Goal: Transaction & Acquisition: Purchase product/service

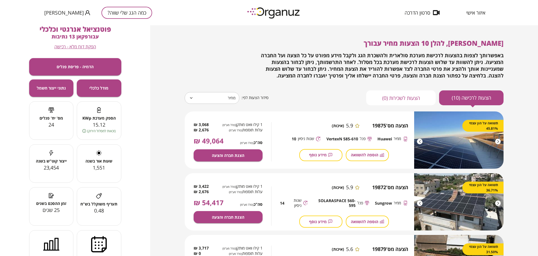
scroll to position [35, 0]
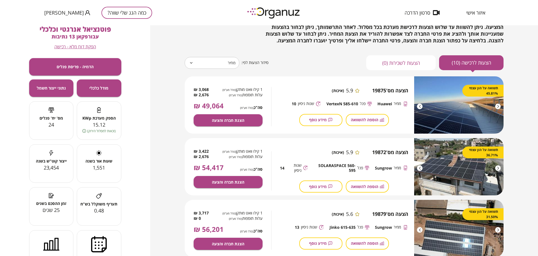
click at [121, 14] on button "כמה הגג שלי שווה?" at bounding box center [126, 13] width 51 height 12
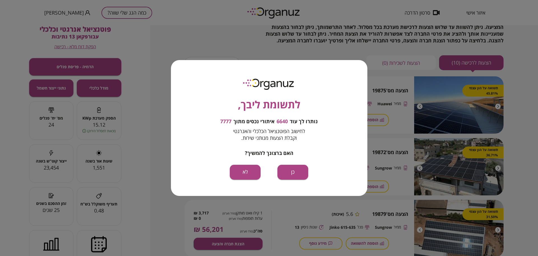
click at [297, 164] on div "לתשומת ליבך, נותרו לך עוד 6640 איתורי נכסים מתוך 7777 לחישוב הפוטנציאל הכלכלי ו…" at bounding box center [269, 127] width 196 height 135
click at [300, 170] on button "כן" at bounding box center [292, 172] width 31 height 15
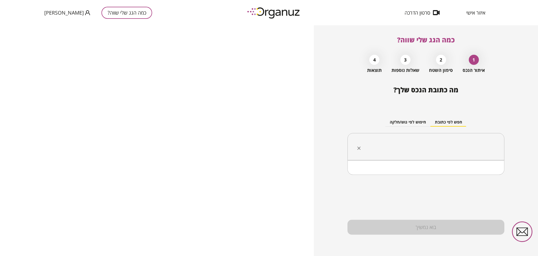
click at [428, 145] on input "text" at bounding box center [428, 147] width 139 height 14
click at [406, 120] on button "חיפוש לפי גוש/חלקה" at bounding box center [407, 122] width 45 height 8
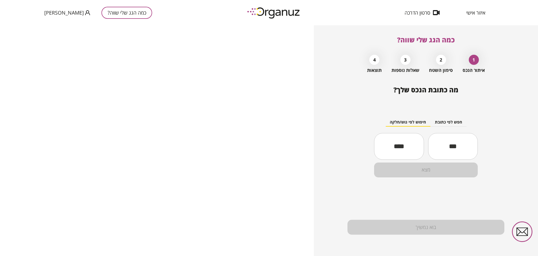
click at [457, 125] on button "חפש לפי כתובת" at bounding box center [449, 122] width 36 height 8
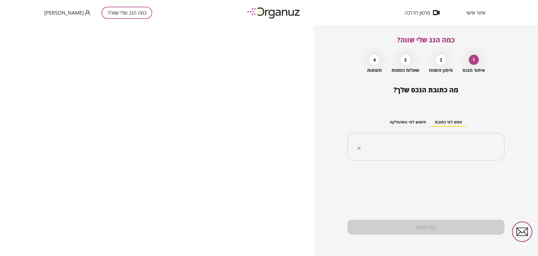
click at [408, 143] on input "text" at bounding box center [428, 147] width 139 height 14
click at [413, 122] on button "חיפוש לפי גוש/חלקה" at bounding box center [407, 122] width 45 height 8
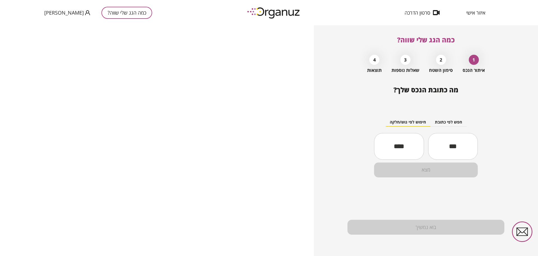
click at [455, 142] on input "text" at bounding box center [453, 146] width 50 height 19
click at [399, 143] on input "text" at bounding box center [399, 146] width 50 height 19
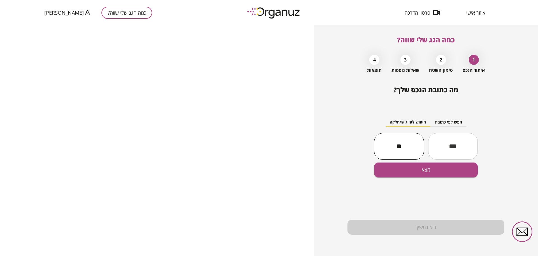
type input "**"
click at [461, 151] on input "text" at bounding box center [453, 146] width 50 height 19
type input "*****"
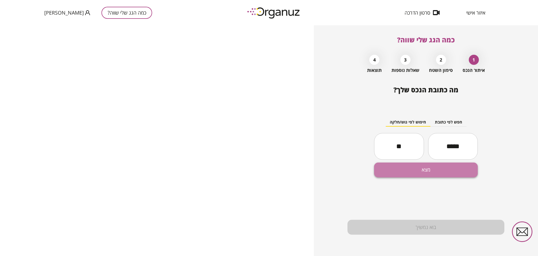
click at [451, 173] on button "מצא" at bounding box center [426, 169] width 104 height 15
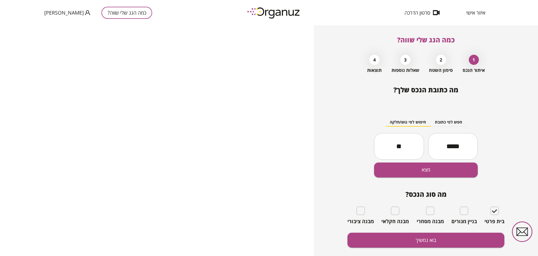
click at [404, 144] on input "**" at bounding box center [399, 146] width 50 height 19
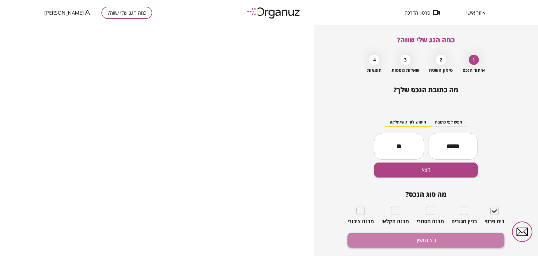
click at [421, 240] on button "בוא נמשיך" at bounding box center [426, 239] width 157 height 15
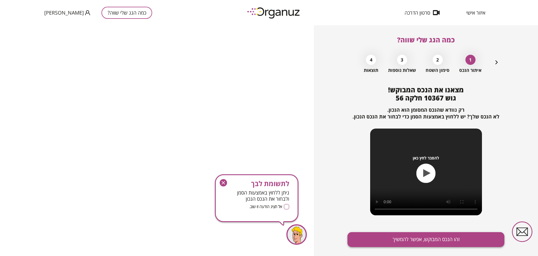
click at [418, 241] on button "זהו הנכס המבוקש, אפשר להמשיך" at bounding box center [426, 239] width 157 height 15
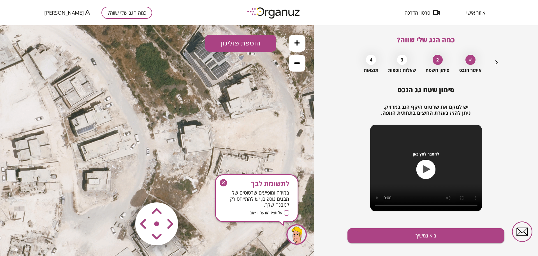
drag, startPoint x: 191, startPoint y: 119, endPoint x: 219, endPoint y: 116, distance: 27.4
click at [219, 116] on icon at bounding box center [184, 137] width 370 height 370
click at [295, 64] on icon at bounding box center [297, 63] width 6 height 6
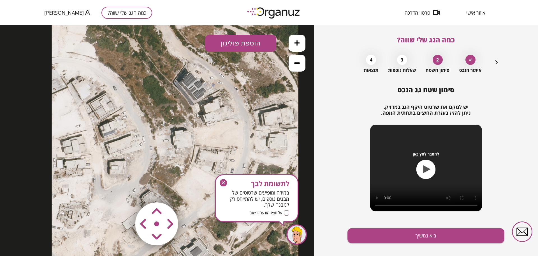
drag, startPoint x: 223, startPoint y: 182, endPoint x: 223, endPoint y: 156, distance: 25.5
click at [223, 182] on icon "button" at bounding box center [223, 182] width 3 height 3
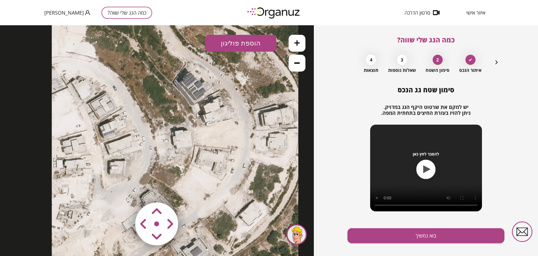
click at [184, 141] on icon at bounding box center [175, 138] width 247 height 247
click at [303, 40] on button at bounding box center [297, 43] width 17 height 17
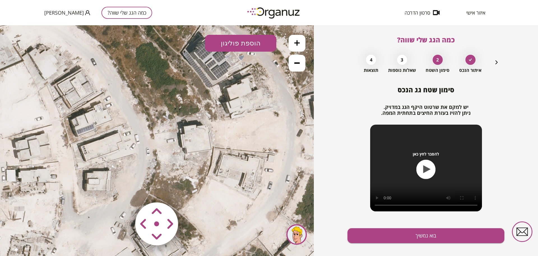
click at [226, 50] on button "הוספת פוליגון" at bounding box center [240, 43] width 71 height 17
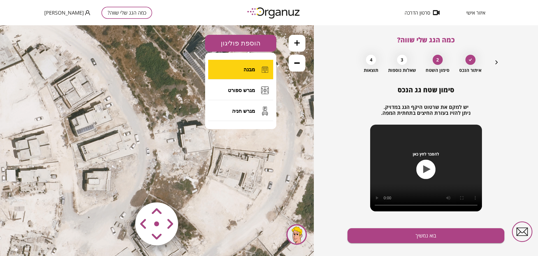
click at [239, 69] on button "מבנה" at bounding box center [240, 70] width 65 height 20
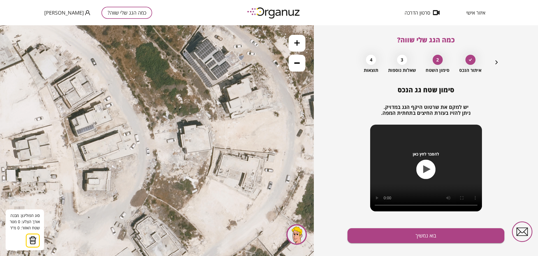
click at [294, 49] on button at bounding box center [297, 43] width 17 height 17
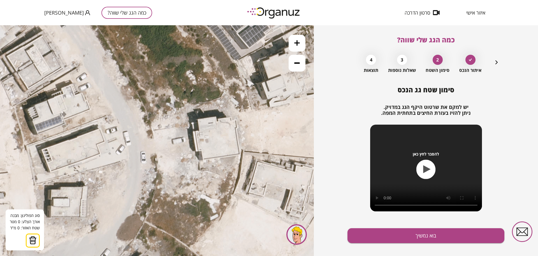
click at [197, 119] on icon at bounding box center [198, 135] width 561 height 561
click at [199, 130] on icon at bounding box center [198, 135] width 561 height 561
click at [192, 131] on polygon at bounding box center [195, 125] width 7 height 12
click at [195, 152] on polygon at bounding box center [195, 135] width 7 height 33
click at [202, 151] on polygon at bounding box center [196, 135] width 9 height 33
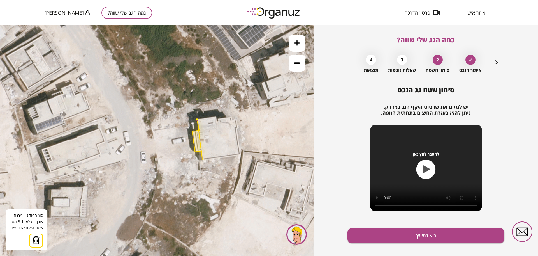
click at [202, 159] on icon at bounding box center [198, 135] width 561 height 561
click at [240, 155] on polygon at bounding box center [216, 139] width 48 height 40
click at [236, 128] on polygon at bounding box center [216, 139] width 48 height 40
click at [238, 128] on polygon at bounding box center [216, 139] width 48 height 40
click at [236, 119] on polygon at bounding box center [216, 139] width 48 height 40
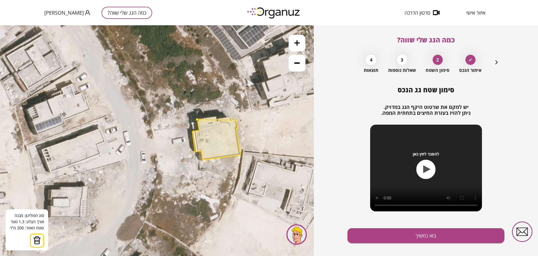
click at [232, 120] on polygon at bounding box center [216, 139] width 48 height 40
click at [232, 116] on polygon at bounding box center [216, 137] width 48 height 43
click at [218, 118] on polygon at bounding box center [216, 137] width 48 height 43
click at [219, 121] on polygon at bounding box center [216, 137] width 48 height 43
click at [217, 121] on polygon at bounding box center [216, 137] width 48 height 43
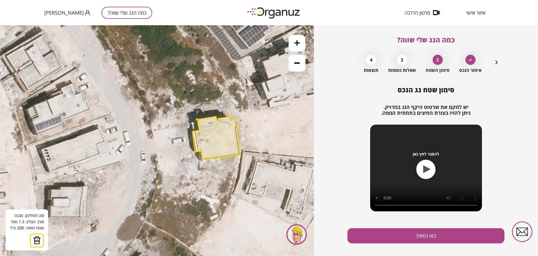
click at [216, 116] on polygon at bounding box center [216, 137] width 48 height 43
click at [197, 119] on button at bounding box center [197, 119] width 3 height 3
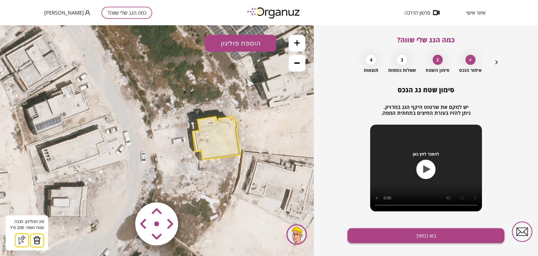
click at [404, 233] on button "בוא נמשיך" at bounding box center [426, 235] width 157 height 15
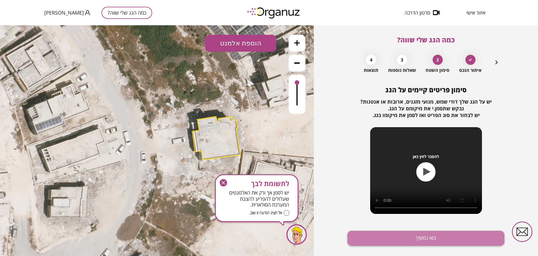
click at [404, 235] on button "בוא נמשיך" at bounding box center [426, 237] width 157 height 15
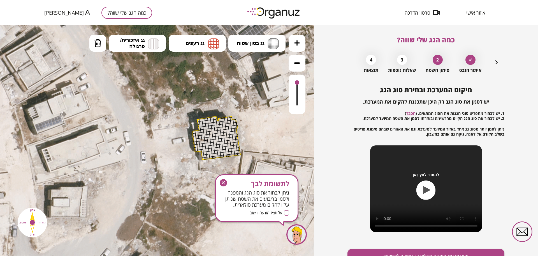
click at [295, 45] on icon at bounding box center [297, 43] width 6 height 6
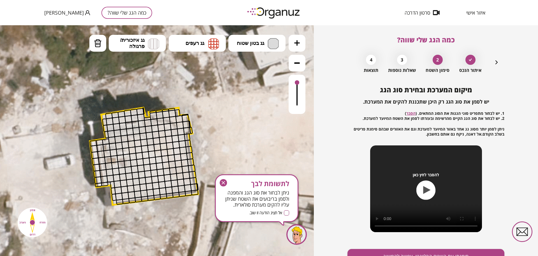
drag, startPoint x: 147, startPoint y: 112, endPoint x: 1, endPoint y: 137, distance: 148.0
click at [1, 137] on icon at bounding box center [102, 151] width 1261 height 1261
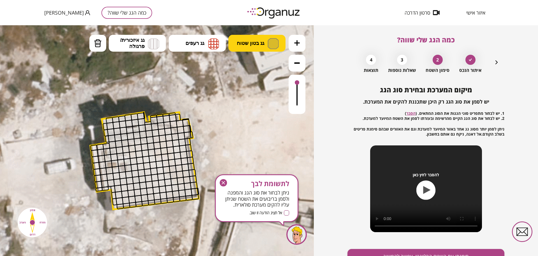
click at [253, 45] on span "גג בטון שטוח" at bounding box center [250, 43] width 27 height 6
click at [267, 62] on div ".st0 { fill: #FFFFFF; } א" at bounding box center [157, 140] width 314 height 230
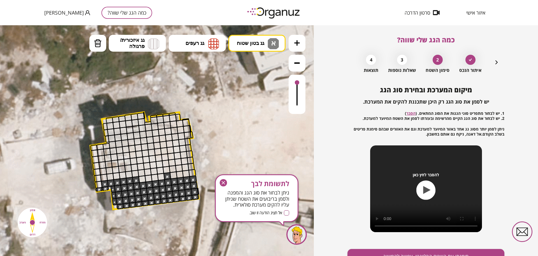
drag, startPoint x: 195, startPoint y: 193, endPoint x: 145, endPoint y: 182, distance: 51.1
click at [95, 44] on img at bounding box center [98, 43] width 8 height 8
click at [99, 189] on div at bounding box center [99, 189] width 7 height 4
click at [219, 180] on div "לתשומת לבך ניתן לבחור את סוג הגג והמפנה ולסמן בריבועים את השטח שניתן עליו להקים…" at bounding box center [257, 198] width 84 height 48
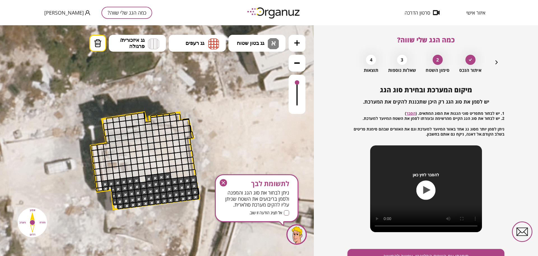
click at [223, 182] on icon "button" at bounding box center [223, 182] width 3 height 3
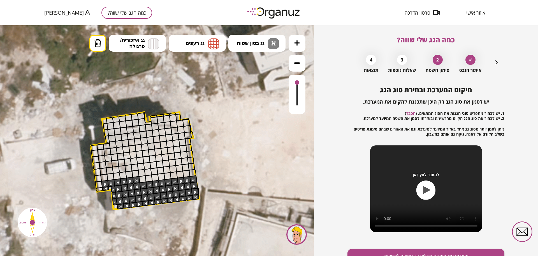
drag, startPoint x: 141, startPoint y: 179, endPoint x: 184, endPoint y: 173, distance: 44.0
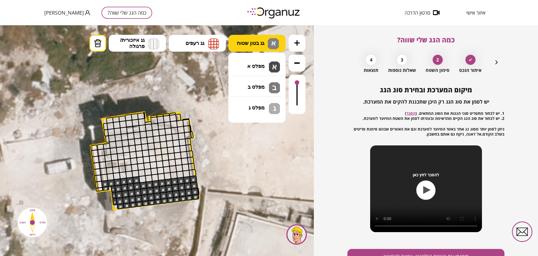
click at [257, 44] on span "גג בטון שטוח" at bounding box center [250, 43] width 27 height 6
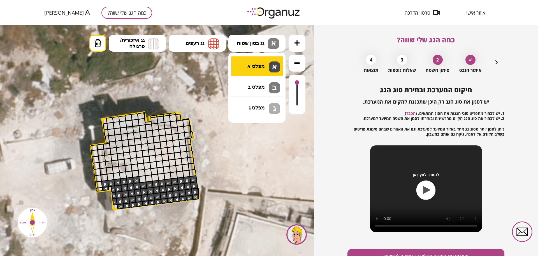
click at [261, 64] on div ".st0 { fill: #FFFFFF; } א" at bounding box center [157, 140] width 314 height 230
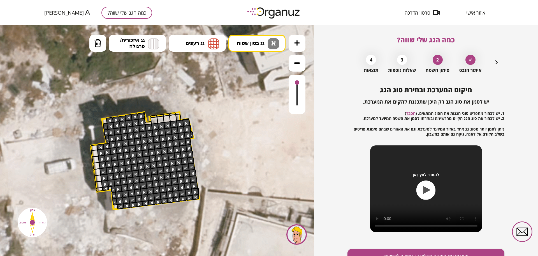
drag, startPoint x: 143, startPoint y: 179, endPoint x: 138, endPoint y: 126, distance: 52.7
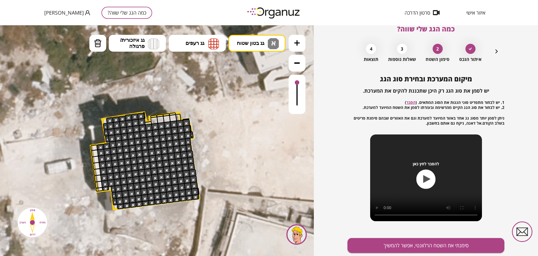
scroll to position [29, 0]
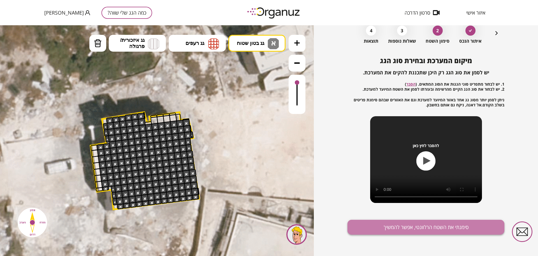
click at [427, 230] on button "סימנתי את השטח הרלוונטי, אפשר להמשיך" at bounding box center [426, 226] width 157 height 15
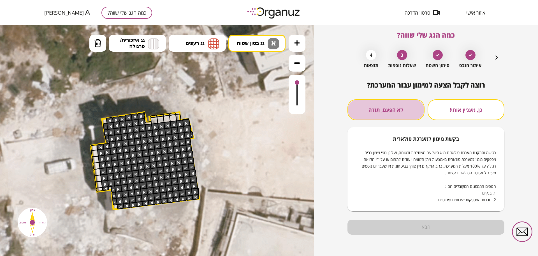
click at [394, 116] on button "לא הפעם, תודה" at bounding box center [386, 109] width 77 height 21
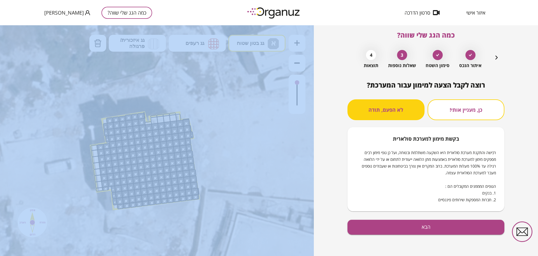
drag, startPoint x: 402, startPoint y: 202, endPoint x: 406, endPoint y: 218, distance: 16.7
click at [406, 218] on div "רוצה לקבל הצעה למימון עבור המערכת? כן, מעניין אותי! לא הפעם, תודה בקשת מימון למ…" at bounding box center [426, 168] width 157 height 175
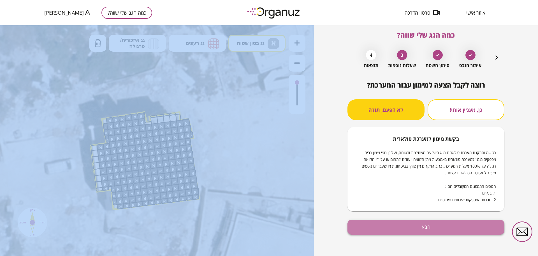
click at [406, 224] on button "הבא" at bounding box center [426, 226] width 157 height 15
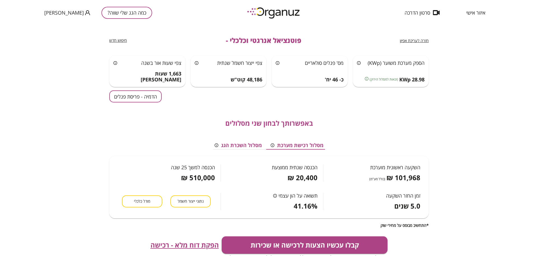
click at [151, 91] on button "הדמיה - פריסת פנלים" at bounding box center [135, 96] width 52 height 12
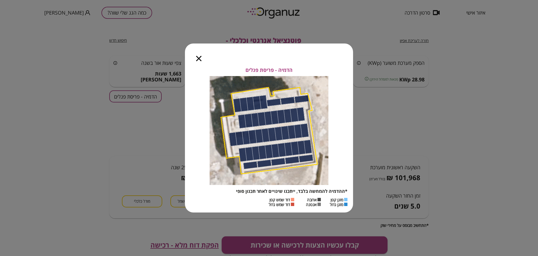
click at [200, 59] on icon "button" at bounding box center [198, 58] width 5 height 5
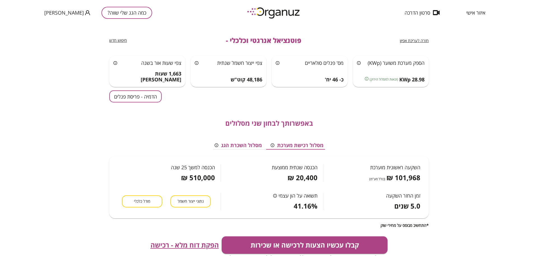
click at [414, 40] on span "חזרה לעריכת אפיון" at bounding box center [414, 40] width 29 height 5
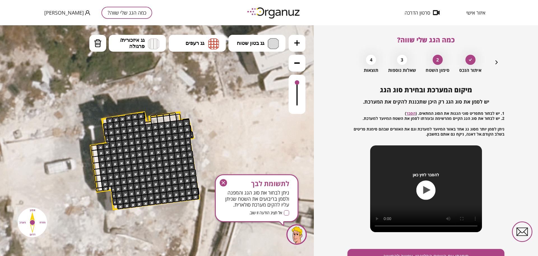
click at [220, 181] on icon "button" at bounding box center [223, 182] width 7 height 7
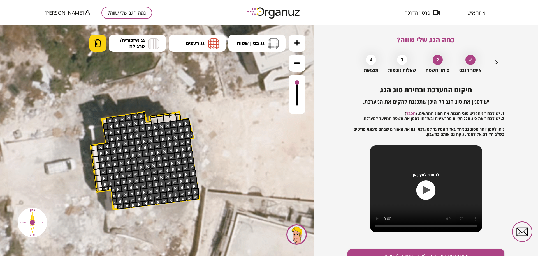
click at [97, 39] on img at bounding box center [98, 43] width 8 height 8
drag, startPoint x: 188, startPoint y: 121, endPoint x: 179, endPoint y: 137, distance: 18.2
click at [138, 140] on div at bounding box center [138, 142] width 8 height 8
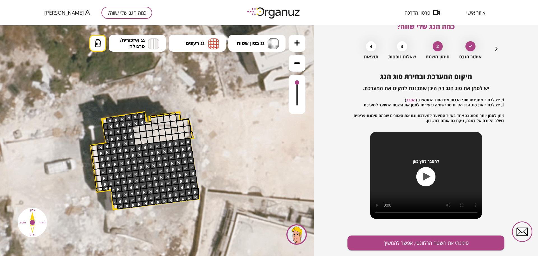
scroll to position [29, 0]
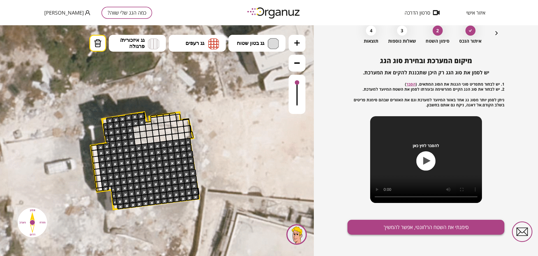
click at [406, 228] on button "סימנתי את השטח הרלוונטי, אפשר להמשיך" at bounding box center [426, 226] width 157 height 15
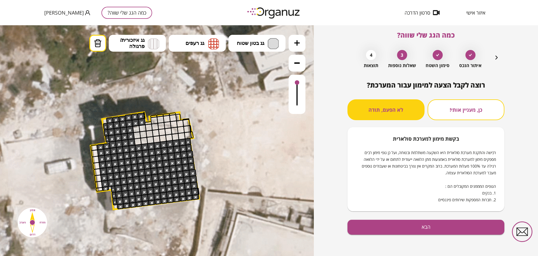
scroll to position [5, 0]
click at [434, 226] on button "הבא" at bounding box center [426, 226] width 157 height 15
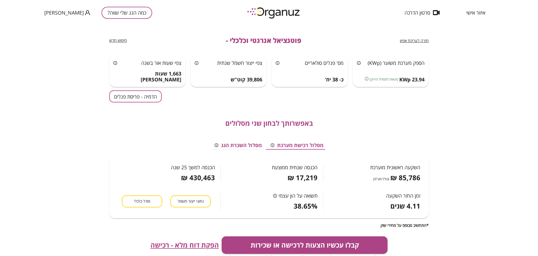
click at [136, 101] on button "הדמיה - פריסת פנלים" at bounding box center [135, 96] width 52 height 12
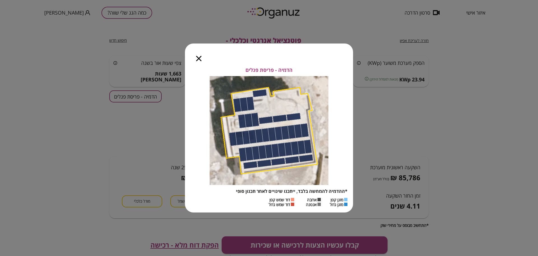
click at [198, 59] on icon "button" at bounding box center [198, 58] width 5 height 5
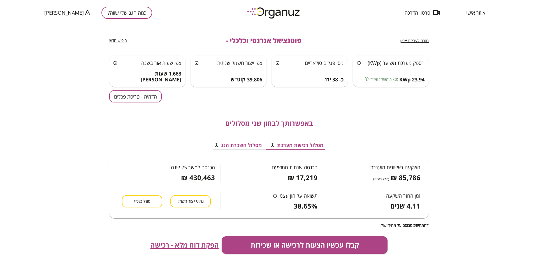
click at [413, 39] on span "חזרה לעריכת אפיון" at bounding box center [414, 40] width 29 height 5
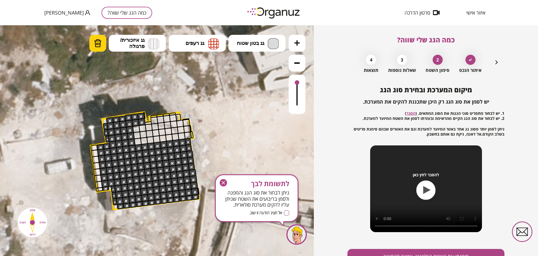
click at [98, 42] on img at bounding box center [98, 43] width 8 height 8
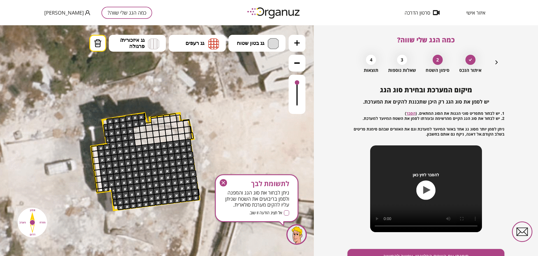
drag, startPoint x: 131, startPoint y: 114, endPoint x: 135, endPoint y: 121, distance: 8.2
click at [135, 121] on icon at bounding box center [104, 156] width 1261 height 1261
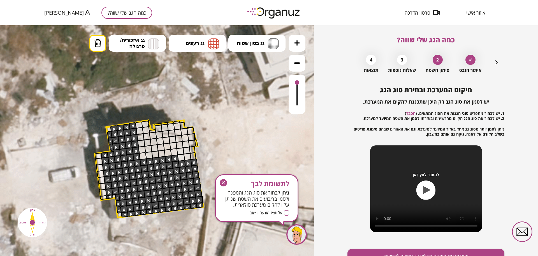
drag, startPoint x: 139, startPoint y: 128, endPoint x: 204, endPoint y: 131, distance: 65.4
click at [201, 145] on div ".st0 { fill: #FFFFFF; }" at bounding box center [108, 163] width 1261 height 1261
click at [250, 44] on span "גג בטון שטוח" at bounding box center [250, 43] width 27 height 6
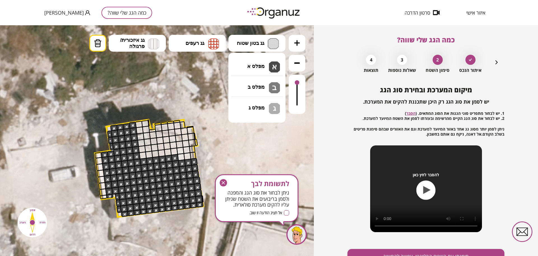
click at [264, 67] on div ".st0 { fill: #FFFFFF; } 10" at bounding box center [157, 140] width 314 height 230
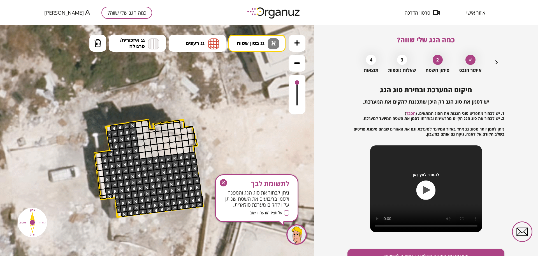
drag, startPoint x: 188, startPoint y: 156, endPoint x: 198, endPoint y: 152, distance: 10.2
click at [198, 152] on div ".st0 { fill: #FFFFFF; }" at bounding box center [107, 163] width 1261 height 1261
click at [225, 182] on icon "button" at bounding box center [223, 182] width 7 height 7
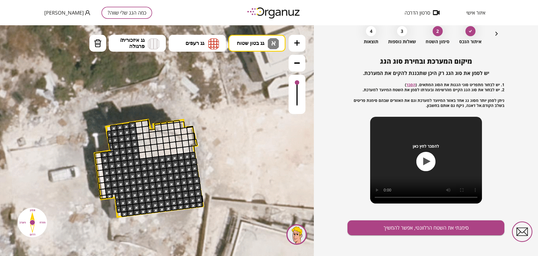
scroll to position [29, 0]
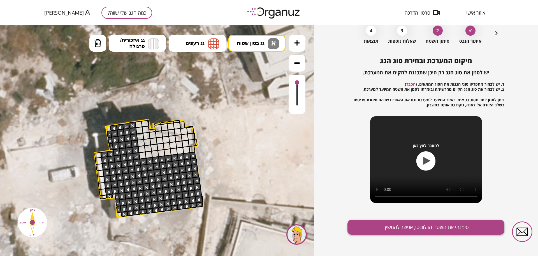
click at [387, 219] on div "מיקום המערכת ובחירת סוג הגג יש לסמן את סוג הגג רק היכן שתכננת להקים את המערכת. …" at bounding box center [426, 156] width 157 height 199
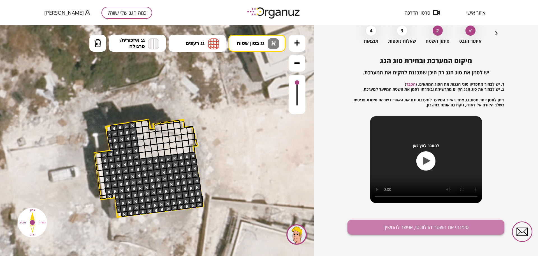
click at [387, 234] on button "סימנתי את השטח הרלוונטי, אפשר להמשיך" at bounding box center [426, 226] width 157 height 15
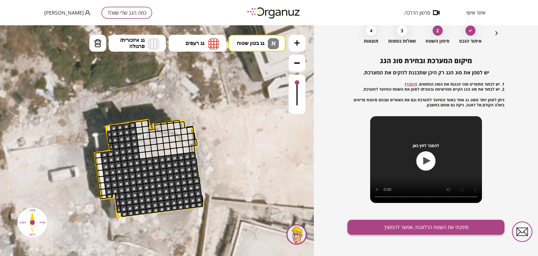
scroll to position [5, 0]
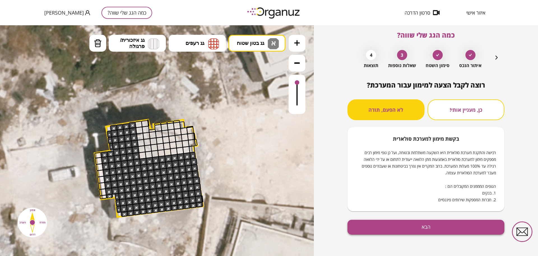
click at [388, 230] on button "הבא" at bounding box center [426, 226] width 157 height 15
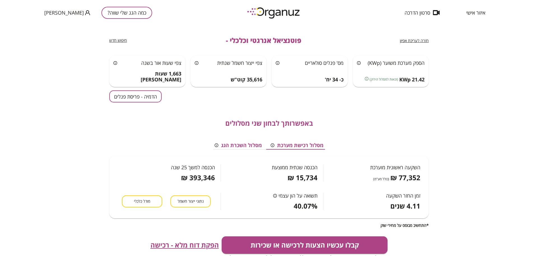
click at [146, 97] on button "הדמיה - פריסת פנלים" at bounding box center [135, 96] width 52 height 12
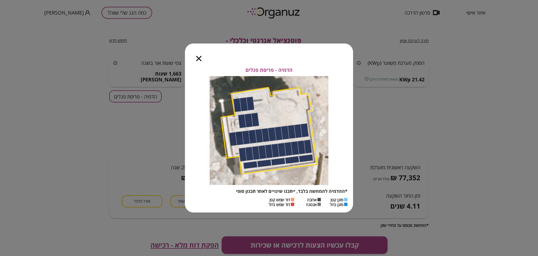
click at [199, 61] on icon "button" at bounding box center [198, 58] width 5 height 5
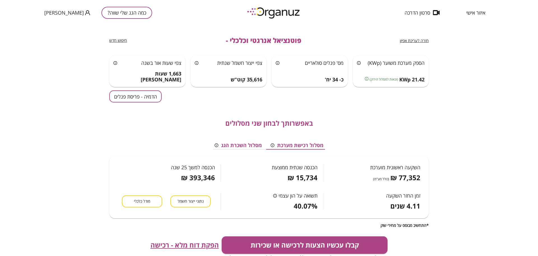
click at [422, 41] on span "חזרה לעריכת אפיון" at bounding box center [414, 40] width 29 height 5
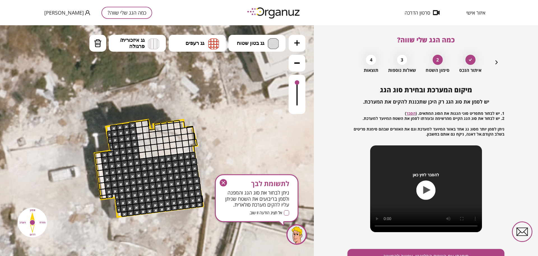
drag, startPoint x: 225, startPoint y: 182, endPoint x: 226, endPoint y: 154, distance: 27.8
click at [225, 182] on icon "button" at bounding box center [223, 182] width 7 height 7
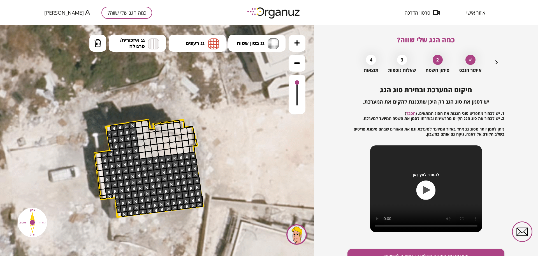
click at [301, 43] on button at bounding box center [297, 43] width 17 height 17
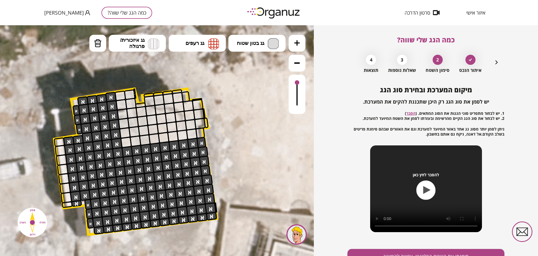
drag, startPoint x: 279, startPoint y: 135, endPoint x: 256, endPoint y: 98, distance: 44.3
click at [256, 98] on icon at bounding box center [74, 154] width 1892 height 1892
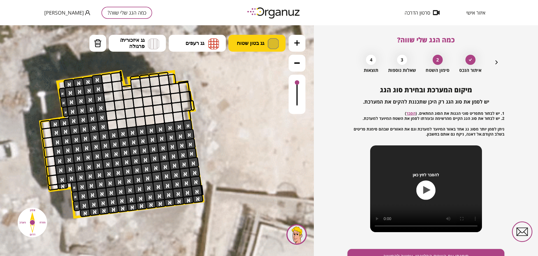
click at [264, 47] on button "גג בטון שטוח" at bounding box center [256, 43] width 57 height 17
click at [261, 70] on div ".st0 { fill: #FFFFFF; } 10" at bounding box center [157, 140] width 314 height 230
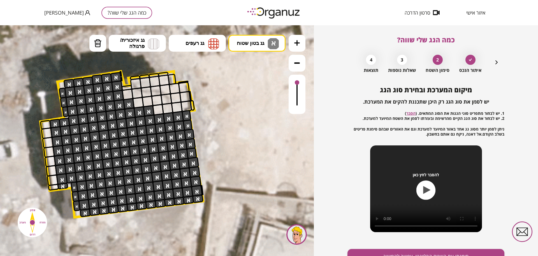
drag, startPoint x: 110, startPoint y: 79, endPoint x: 125, endPoint y: 114, distance: 37.9
click at [97, 48] on button "מחיקה" at bounding box center [97, 43] width 17 height 17
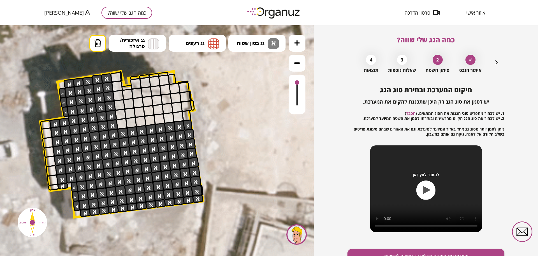
drag, startPoint x: 118, startPoint y: 78, endPoint x: 157, endPoint y: 111, distance: 51.2
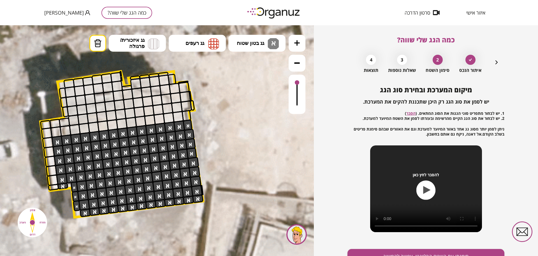
drag, startPoint x: 102, startPoint y: 75, endPoint x: 108, endPoint y: 107, distance: 33.3
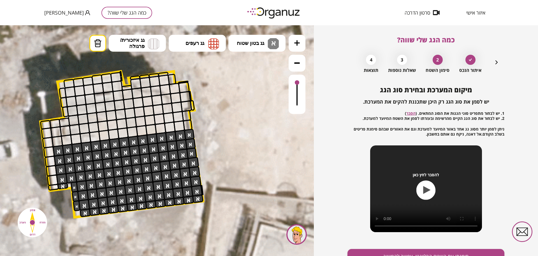
drag, startPoint x: 184, startPoint y: 122, endPoint x: 56, endPoint y: 117, distance: 127.6
click at [38, 125] on div ".st0 { fill: #FFFFFF; }" at bounding box center [60, 137] width 1892 height 1892
click at [97, 42] on img at bounding box center [98, 43] width 8 height 8
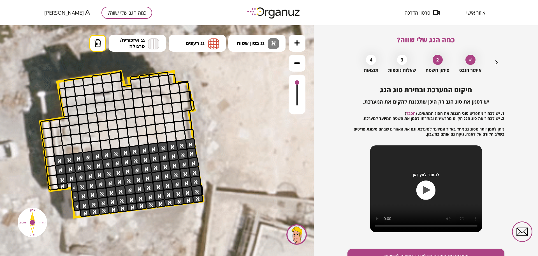
drag, startPoint x: 181, startPoint y: 132, endPoint x: 85, endPoint y: 130, distance: 95.9
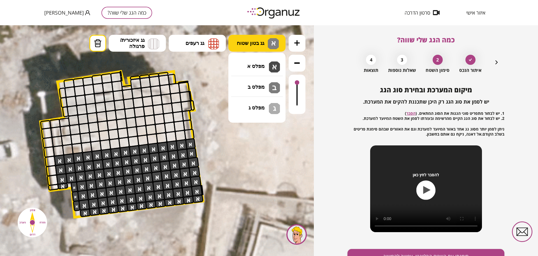
click at [253, 45] on span "גג בטון שטוח" at bounding box center [250, 43] width 27 height 6
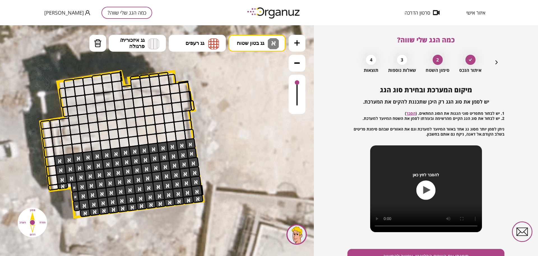
click at [259, 70] on div ".st0 { fill: #FFFFFF; } 10" at bounding box center [157, 140] width 314 height 230
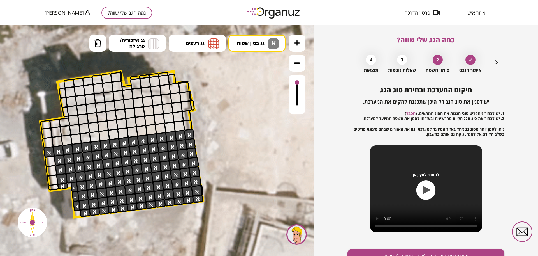
drag, startPoint x: 169, startPoint y: 135, endPoint x: 142, endPoint y: 130, distance: 27.0
click at [125, 34] on div ".st0 { fill: #FFFFFF; } 10" at bounding box center [157, 140] width 314 height 230
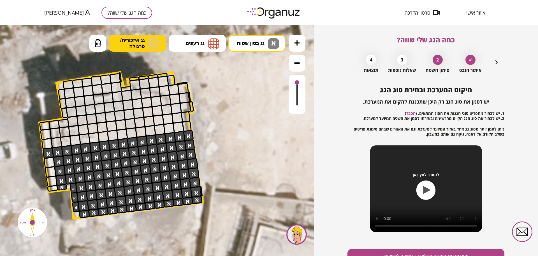
click at [113, 42] on button "גג איזכורית/ פרגולה" at bounding box center [137, 43] width 57 height 17
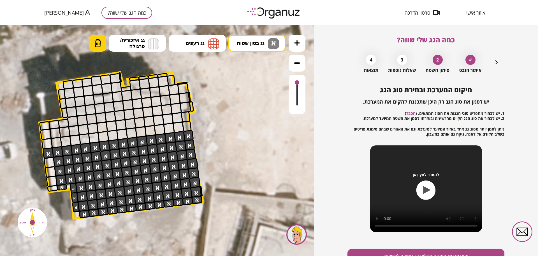
click at [99, 43] on img at bounding box center [98, 43] width 8 height 8
click at [48, 155] on div at bounding box center [47, 152] width 11 height 11
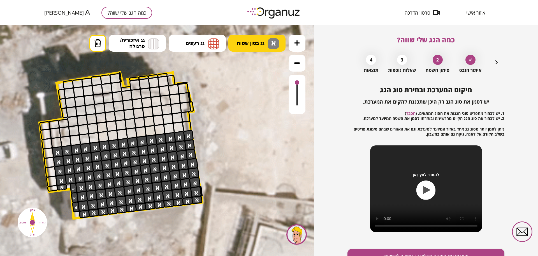
click at [270, 42] on img at bounding box center [273, 43] width 11 height 11
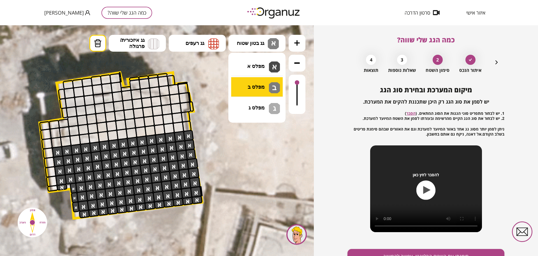
click at [259, 89] on div ".st0 { fill: #FFFFFF; } 10" at bounding box center [157, 140] width 314 height 230
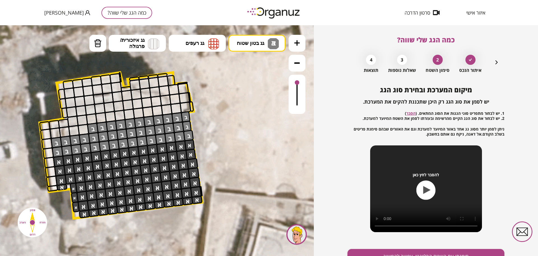
drag, startPoint x: 185, startPoint y: 134, endPoint x: 127, endPoint y: 122, distance: 59.3
click at [96, 45] on img at bounding box center [98, 43] width 8 height 8
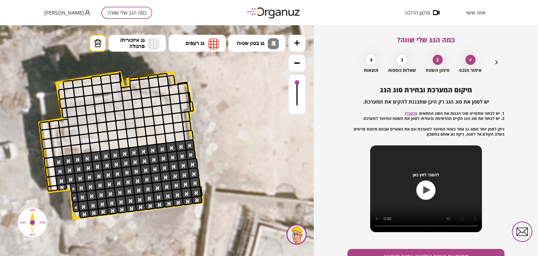
drag, startPoint x: 98, startPoint y: 128, endPoint x: 80, endPoint y: 124, distance: 18.1
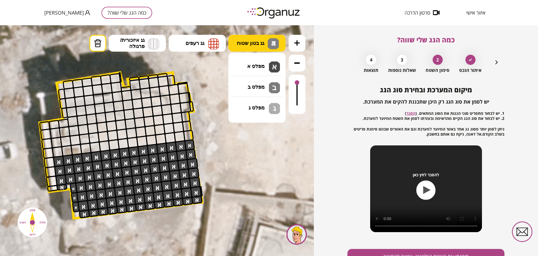
click at [247, 38] on button "גג בטון שטוח א א ב" at bounding box center [256, 43] width 57 height 17
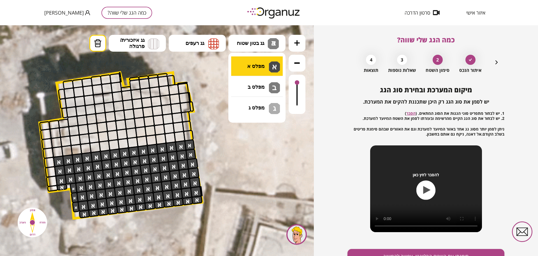
click at [257, 67] on div ".st0 { fill: #FFFFFF; } 10" at bounding box center [157, 140] width 314 height 230
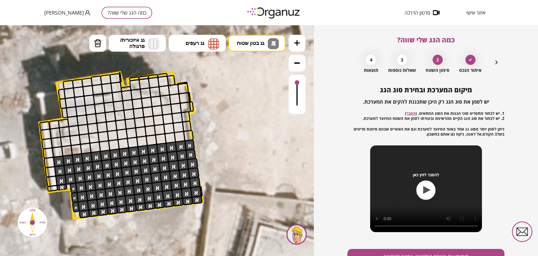
drag, startPoint x: 199, startPoint y: 189, endPoint x: 205, endPoint y: 151, distance: 38.8
click at [205, 151] on div ".st0 { fill: #FFFFFF; }" at bounding box center [59, 138] width 1892 height 1892
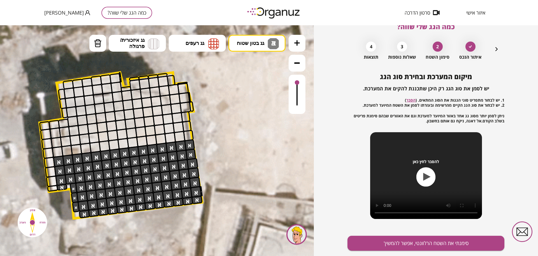
scroll to position [29, 0]
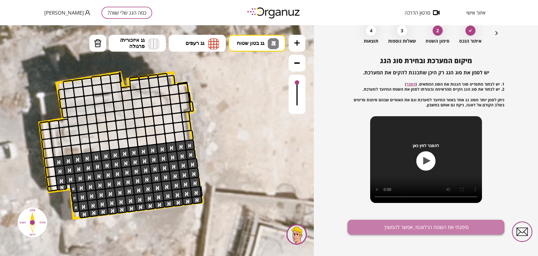
click at [419, 226] on button "סימנתי את השטח הרלוונטי, אפשר להמשיך" at bounding box center [426, 226] width 157 height 15
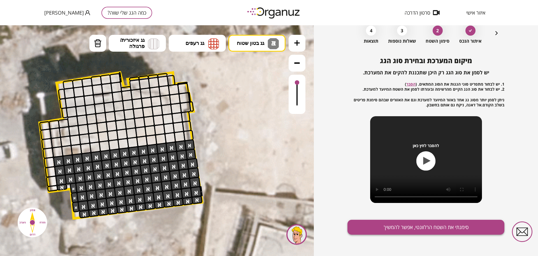
scroll to position [5, 0]
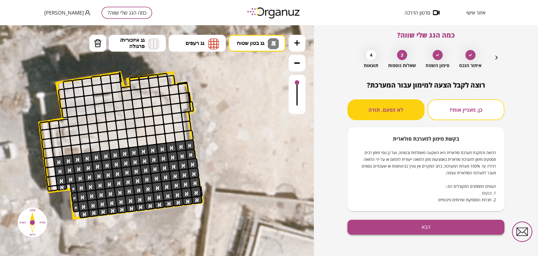
click at [431, 219] on div "רוצה לקבל הצעה למימון עבור המערכת? כן, מעניין אותי! לא הפעם, תודה בקשת מימון למ…" at bounding box center [426, 168] width 157 height 175
click at [431, 225] on button "הבא" at bounding box center [426, 226] width 157 height 15
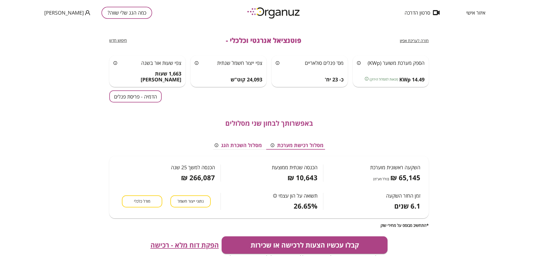
click at [126, 85] on div "צפי שעות אור בשנה 1,663 שעות אור" at bounding box center [147, 70] width 76 height 31
click at [128, 90] on button "הדמיה - פריסת פנלים" at bounding box center [135, 96] width 52 height 12
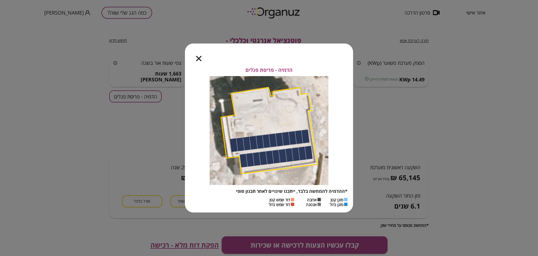
click at [198, 58] on icon "button" at bounding box center [198, 58] width 5 height 5
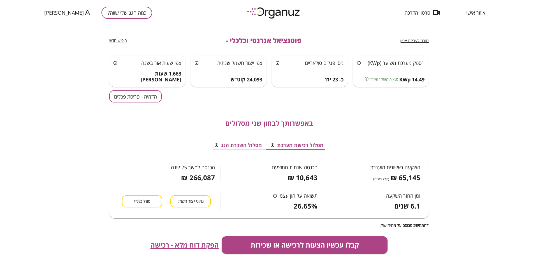
click at [195, 245] on span "הפקת דוח מלא - רכישה" at bounding box center [185, 245] width 68 height 8
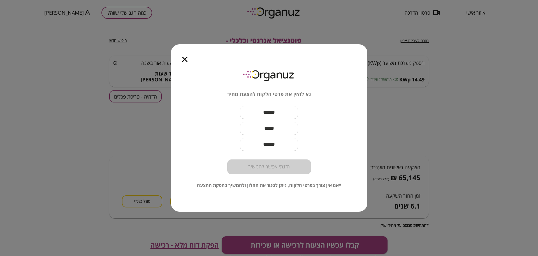
click at [187, 58] on icon "button" at bounding box center [184, 59] width 5 height 5
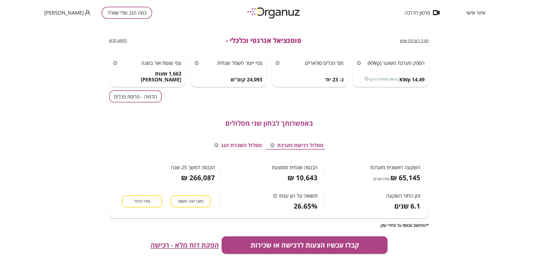
click at [144, 94] on button "הדמיה - פריסת פנלים" at bounding box center [135, 96] width 52 height 12
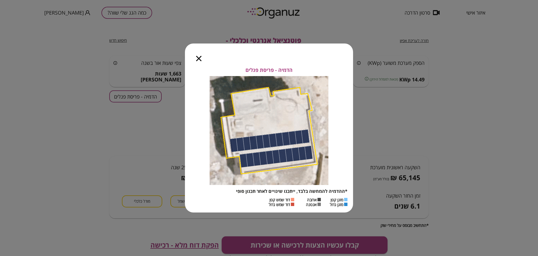
click at [198, 58] on icon "button" at bounding box center [198, 58] width 5 height 5
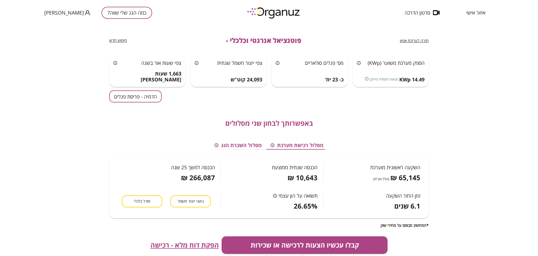
click at [131, 196] on button "מודל כלכלי" at bounding box center [142, 201] width 40 height 12
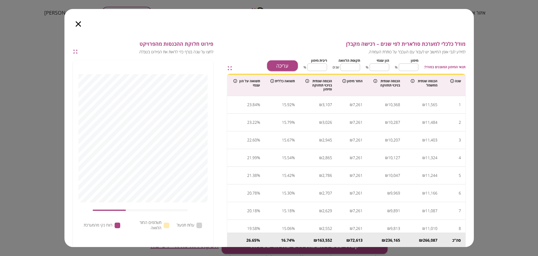
type input "****"
click at [76, 23] on icon "button" at bounding box center [78, 23] width 5 height 5
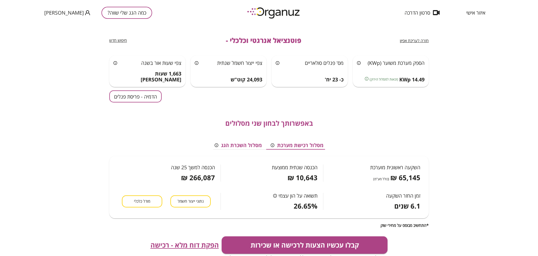
click at [190, 239] on div "קבלו עכשיו הצעות לרכישה או שכירות ניתן לצפות בהצעות מידיות אונליין כאן ועכשיו -…" at bounding box center [269, 248] width 320 height 24
click at [189, 242] on span "הפקת דוח מלא - רכישה" at bounding box center [185, 245] width 68 height 8
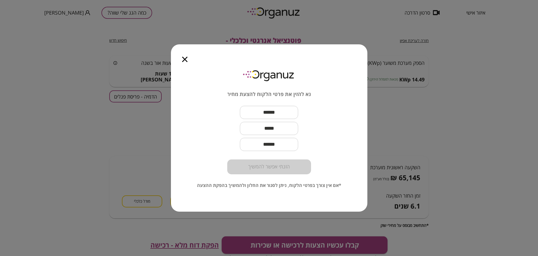
click at [186, 59] on icon "button" at bounding box center [184, 59] width 5 height 5
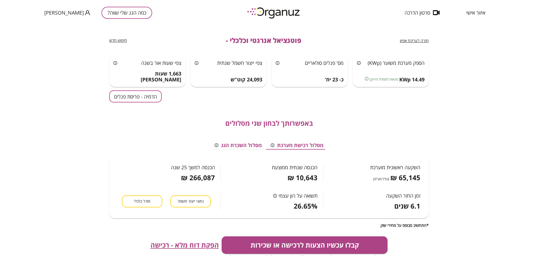
click at [283, 27] on div "חזרה לעריכת אפיון פוטנציאל אנרגטי וכלכלי - חיפוש חדש" at bounding box center [269, 40] width 320 height 30
click at [133, 18] on div "כמה הגג שלי שווה?" at bounding box center [126, 13] width 51 height 12
click at [126, 14] on button "כמה הגג שלי שווה?" at bounding box center [126, 13] width 51 height 12
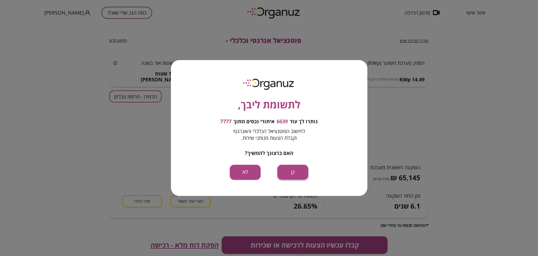
click at [286, 172] on button "כן" at bounding box center [292, 172] width 31 height 15
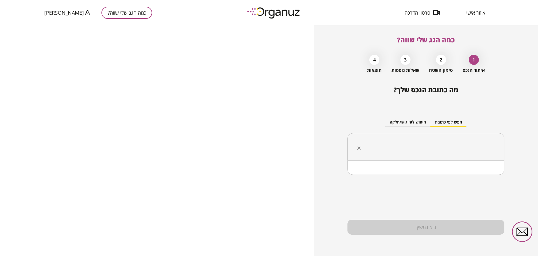
click at [460, 148] on input "text" at bounding box center [428, 147] width 139 height 14
paste input "**********"
click at [469, 173] on li "גוש 10367 חלקה 56" at bounding box center [426, 175] width 142 height 10
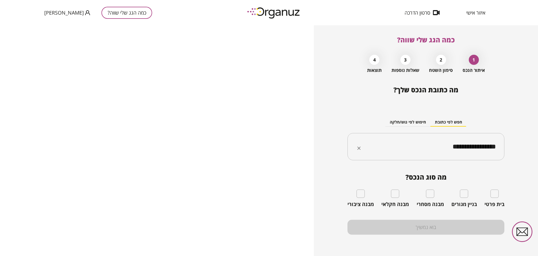
type input "**********"
click at [501, 193] on div "בית פרטי" at bounding box center [495, 198] width 20 height 18
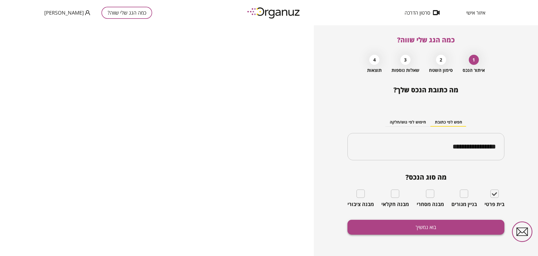
click at [446, 228] on button "בוא נמשיך" at bounding box center [426, 226] width 157 height 15
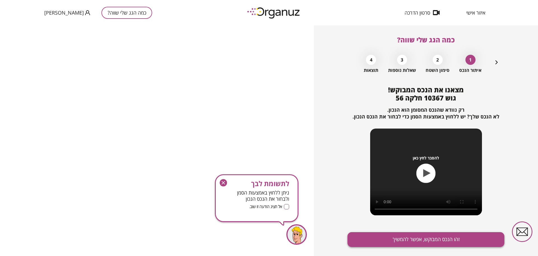
click at [446, 235] on button "זהו הנכס המבוקש, אפשר להמשיך" at bounding box center [426, 239] width 157 height 15
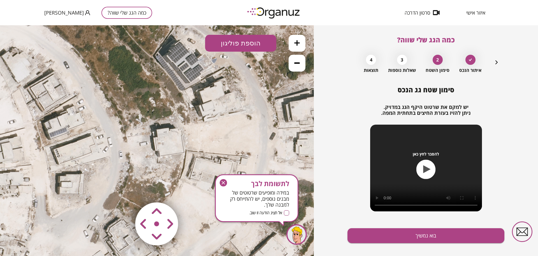
click at [228, 182] on span "לתשומת לבך" at bounding box center [256, 183] width 65 height 8
click at [225, 182] on icon "button" at bounding box center [223, 182] width 7 height 7
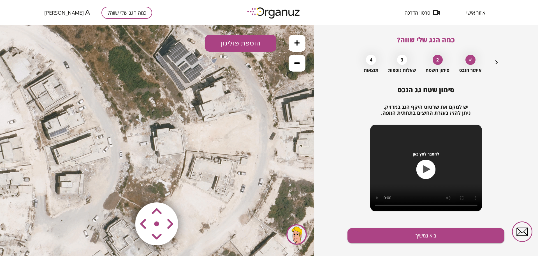
drag, startPoint x: 295, startPoint y: 42, endPoint x: 289, endPoint y: 50, distance: 10.7
click at [295, 41] on icon at bounding box center [297, 43] width 6 height 6
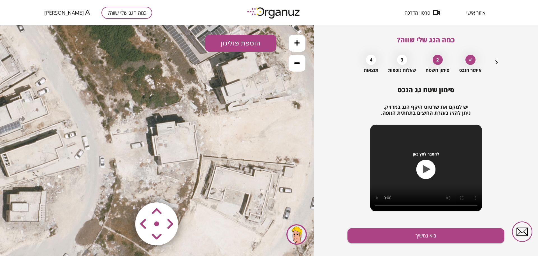
click at [300, 43] on button at bounding box center [297, 43] width 17 height 17
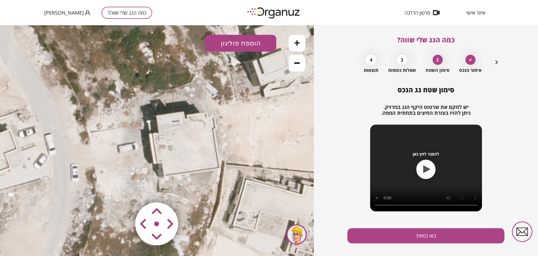
click at [297, 42] on icon at bounding box center [297, 43] width 6 height 6
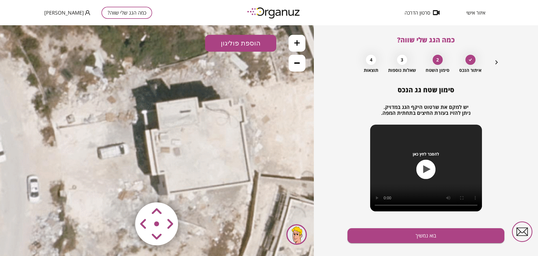
click at [256, 43] on button "הוספת פוליגון" at bounding box center [240, 43] width 71 height 17
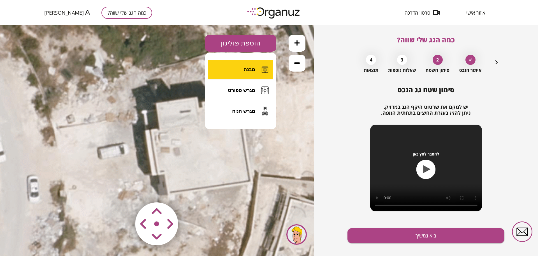
click at [252, 68] on span "מבנה" at bounding box center [249, 69] width 11 height 6
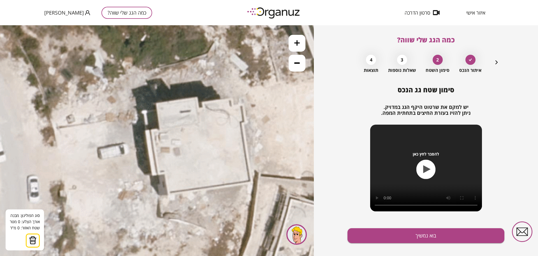
click at [156, 103] on icon at bounding box center [156, 140] width 1261 height 1261
click at [196, 97] on icon at bounding box center [156, 140] width 1261 height 1261
click at [198, 108] on polygon at bounding box center [177, 102] width 42 height 11
click at [204, 107] on polygon at bounding box center [180, 102] width 48 height 11
click at [203, 103] on polygon at bounding box center [180, 102] width 48 height 11
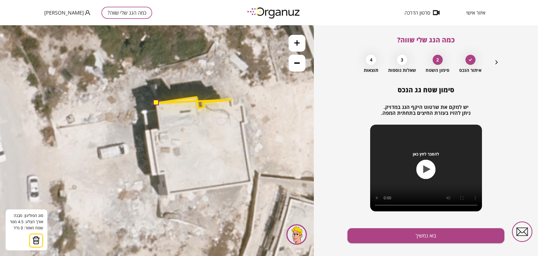
click at [232, 100] on polygon at bounding box center [194, 102] width 76 height 11
click at [232, 106] on polygon at bounding box center [194, 102] width 76 height 11
click at [242, 105] on polygon at bounding box center [198, 102] width 85 height 11
click at [245, 120] on polygon at bounding box center [200, 108] width 89 height 23
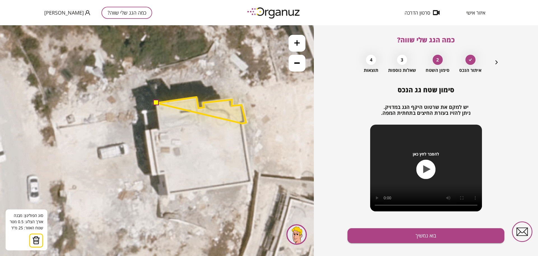
click at [242, 123] on polygon at bounding box center [201, 110] width 90 height 26
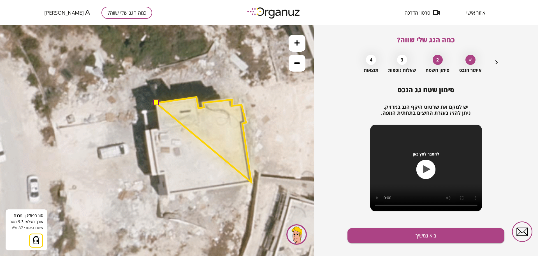
click at [251, 182] on polygon at bounding box center [203, 139] width 95 height 85
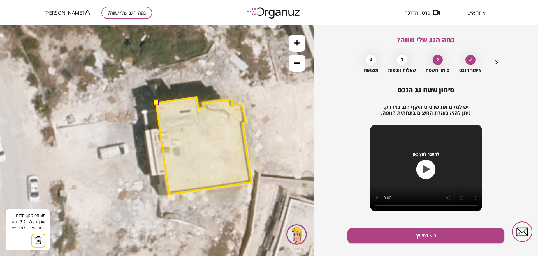
click at [169, 194] on polygon at bounding box center [203, 145] width 95 height 97
click at [165, 174] on polygon at bounding box center [203, 145] width 95 height 97
click at [159, 174] on polygon at bounding box center [203, 145] width 95 height 97
click at [152, 130] on polygon at bounding box center [202, 145] width 100 height 97
click at [161, 129] on polygon at bounding box center [202, 145] width 100 height 97
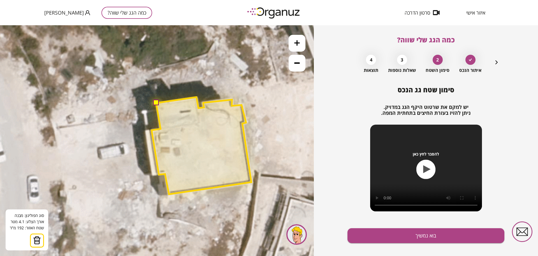
click at [156, 103] on button at bounding box center [156, 103] width 6 height 6
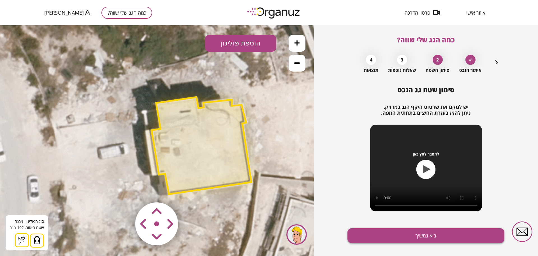
click at [417, 238] on button "בוא נמשיך" at bounding box center [426, 235] width 157 height 15
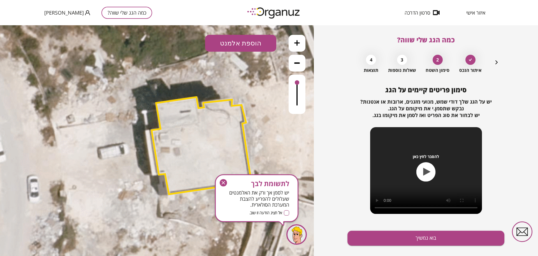
click at [416, 238] on button "בוא נמשיך" at bounding box center [426, 237] width 157 height 15
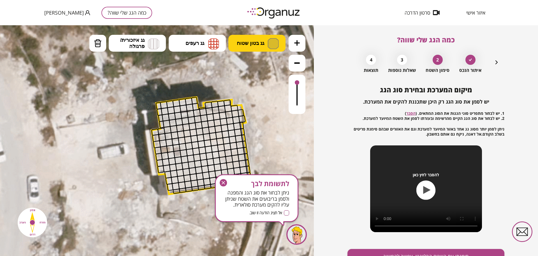
click at [236, 45] on button "גג בטון שטוח" at bounding box center [256, 43] width 57 height 17
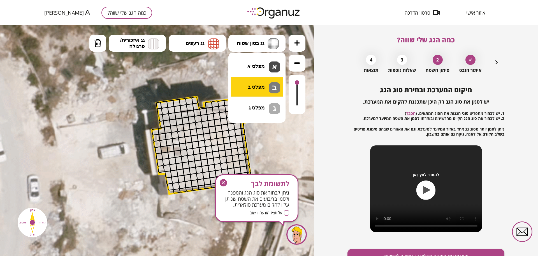
click at [253, 91] on div ".st0 { fill: #FFFFFF; } א" at bounding box center [157, 140] width 314 height 230
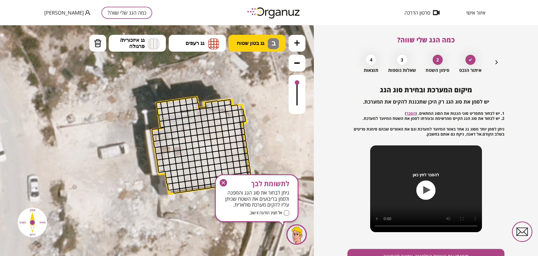
click at [252, 46] on button "גג בטון שטוח ב" at bounding box center [256, 43] width 57 height 17
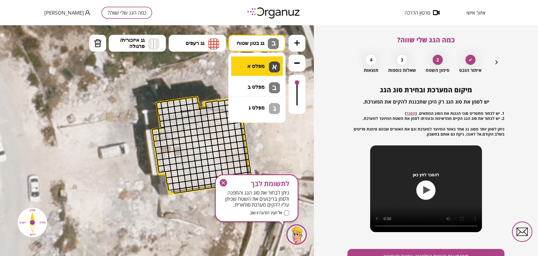
click at [251, 68] on div ".st0 { fill: #FFFFFF; } ב" at bounding box center [157, 140] width 314 height 230
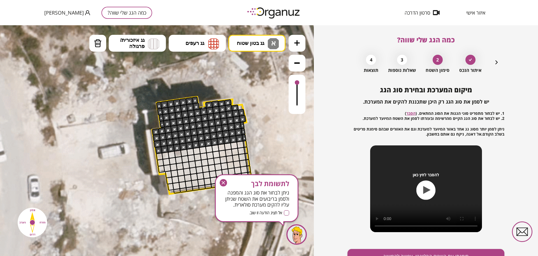
drag, startPoint x: 158, startPoint y: 149, endPoint x: 232, endPoint y: 129, distance: 76.7
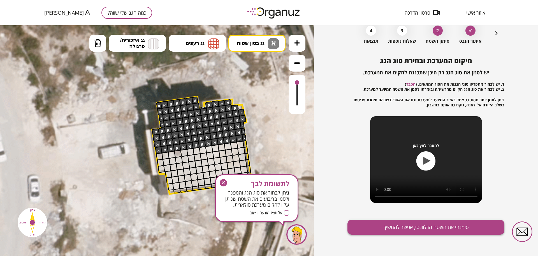
click at [424, 229] on button "סימנתי את השטח הרלוונטי, אפשר להמשיך" at bounding box center [426, 226] width 157 height 15
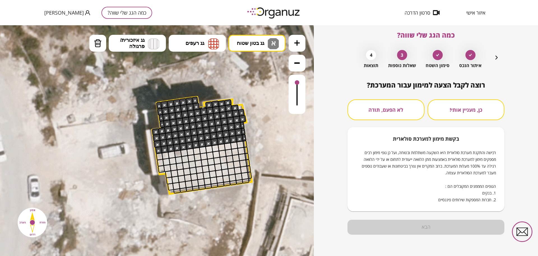
scroll to position [5, 0]
click at [391, 115] on button "לא הפעם, תודה" at bounding box center [386, 109] width 77 height 21
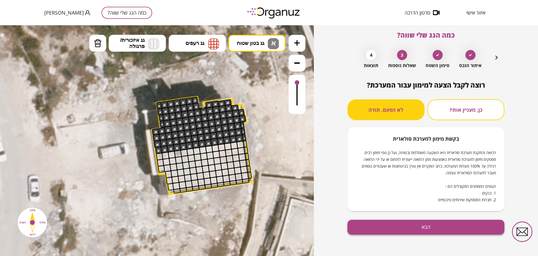
click at [408, 226] on button "הבא" at bounding box center [426, 226] width 157 height 15
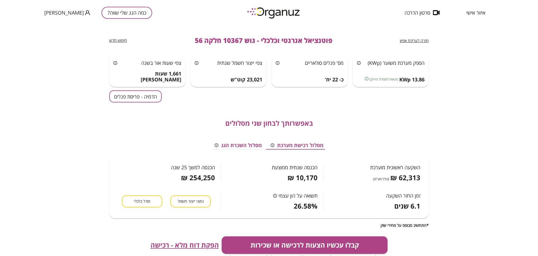
click at [128, 97] on button "הדמיה - פריסת פנלים" at bounding box center [135, 96] width 52 height 12
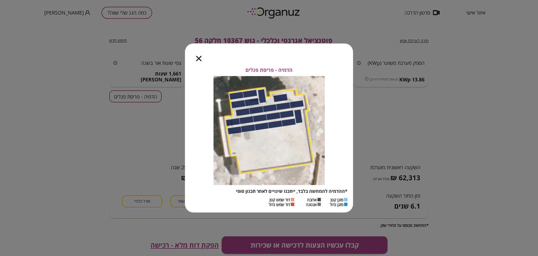
click at [200, 59] on icon "button" at bounding box center [198, 58] width 5 height 5
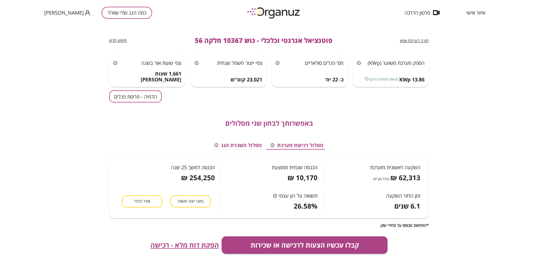
click at [410, 41] on span "חזרה לעריכת אפיון" at bounding box center [414, 40] width 29 height 5
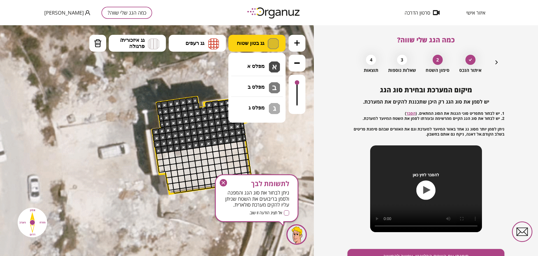
click at [270, 42] on img at bounding box center [273, 43] width 11 height 11
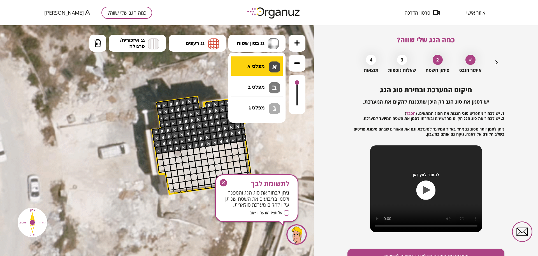
click at [262, 65] on div ".st0 { fill: #FFFFFF; } 10" at bounding box center [157, 140] width 314 height 230
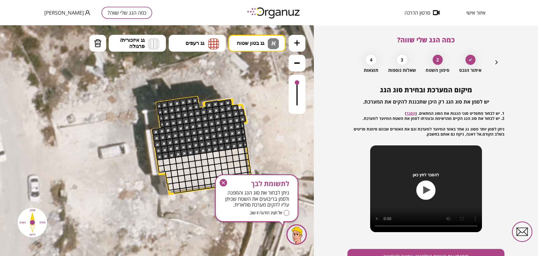
drag, startPoint x: 158, startPoint y: 154, endPoint x: 269, endPoint y: 141, distance: 111.8
click at [273, 135] on div ".st0 { fill: #FFFFFF; }" at bounding box center [157, 139] width 1261 height 1261
click at [222, 181] on icon "button" at bounding box center [223, 182] width 7 height 7
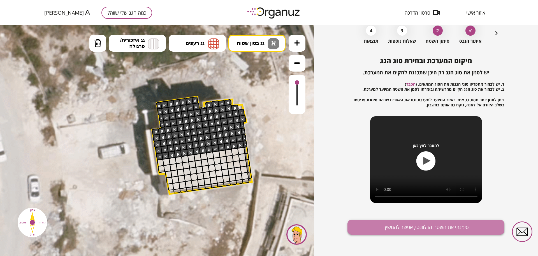
click at [387, 232] on button "סימנתי את השטח הרלוונטי, אפשר להמשיך" at bounding box center [426, 226] width 157 height 15
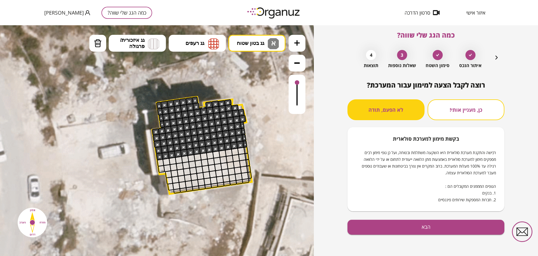
scroll to position [5, 0]
click at [389, 226] on button "הבא" at bounding box center [426, 226] width 157 height 15
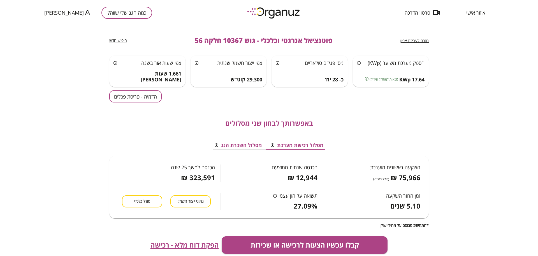
click at [148, 98] on button "הדמיה - פריסת פנלים" at bounding box center [135, 96] width 52 height 12
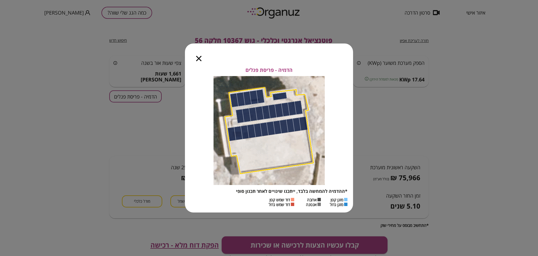
click at [200, 57] on icon "button" at bounding box center [198, 58] width 5 height 5
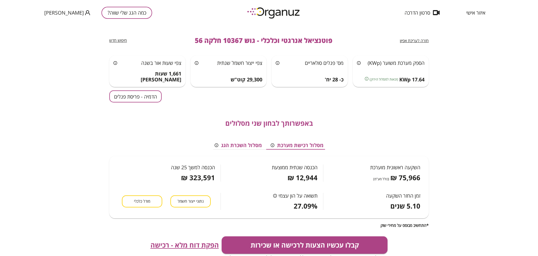
click at [412, 41] on span "חזרה לעריכת אפיון" at bounding box center [414, 40] width 29 height 5
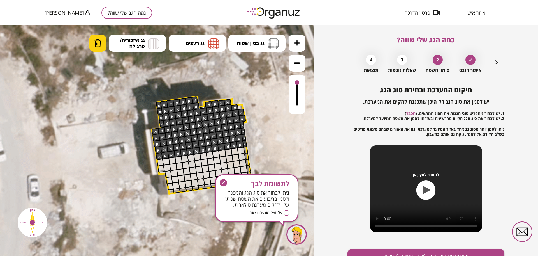
click at [102, 46] on button "מחיקה" at bounding box center [97, 43] width 17 height 17
drag, startPoint x: 158, startPoint y: 155, endPoint x: 173, endPoint y: 150, distance: 16.1
click at [225, 178] on div "לתשומת לבך ניתן לבחור את סוג הגג והמפנה ולסמן בריבועים את השטח שניתן עליו להקים…" at bounding box center [257, 198] width 84 height 48
click at [226, 183] on icon "button" at bounding box center [223, 182] width 7 height 7
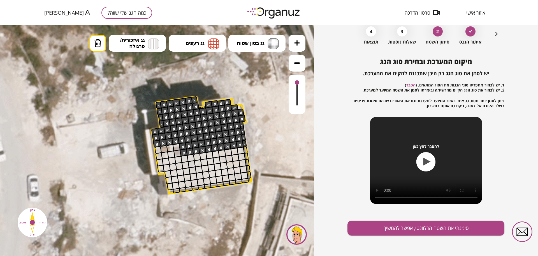
scroll to position [29, 0]
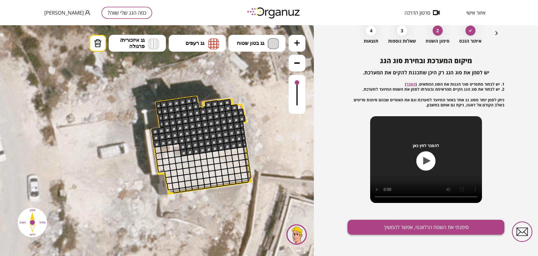
click at [411, 230] on button "סימנתי את השטח הרלוונטי, אפשר להמשיך" at bounding box center [426, 226] width 157 height 15
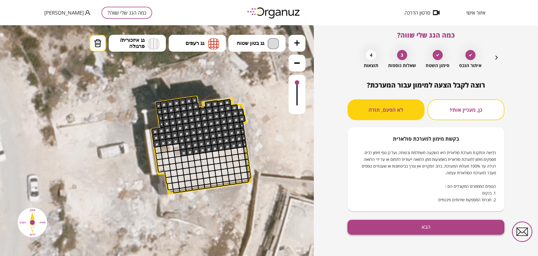
scroll to position [5, 0]
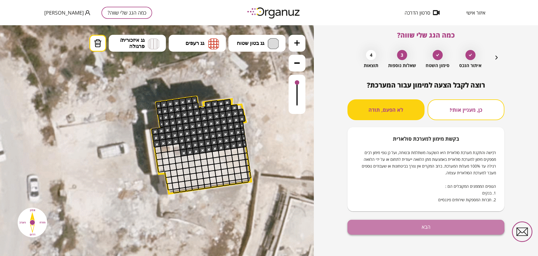
click at [397, 225] on button "הבא" at bounding box center [426, 226] width 157 height 15
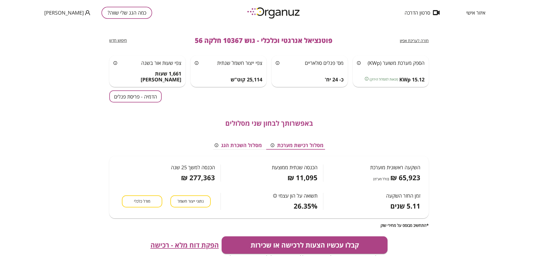
click at [141, 96] on button "הדמיה - פריסת פנלים" at bounding box center [135, 96] width 52 height 12
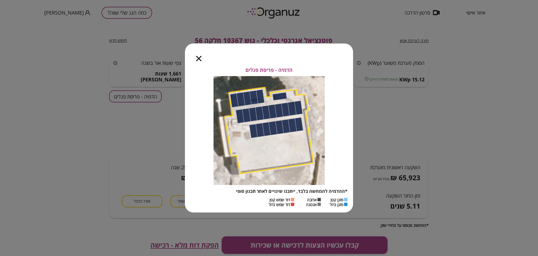
click at [196, 58] on icon "button" at bounding box center [198, 58] width 5 height 5
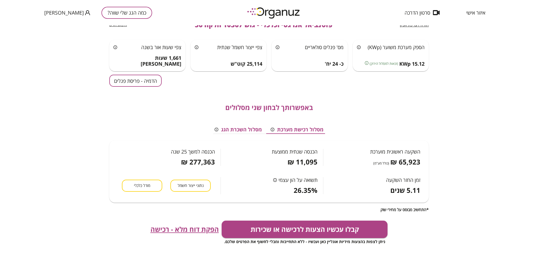
scroll to position [35, 0]
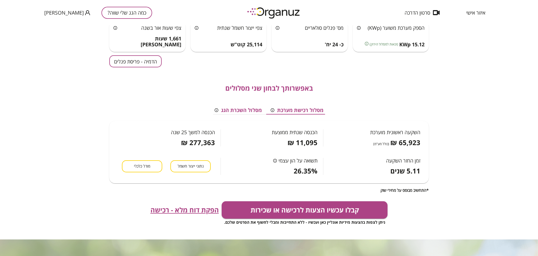
click at [189, 211] on span "הפקת דוח מלא - רכישה" at bounding box center [185, 210] width 68 height 8
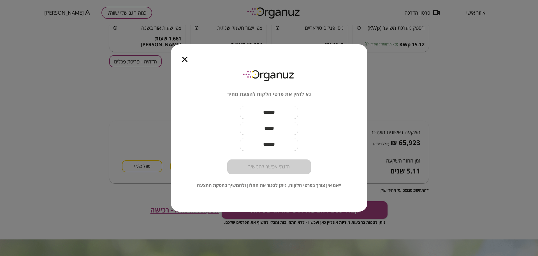
click at [184, 62] on div at bounding box center [185, 56] width 28 height 24
click at [185, 59] on icon "button" at bounding box center [184, 59] width 5 height 5
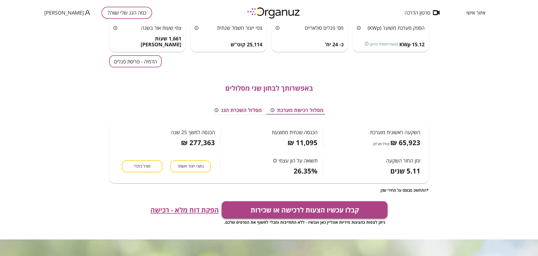
click at [288, 210] on button "קבלו עכשיו הצעות לרכישה או שכירות" at bounding box center [305, 209] width 166 height 17
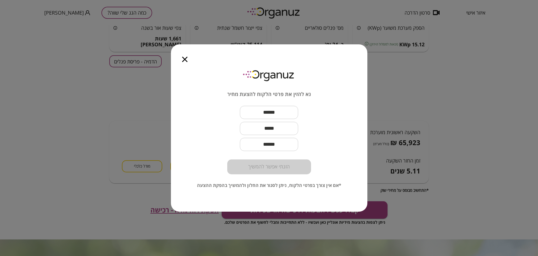
click at [276, 108] on input "text" at bounding box center [269, 112] width 58 height 17
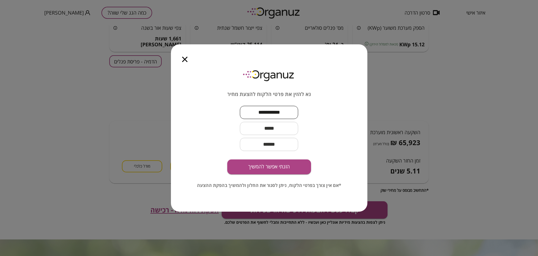
type input "**********"
click at [285, 132] on input "text" at bounding box center [269, 128] width 58 height 17
drag, startPoint x: 508, startPoint y: 79, endPoint x: 467, endPoint y: 87, distance: 42.2
click at [507, 79] on div "**********" at bounding box center [269, 128] width 538 height 256
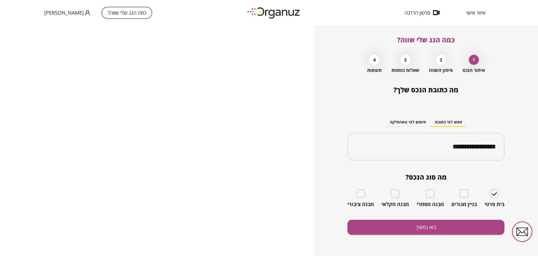
type input "**********"
click at [424, 225] on button "בוא נמשיך" at bounding box center [426, 226] width 157 height 15
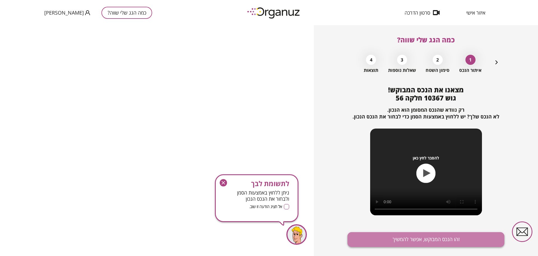
click at [434, 235] on button "זהו הנכס המבוקש, אפשר להמשיך" at bounding box center [426, 239] width 157 height 15
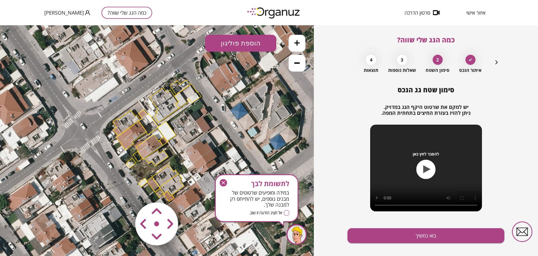
click at [295, 40] on icon at bounding box center [297, 43] width 6 height 6
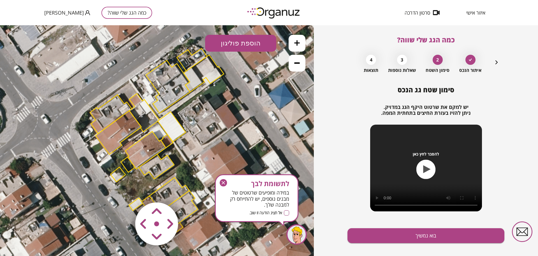
click at [295, 40] on icon at bounding box center [297, 43] width 6 height 6
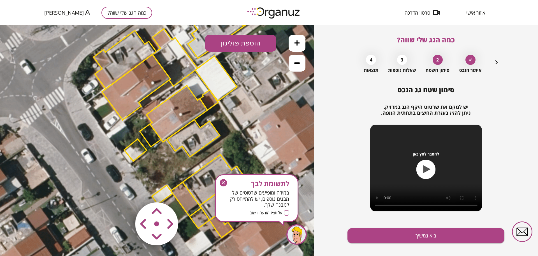
drag, startPoint x: 199, startPoint y: 139, endPoint x: 236, endPoint y: 98, distance: 55.4
click at [236, 98] on icon at bounding box center [192, 98] width 845 height 845
click at [139, 148] on polygon at bounding box center [135, 150] width 23 height 22
click at [138, 149] on polygon at bounding box center [135, 149] width 23 height 22
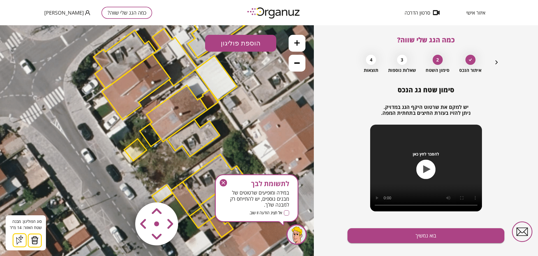
click at [124, 190] on area at bounding box center [124, 190] width 0 height 0
drag, startPoint x: 122, startPoint y: 221, endPoint x: 133, endPoint y: 224, distance: 10.9
click at [123, 221] on icon at bounding box center [192, 98] width 845 height 845
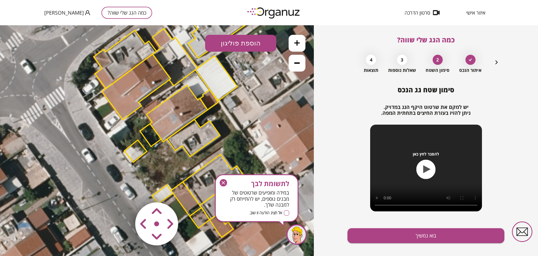
click at [124, 190] on area at bounding box center [124, 190] width 0 height 0
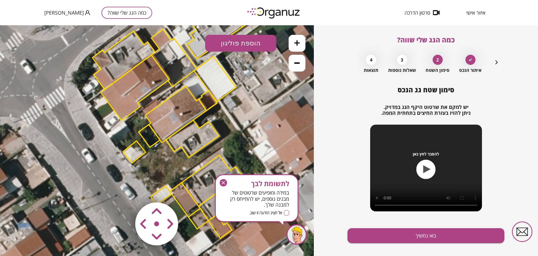
click at [295, 46] on button at bounding box center [297, 43] width 17 height 17
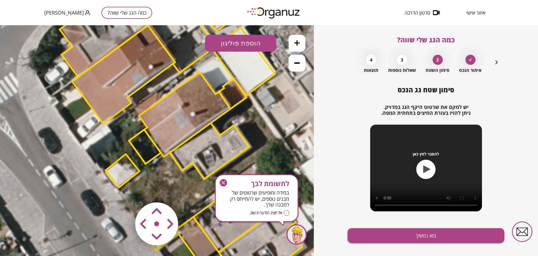
drag, startPoint x: 250, startPoint y: 112, endPoint x: 249, endPoint y: 125, distance: 13.2
click at [249, 125] on icon at bounding box center [212, 91] width 1268 height 1268
click at [222, 182] on icon "button" at bounding box center [223, 182] width 7 height 7
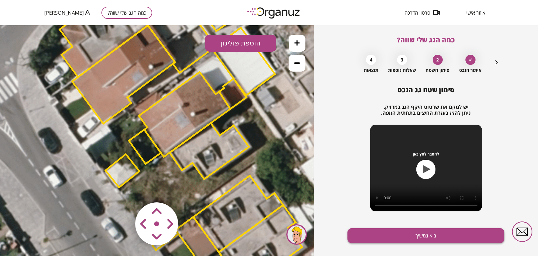
click at [364, 235] on button "בוא נמשיך" at bounding box center [426, 235] width 157 height 15
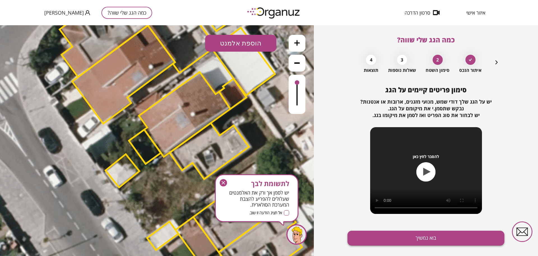
click at [366, 237] on button "בוא נמשיך" at bounding box center [426, 237] width 157 height 15
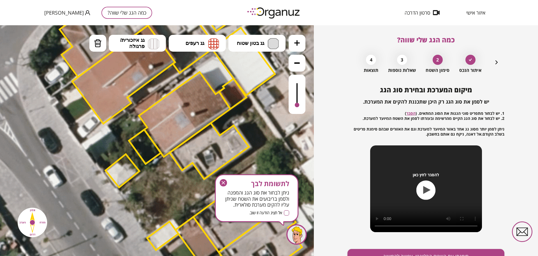
drag, startPoint x: 297, startPoint y: 81, endPoint x: 279, endPoint y: 98, distance: 24.8
click at [301, 127] on div ".st0 { fill: #FFFFFF; } 0" at bounding box center [157, 140] width 314 height 230
click at [198, 42] on span "גג רעפים" at bounding box center [195, 43] width 19 height 6
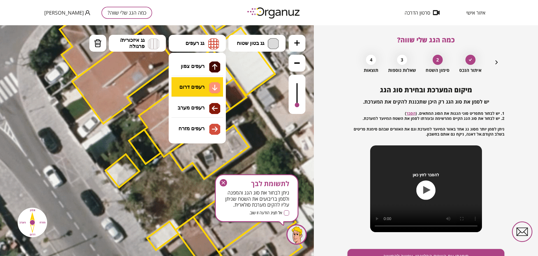
click at [206, 83] on div ".st0 { fill: #FFFFFF; } 0" at bounding box center [157, 140] width 314 height 230
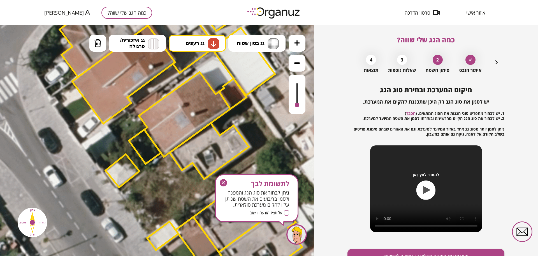
click at [296, 92] on div at bounding box center [297, 94] width 17 height 39
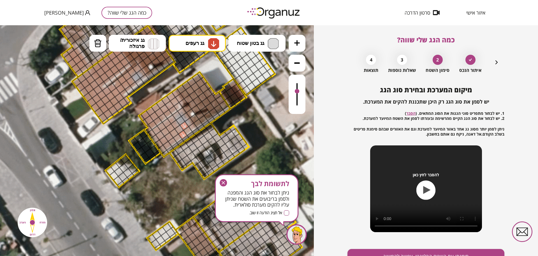
drag, startPoint x: 184, startPoint y: 133, endPoint x: 181, endPoint y: 127, distance: 6.4
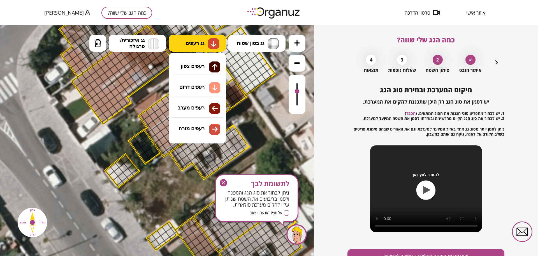
drag, startPoint x: 212, startPoint y: 41, endPoint x: 214, endPoint y: 45, distance: 5.0
click at [212, 41] on img at bounding box center [214, 43] width 6 height 7
click at [207, 111] on div ".st0 { fill: #FFFFFF; } 0" at bounding box center [157, 140] width 314 height 230
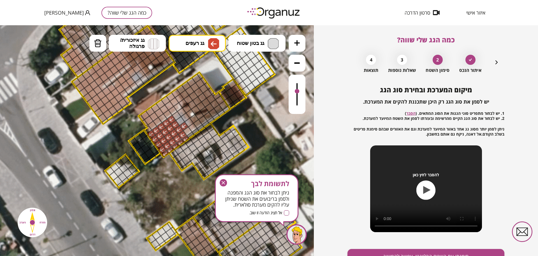
drag, startPoint x: 183, startPoint y: 133, endPoint x: 174, endPoint y: 142, distance: 13.1
drag, startPoint x: 166, startPoint y: 113, endPoint x: 152, endPoint y: 109, distance: 14.6
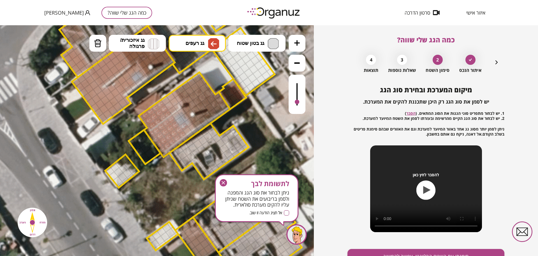
drag, startPoint x: 296, startPoint y: 91, endPoint x: 297, endPoint y: 102, distance: 11.5
click at [297, 102] on div at bounding box center [297, 102] width 4 height 4
click at [101, 47] on img at bounding box center [98, 43] width 8 height 8
click at [184, 124] on div at bounding box center [184, 126] width 10 height 10
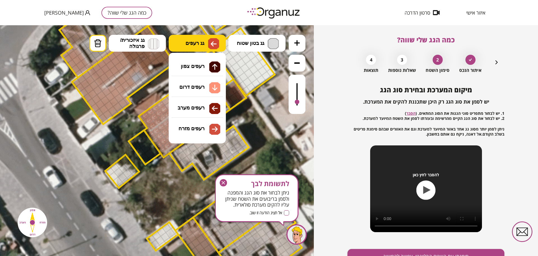
drag, startPoint x: 198, startPoint y: 43, endPoint x: 202, endPoint y: 50, distance: 7.8
click at [198, 44] on span "גג רעפים" at bounding box center [195, 43] width 19 height 6
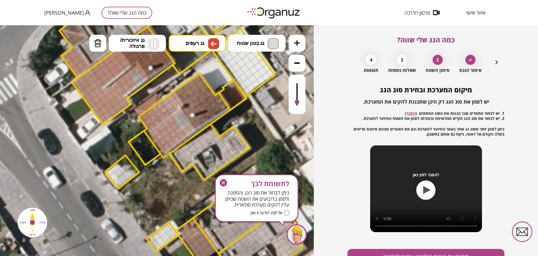
click at [209, 111] on div ".st0 { fill: #FFFFFF; } 0" at bounding box center [157, 140] width 314 height 230
click at [174, 110] on div at bounding box center [173, 111] width 10 height 10
click at [178, 108] on div at bounding box center [178, 108] width 10 height 10
click at [173, 103] on div at bounding box center [174, 103] width 10 height 10
click at [170, 105] on div at bounding box center [169, 106] width 10 height 10
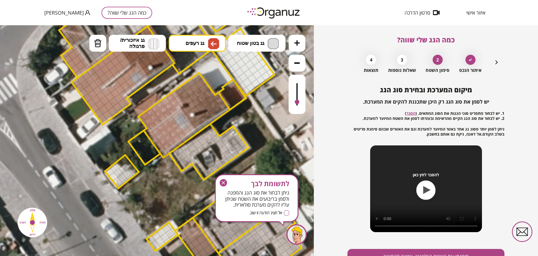
click at [168, 98] on div at bounding box center [171, 97] width 10 height 10
click at [167, 100] on div at bounding box center [165, 101] width 10 height 10
click at [190, 130] on div at bounding box center [193, 128] width 10 height 10
click at [187, 130] on div at bounding box center [187, 132] width 10 height 10
click at [204, 41] on span "גג רעפים" at bounding box center [195, 43] width 19 height 6
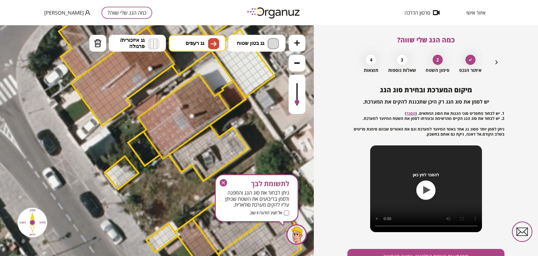
drag, startPoint x: 206, startPoint y: 126, endPoint x: 190, endPoint y: 101, distance: 29.3
click at [207, 126] on div ".st0 { fill: #FFFFFF; } 0" at bounding box center [157, 140] width 314 height 230
drag, startPoint x: 181, startPoint y: 92, endPoint x: 267, endPoint y: 99, distance: 86.3
click at [299, 88] on div at bounding box center [297, 94] width 17 height 39
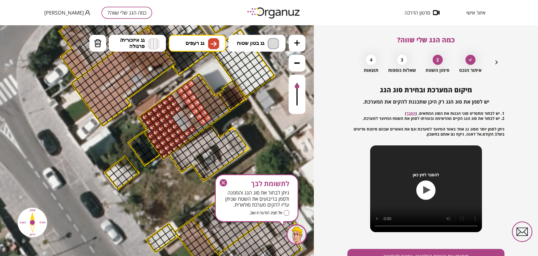
drag, startPoint x: 297, startPoint y: 86, endPoint x: 293, endPoint y: 85, distance: 3.7
click at [293, 86] on div at bounding box center [297, 94] width 17 height 39
drag, startPoint x: 206, startPoint y: 122, endPoint x: 225, endPoint y: 112, distance: 21.8
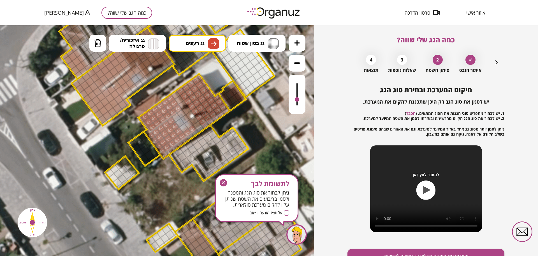
click at [295, 100] on div at bounding box center [297, 94] width 17 height 39
click at [297, 92] on div at bounding box center [297, 94] width 17 height 39
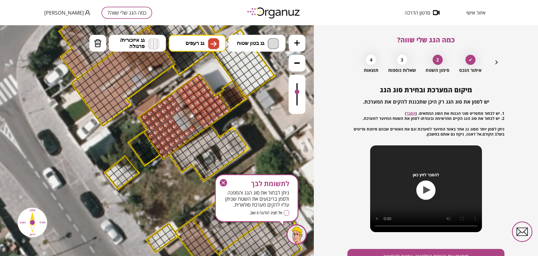
click at [297, 86] on div at bounding box center [297, 94] width 17 height 39
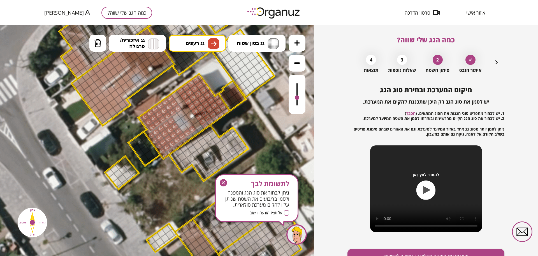
drag, startPoint x: 297, startPoint y: 98, endPoint x: 298, endPoint y: 103, distance: 5.1
click at [297, 99] on div at bounding box center [297, 94] width 17 height 39
click at [298, 103] on div at bounding box center [297, 94] width 17 height 39
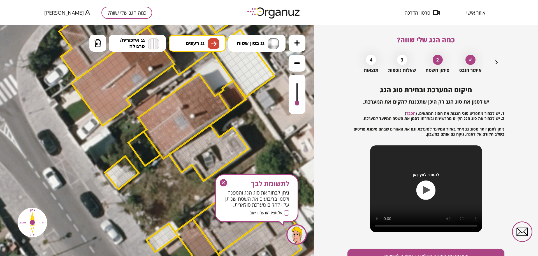
click at [298, 105] on div at bounding box center [297, 103] width 4 height 4
click at [294, 90] on div at bounding box center [297, 94] width 17 height 39
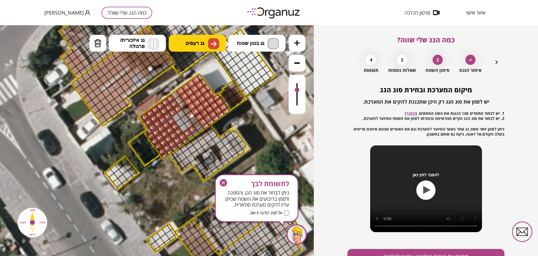
click at [191, 45] on span "גג רעפים" at bounding box center [195, 43] width 19 height 6
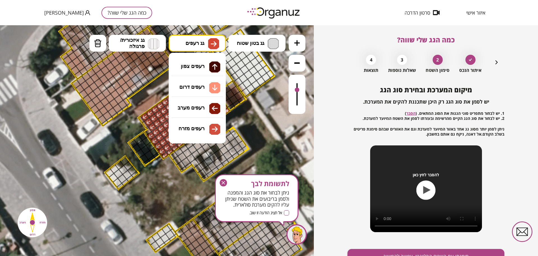
click at [206, 112] on div ".st0 { fill: #FFFFFF; } 0" at bounding box center [157, 140] width 314 height 230
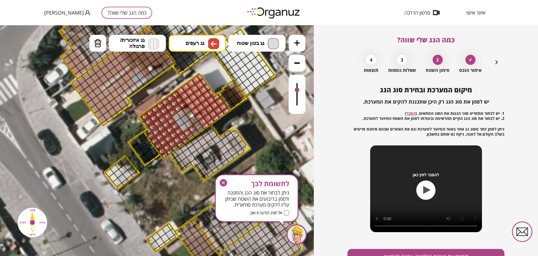
drag, startPoint x: 180, startPoint y: 103, endPoint x: 173, endPoint y: 92, distance: 12.6
click at [99, 47] on img at bounding box center [98, 43] width 8 height 8
click at [191, 128] on div at bounding box center [193, 129] width 10 height 10
click at [188, 131] on div at bounding box center [187, 133] width 10 height 10
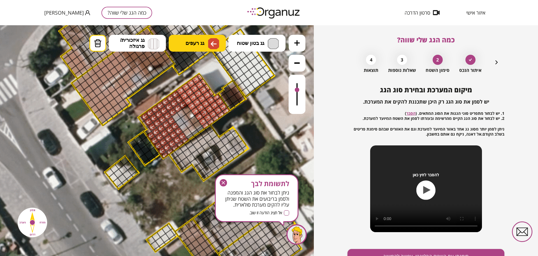
click at [218, 43] on img at bounding box center [213, 43] width 11 height 11
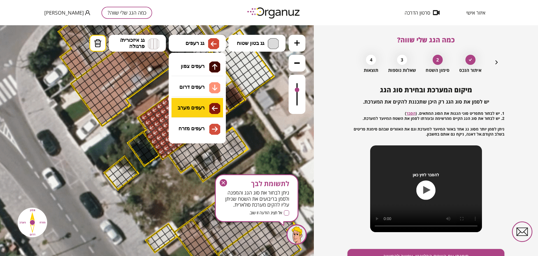
click at [202, 111] on div ".st0 { fill: #FFFFFF; } 0" at bounding box center [157, 140] width 314 height 230
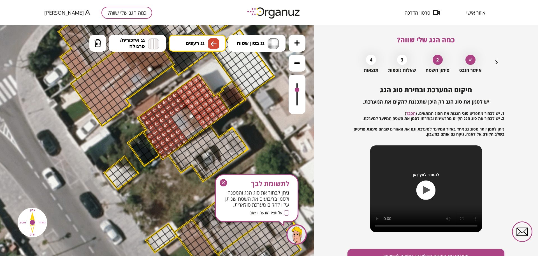
click at [144, 124] on div at bounding box center [144, 125] width 7 height 8
click at [142, 120] on div at bounding box center [140, 120] width 7 height 8
click at [224, 181] on icon "button" at bounding box center [223, 182] width 7 height 7
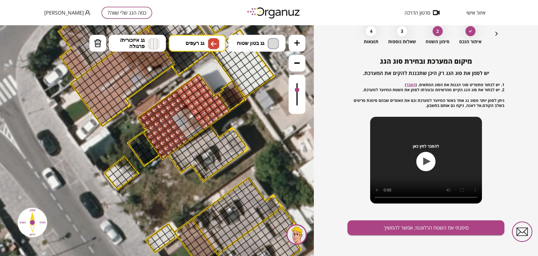
scroll to position [29, 0]
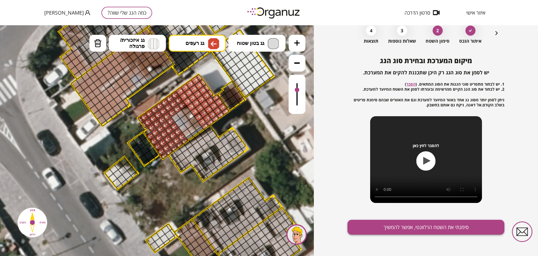
click at [399, 224] on button "סימנתי את השטח הרלוונטי, אפשר להמשיך" at bounding box center [426, 226] width 157 height 15
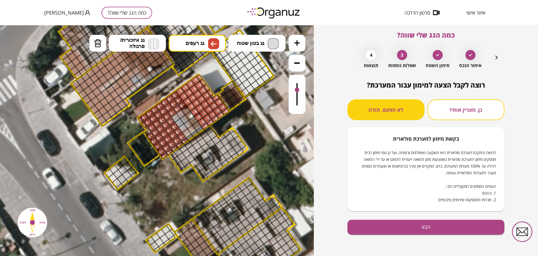
scroll to position [5, 0]
click at [381, 228] on button "הבא" at bounding box center [426, 226] width 157 height 15
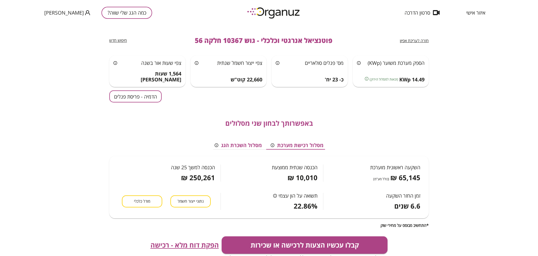
click at [138, 95] on button "הדמיה - פריסת פנלים" at bounding box center [135, 96] width 52 height 12
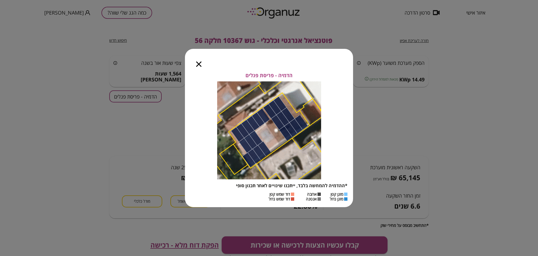
click at [201, 63] on icon "button" at bounding box center [198, 63] width 5 height 5
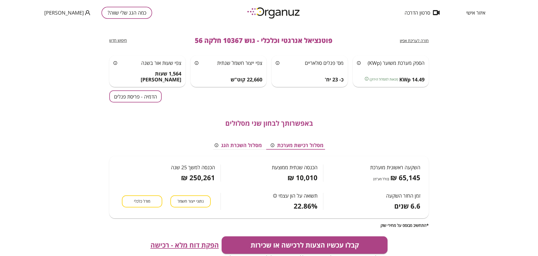
click at [416, 41] on span "חזרה לעריכת אפיון" at bounding box center [414, 40] width 29 height 5
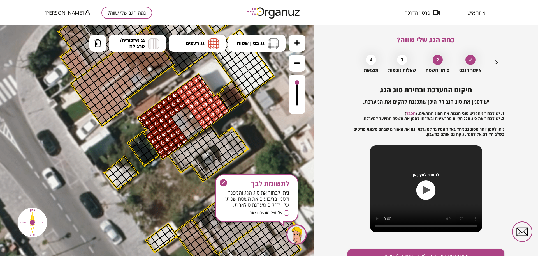
click at [224, 181] on icon "button" at bounding box center [223, 182] width 7 height 7
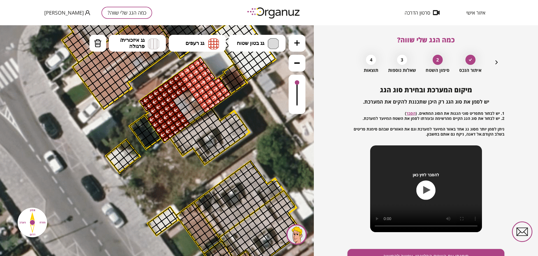
drag, startPoint x: 246, startPoint y: 123, endPoint x: 247, endPoint y: 104, distance: 18.8
click at [247, 104] on icon at bounding box center [212, 76] width 1268 height 1268
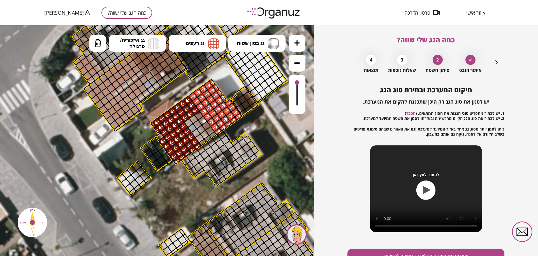
drag, startPoint x: 258, startPoint y: 99, endPoint x: 269, endPoint y: 125, distance: 28.2
click at [269, 125] on icon at bounding box center [223, 98] width 1268 height 1268
drag, startPoint x: 297, startPoint y: 83, endPoint x: 294, endPoint y: 76, distance: 7.7
click at [297, 78] on div at bounding box center [297, 94] width 17 height 39
click at [296, 83] on div at bounding box center [297, 82] width 4 height 4
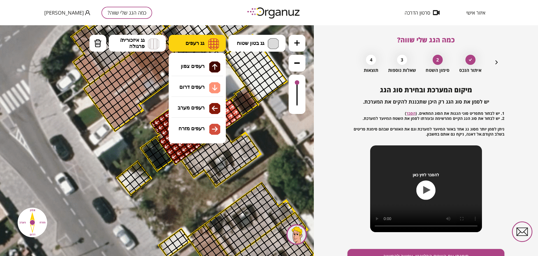
click at [205, 44] on button "גג רעפים" at bounding box center [197, 43] width 57 height 17
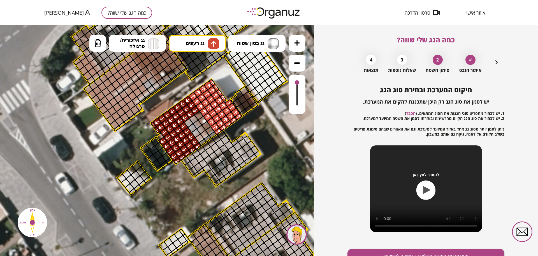
click at [202, 67] on div ".st0 { fill: #FFFFFF; } 10" at bounding box center [157, 140] width 314 height 230
drag, startPoint x: 245, startPoint y: 104, endPoint x: 240, endPoint y: 100, distance: 5.9
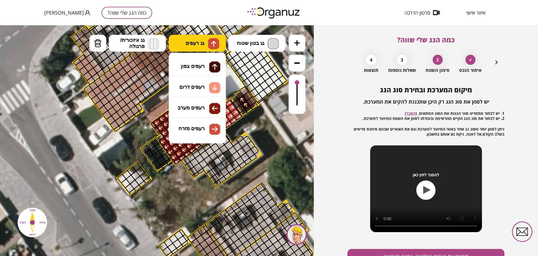
click at [199, 43] on span "גג רעפים" at bounding box center [195, 43] width 19 height 6
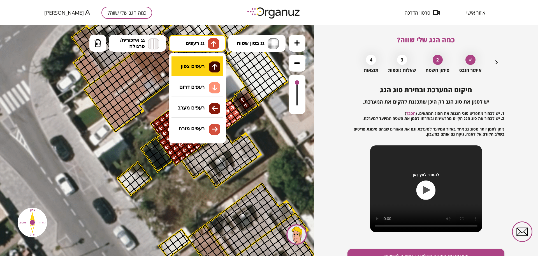
click at [208, 68] on div ".st0 { fill: #FFFFFF; } 10" at bounding box center [157, 140] width 314 height 230
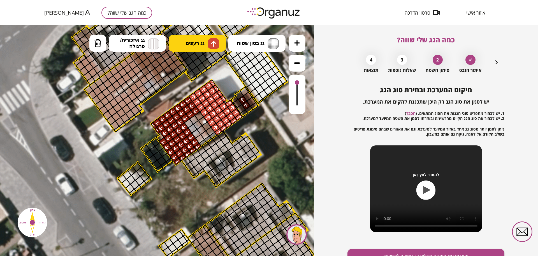
click at [196, 44] on span "גג רעפים" at bounding box center [195, 43] width 19 height 6
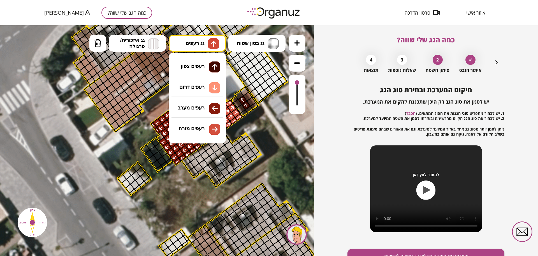
drag, startPoint x: 210, startPoint y: 140, endPoint x: 211, endPoint y: 134, distance: 5.4
click at [211, 138] on div ".st0 { fill: #FFFFFF; } 10" at bounding box center [157, 140] width 314 height 230
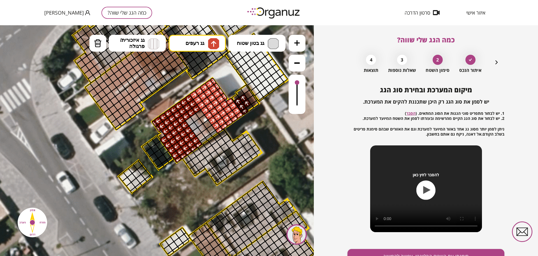
drag, startPoint x: 246, startPoint y: 108, endPoint x: 239, endPoint y: 98, distance: 11.5
click at [211, 31] on div at bounding box center [211, 35] width 10 height 10
click at [210, 38] on img at bounding box center [213, 43] width 11 height 11
drag, startPoint x: 209, startPoint y: 129, endPoint x: 223, endPoint y: 120, distance: 17.2
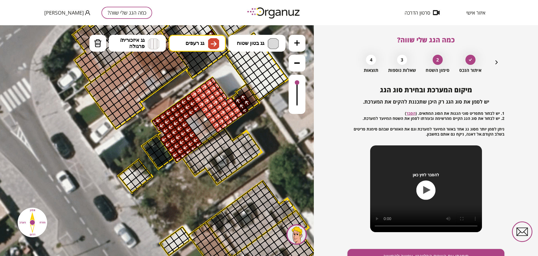
click at [209, 128] on div ".st0 { fill: #FFFFFF; } 10" at bounding box center [157, 140] width 314 height 230
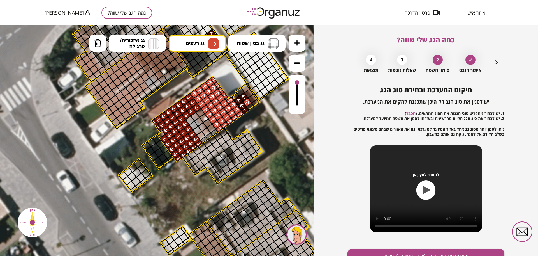
click at [243, 101] on div at bounding box center [247, 102] width 10 height 10
drag, startPoint x: 243, startPoint y: 106, endPoint x: 255, endPoint y: 104, distance: 11.7
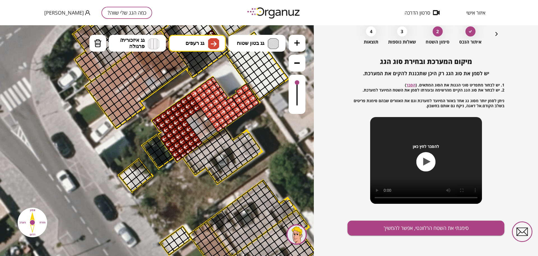
scroll to position [29, 0]
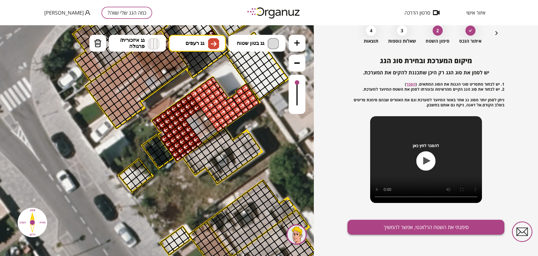
click at [419, 228] on button "סימנתי את השטח הרלוונטי, אפשר להמשיך" at bounding box center [426, 226] width 157 height 15
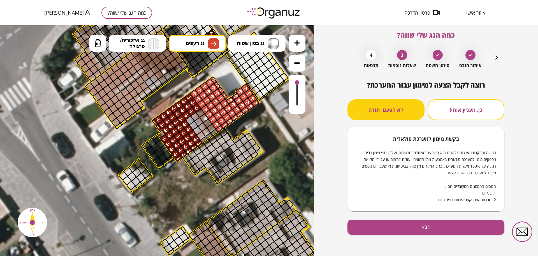
scroll to position [5, 0]
click at [431, 222] on button "הבא" at bounding box center [426, 226] width 157 height 15
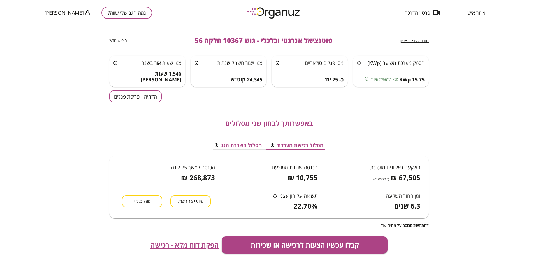
click at [142, 100] on button "הדמיה - פריסת פנלים" at bounding box center [135, 96] width 52 height 12
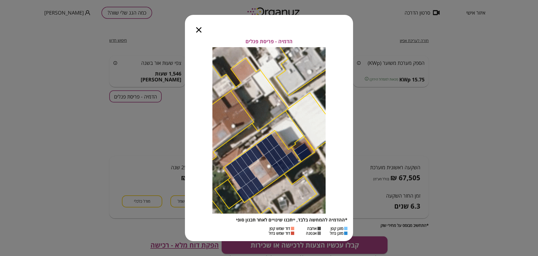
click at [196, 28] on div at bounding box center [199, 27] width 28 height 24
click at [197, 29] on icon "button" at bounding box center [198, 29] width 5 height 5
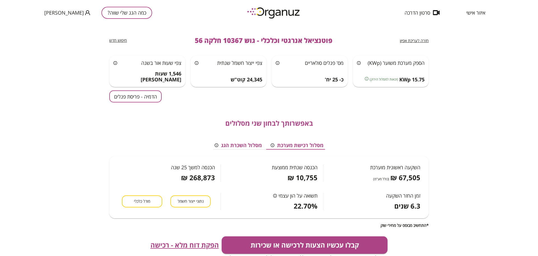
click at [188, 246] on span "הפקת דוח מלא - רכישה" at bounding box center [185, 245] width 68 height 8
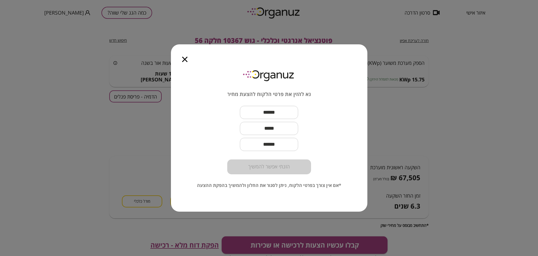
click at [185, 61] on icon "button" at bounding box center [184, 59] width 5 height 5
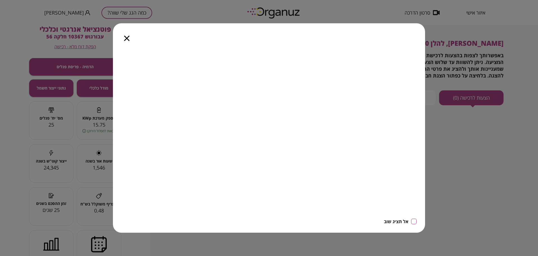
click at [128, 38] on icon "button" at bounding box center [126, 38] width 5 height 5
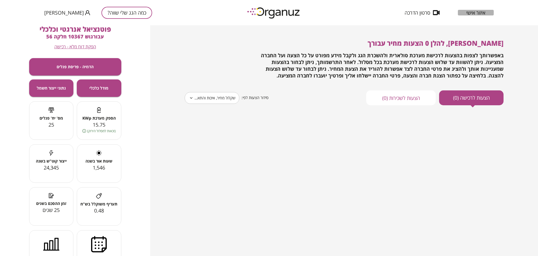
click at [475, 14] on span "איזור אישי" at bounding box center [475, 13] width 19 height 6
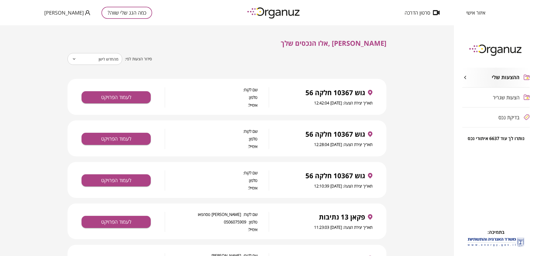
click at [116, 9] on button "כמה הגג שלי שווה?" at bounding box center [126, 13] width 51 height 12
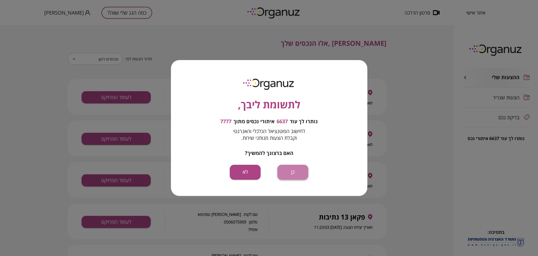
click at [292, 170] on button "כן" at bounding box center [292, 172] width 31 height 15
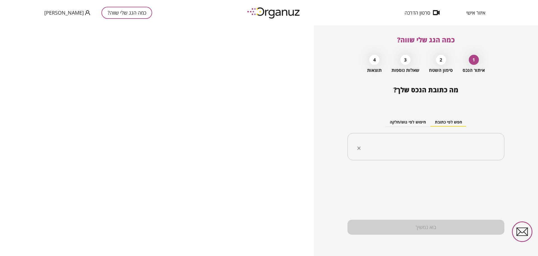
click at [433, 148] on input "text" at bounding box center [428, 147] width 139 height 14
paste input "**********"
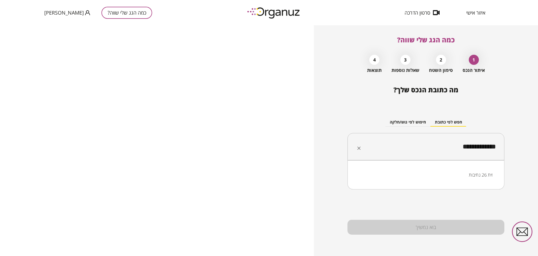
click at [481, 174] on li "זית 26 נתיבות" at bounding box center [426, 175] width 142 height 10
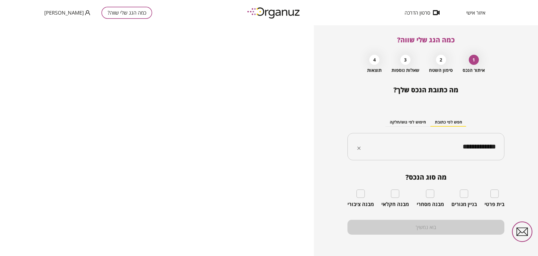
type input "**********"
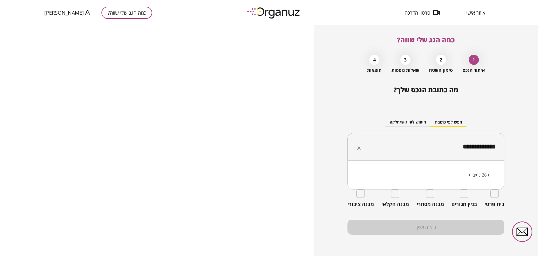
drag, startPoint x: 485, startPoint y: 148, endPoint x: 489, endPoint y: 148, distance: 4.2
click at [489, 148] on input "**********" at bounding box center [428, 147] width 139 height 14
click at [485, 147] on input "**********" at bounding box center [428, 147] width 139 height 14
click at [486, 147] on input "**********" at bounding box center [428, 147] width 139 height 14
click at [487, 146] on input "**********" at bounding box center [428, 147] width 139 height 14
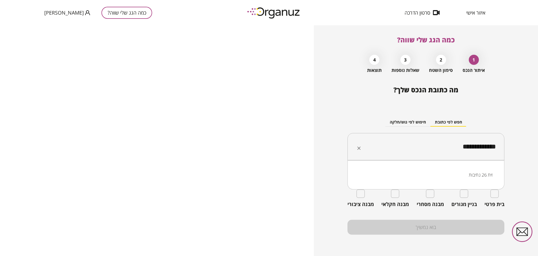
click at [505, 193] on div "**********" at bounding box center [426, 140] width 224 height 230
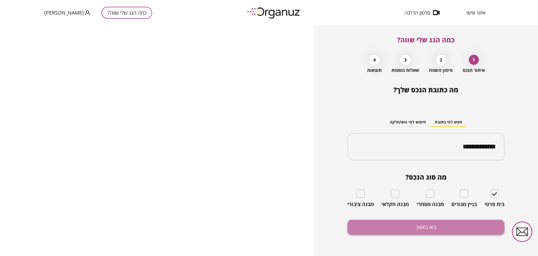
click at [455, 231] on button "בוא נמשיך" at bounding box center [426, 226] width 157 height 15
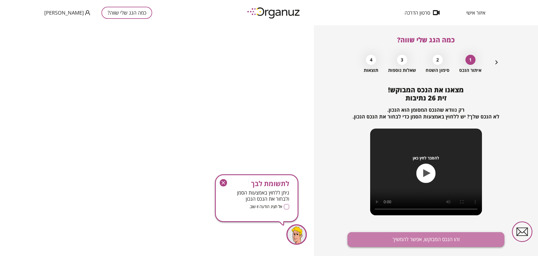
click at [456, 238] on button "זהו הנכס המבוקש, אפשר להמשיך" at bounding box center [426, 239] width 157 height 15
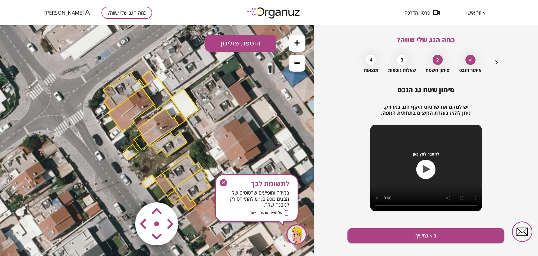
click at [223, 180] on icon "button" at bounding box center [223, 182] width 7 height 7
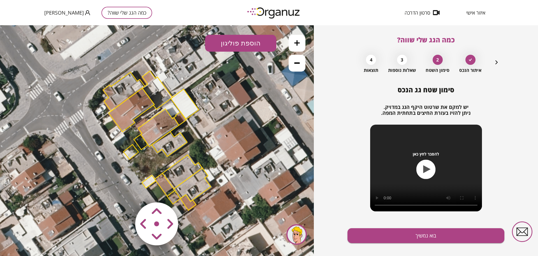
click at [297, 38] on button at bounding box center [297, 43] width 17 height 17
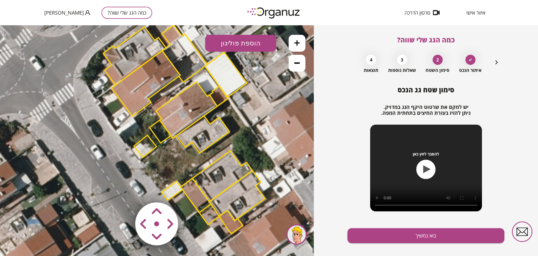
drag, startPoint x: 218, startPoint y: 148, endPoint x: 245, endPoint y: 137, distance: 28.9
click at [245, 138] on icon at bounding box center [183, 128] width 643 height 643
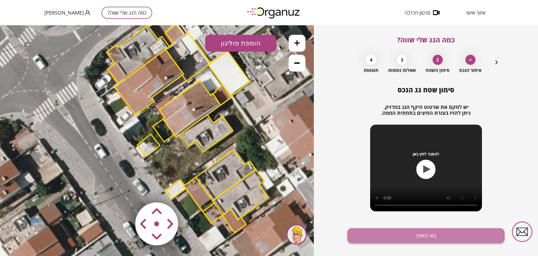
click at [370, 238] on button "בוא נמשיך" at bounding box center [426, 235] width 157 height 15
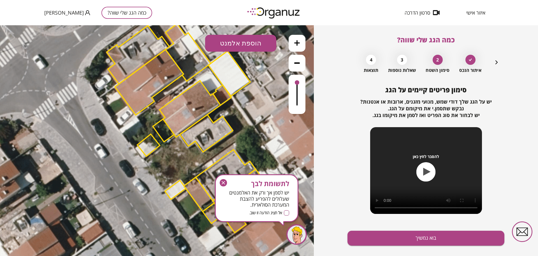
click at [370, 238] on button "בוא נמשיך" at bounding box center [426, 237] width 157 height 15
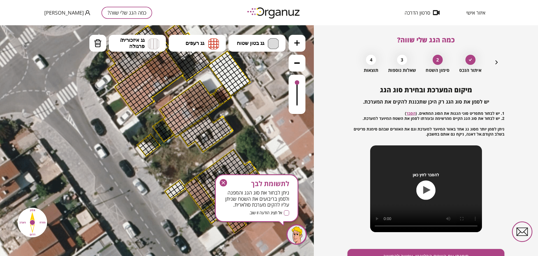
drag, startPoint x: 301, startPoint y: 43, endPoint x: 294, endPoint y: 46, distance: 7.4
click at [302, 43] on button at bounding box center [297, 43] width 17 height 17
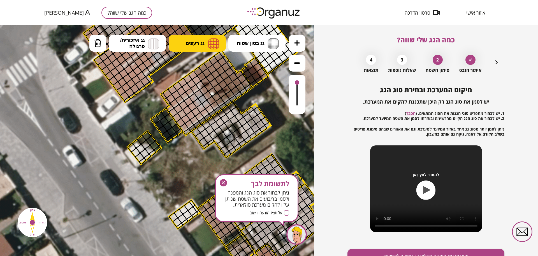
click at [204, 44] on span "גג רעפים" at bounding box center [195, 43] width 19 height 6
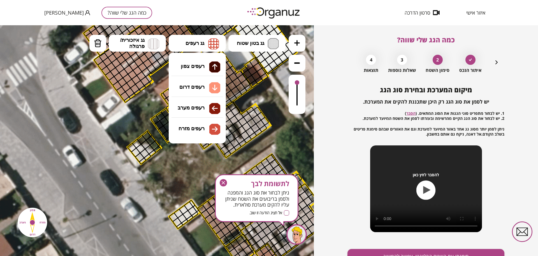
click at [210, 110] on div ".st0 { fill: #FFFFFF; } 10" at bounding box center [157, 140] width 314 height 230
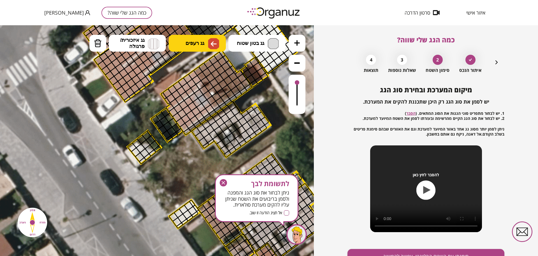
click at [204, 45] on span "גג רעפים" at bounding box center [195, 43] width 19 height 6
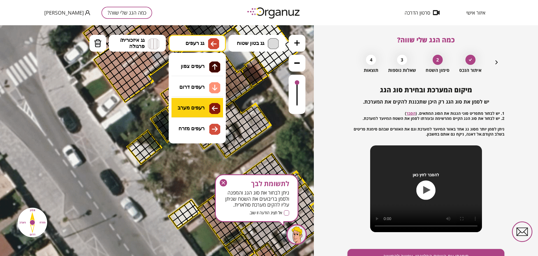
click at [209, 107] on div ".st0 { fill: #FFFFFF; } 10" at bounding box center [157, 140] width 314 height 230
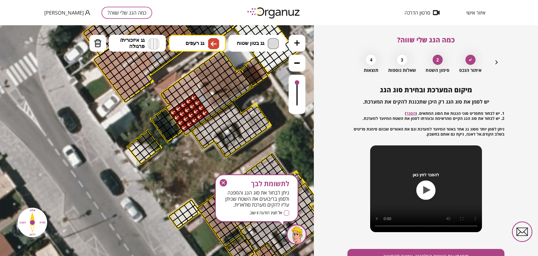
drag, startPoint x: 204, startPoint y: 113, endPoint x: 186, endPoint y: 90, distance: 29.3
drag, startPoint x: 195, startPoint y: 86, endPoint x: 190, endPoint y: 82, distance: 6.7
drag, startPoint x: 163, startPoint y: 95, endPoint x: 181, endPoint y: 101, distance: 18.9
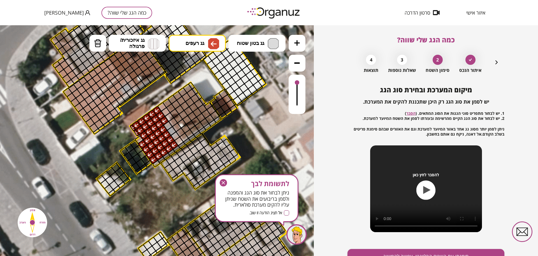
drag, startPoint x: 267, startPoint y: 110, endPoint x: 215, endPoint y: 89, distance: 56.1
click at [240, 134] on icon at bounding box center [171, 152] width 965 height 965
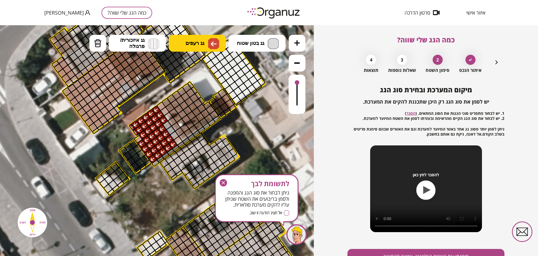
click at [202, 47] on button "גג רעפים" at bounding box center [197, 43] width 57 height 17
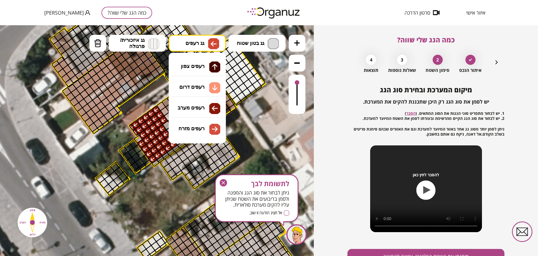
click at [205, 128] on div ".st0 { fill: #FFFFFF; } 10" at bounding box center [157, 140] width 314 height 230
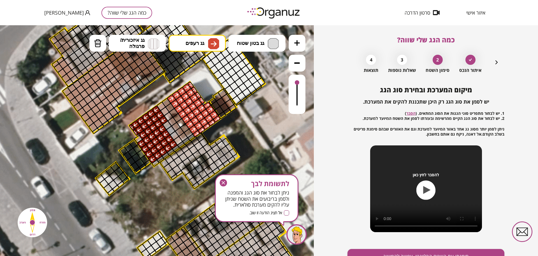
drag, startPoint x: 193, startPoint y: 129, endPoint x: 220, endPoint y: 123, distance: 27.9
click at [220, 123] on div ".st0 { fill: #FFFFFF; }" at bounding box center [170, 152] width 965 height 965
click at [300, 98] on div at bounding box center [297, 94] width 17 height 39
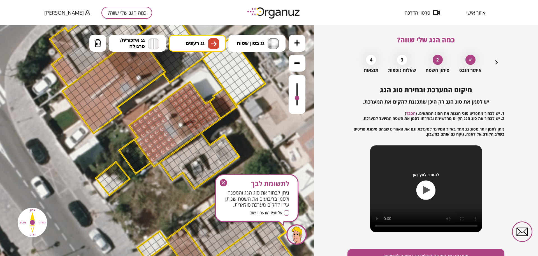
click at [300, 98] on div at bounding box center [297, 94] width 17 height 39
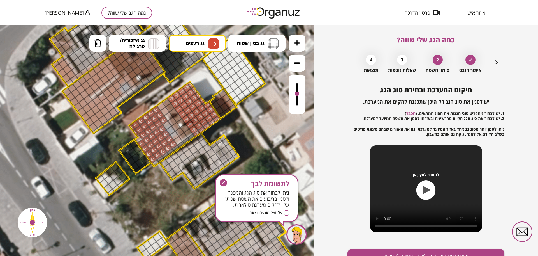
click at [299, 94] on div at bounding box center [297, 93] width 4 height 4
drag, startPoint x: 193, startPoint y: 40, endPoint x: 217, endPoint y: 70, distance: 38.3
click at [193, 40] on span "גג רעפים" at bounding box center [195, 43] width 19 height 6
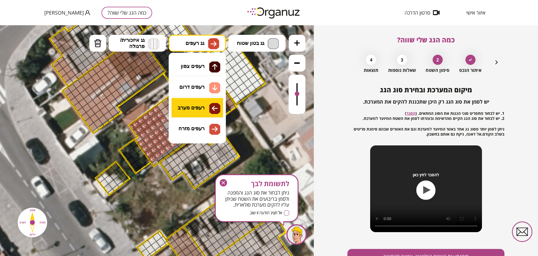
click at [206, 112] on div ".st0 { fill: #FFFFFF; } 10" at bounding box center [157, 140] width 314 height 230
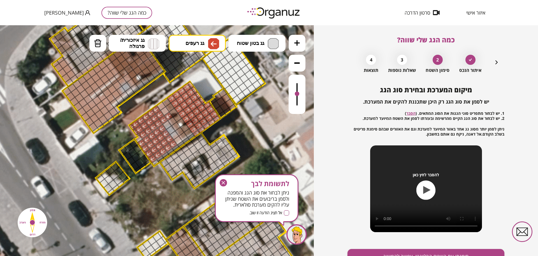
click at [168, 115] on div at bounding box center [169, 116] width 10 height 10
click at [164, 109] on div at bounding box center [165, 111] width 10 height 10
click at [161, 105] on div at bounding box center [161, 106] width 10 height 10
click at [212, 44] on img at bounding box center [214, 43] width 6 height 7
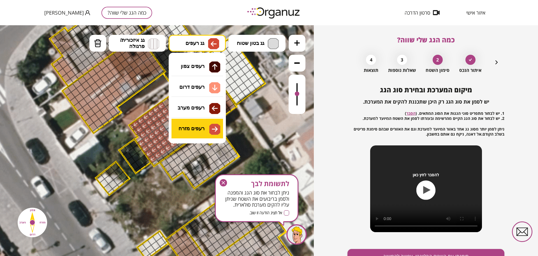
click at [203, 122] on div ".st0 { fill: #FFFFFF; } 10" at bounding box center [157, 140] width 314 height 230
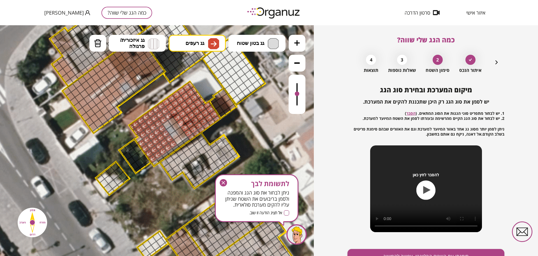
drag, startPoint x: 166, startPoint y: 100, endPoint x: 191, endPoint y: 134, distance: 42.4
drag, startPoint x: 216, startPoint y: 102, endPoint x: 225, endPoint y: 104, distance: 8.9
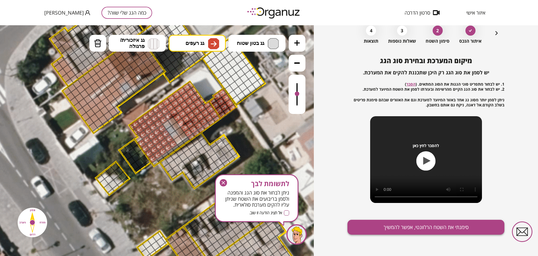
click at [413, 221] on button "סימנתי את השטח הרלוונטי, אפשר להמשיך" at bounding box center [426, 226] width 157 height 15
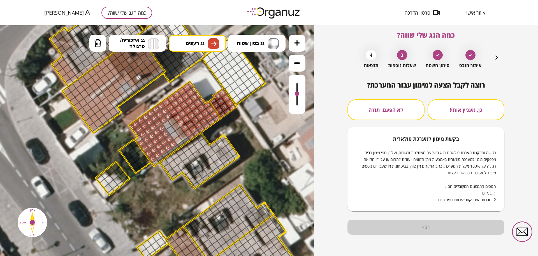
scroll to position [5, 0]
click at [396, 119] on button "לא הפעם, תודה" at bounding box center [386, 109] width 77 height 21
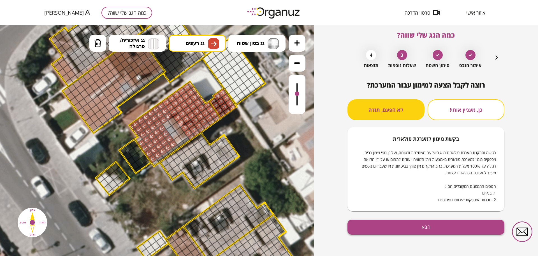
click at [455, 224] on button "הבא" at bounding box center [426, 226] width 157 height 15
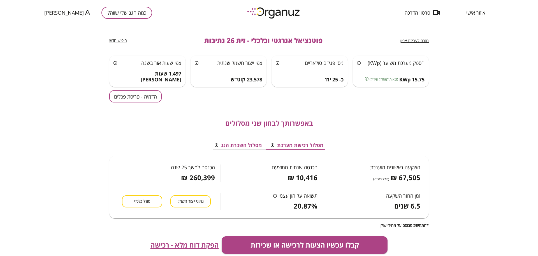
click at [126, 98] on button "הדמיה - פריסת פנלים" at bounding box center [135, 96] width 52 height 12
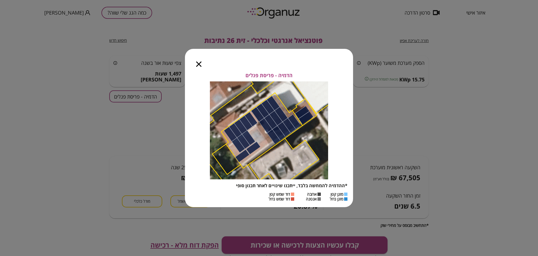
click at [197, 66] on icon "button" at bounding box center [198, 63] width 5 height 5
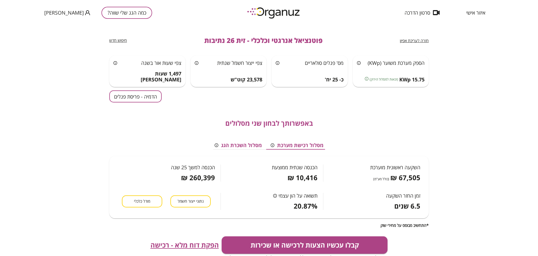
click at [152, 97] on button "הדמיה - פריסת פנלים" at bounding box center [135, 96] width 52 height 12
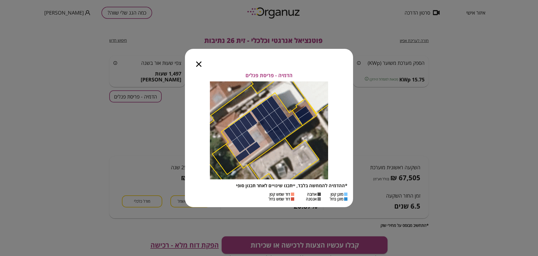
click at [199, 65] on icon "button" at bounding box center [198, 63] width 5 height 5
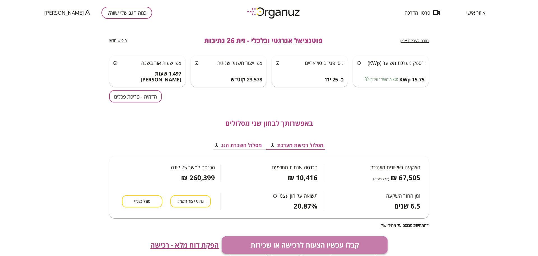
click at [306, 246] on button "קבלו עכשיו הצעות לרכישה או שכירות" at bounding box center [305, 244] width 166 height 17
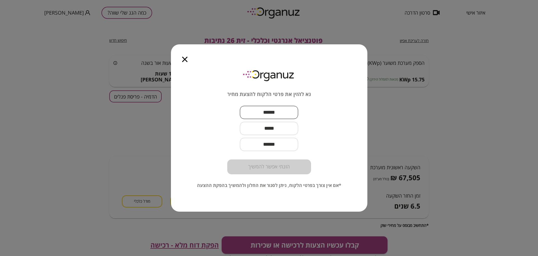
click at [286, 108] on input "text" at bounding box center [269, 112] width 58 height 17
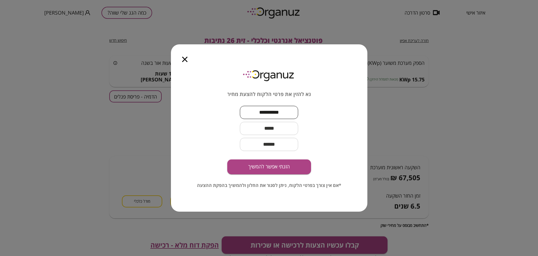
type input "**********"
click at [256, 129] on input "text" at bounding box center [269, 128] width 58 height 17
paste input "text"
click at [263, 128] on input "text" at bounding box center [269, 128] width 58 height 17
paste input "**********"
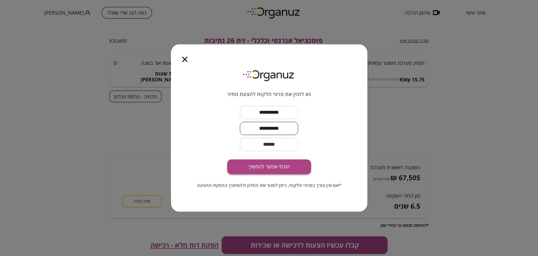
type input "**********"
click at [307, 167] on button "הזנתי אפשר להמשיך" at bounding box center [269, 166] width 84 height 15
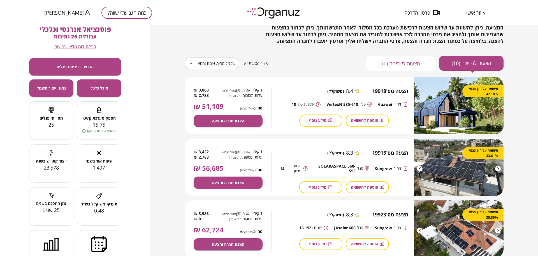
scroll to position [35, 0]
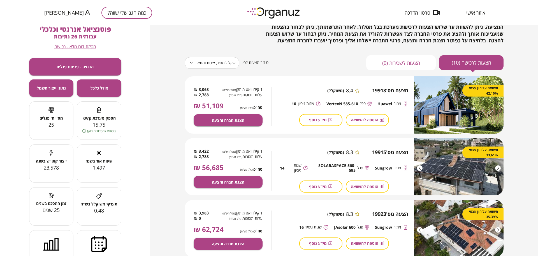
click at [213, 63] on body "**********" at bounding box center [269, 128] width 538 height 256
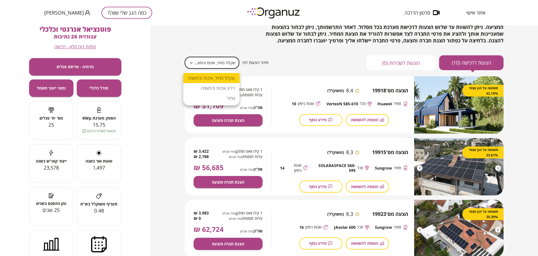
click at [230, 96] on li "מחיר" at bounding box center [211, 98] width 56 height 10
type input "*****"
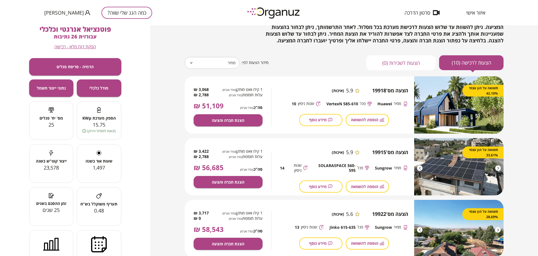
click at [243, 61] on span "סידור הצעות לפי:" at bounding box center [255, 62] width 27 height 5
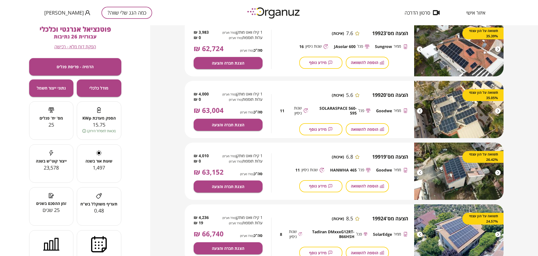
scroll to position [385, 0]
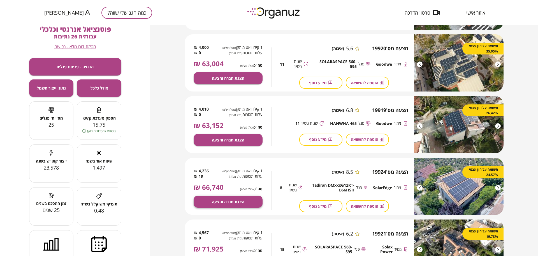
click at [227, 199] on span "הצגת חברה והצעה" at bounding box center [228, 201] width 33 height 5
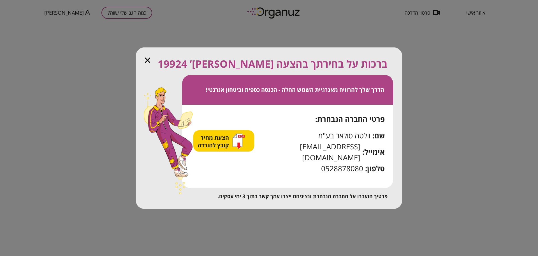
click at [228, 141] on span "הצעת מחיר קובץ להורדה" at bounding box center [214, 141] width 33 height 15
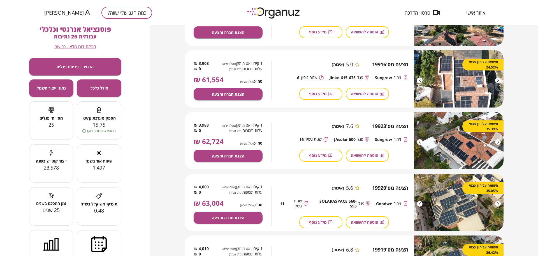
scroll to position [245, 0]
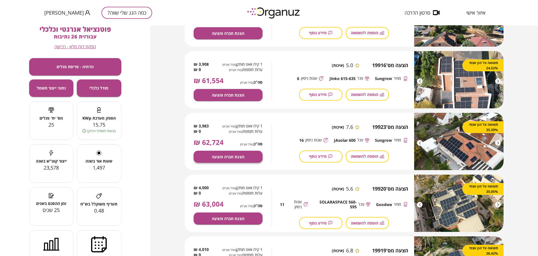
click at [231, 158] on span "הצגת חברה והצעה" at bounding box center [228, 156] width 33 height 5
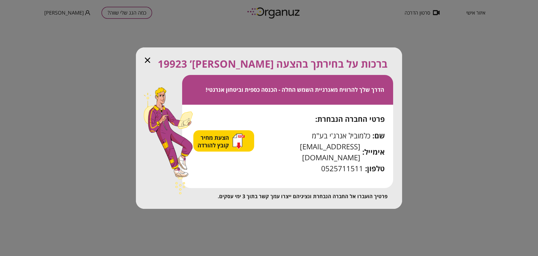
click at [226, 145] on span "הצעת מחיר קובץ להורדה" at bounding box center [214, 141] width 33 height 15
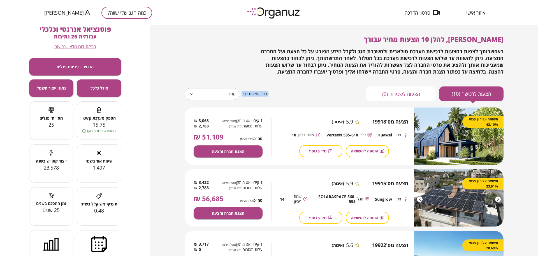
scroll to position [0, 0]
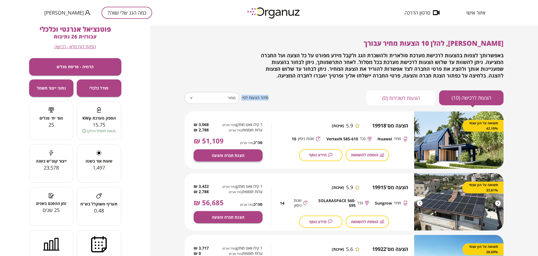
click at [229, 156] on span "הצגת חברה והצעה" at bounding box center [228, 155] width 33 height 5
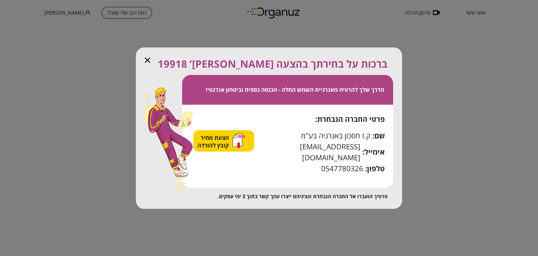
click at [229, 149] on span "הצעת מחיר קובץ להורדה" at bounding box center [214, 141] width 33 height 15
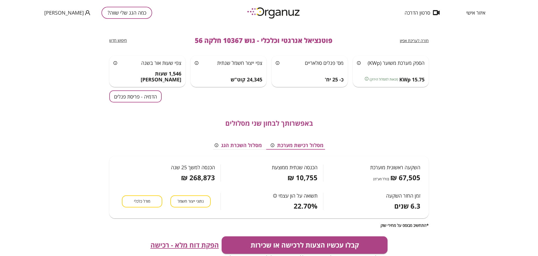
click at [136, 108] on div "באפשרותך לבחון שני מסלולים מסלול רכישת מערכת מסלול השכרת הגג השקעה ראשונית מוער…" at bounding box center [269, 164] width 320 height 125
click at [137, 91] on button "הדמיה - פריסת פנלים" at bounding box center [135, 96] width 52 height 12
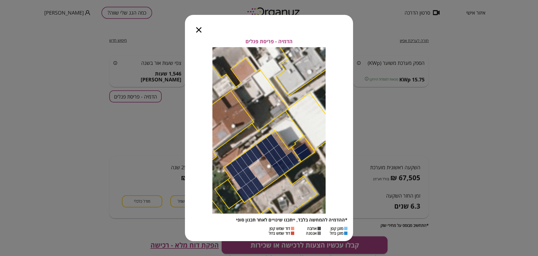
click at [201, 29] on icon "button" at bounding box center [198, 29] width 5 height 5
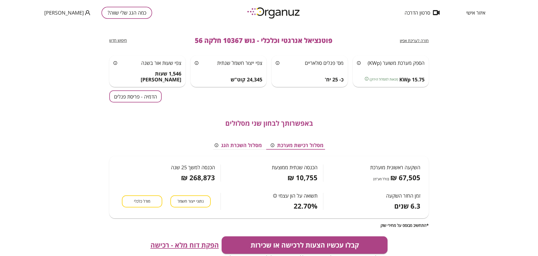
click at [184, 239] on div "קבלו עכשיו הצעות לרכישה או שכירות ניתן לצפות בהצעות מידיות אונליין כאן ועכשיו -…" at bounding box center [269, 248] width 320 height 24
click at [186, 245] on span "הפקת דוח מלא - רכישה" at bounding box center [185, 245] width 68 height 8
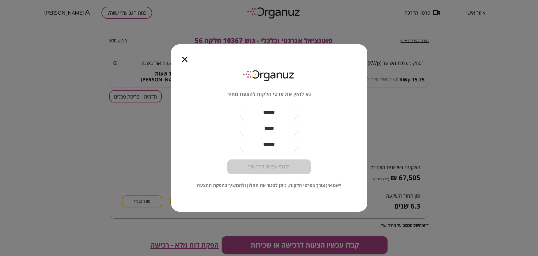
click at [535, 138] on div "נא להזין את פרטי הלקוח להצעת מחיר ​ ​ ​ הזנתי אפשר להמשיך *אם אין צורך בפרטי הל…" at bounding box center [269, 128] width 538 height 256
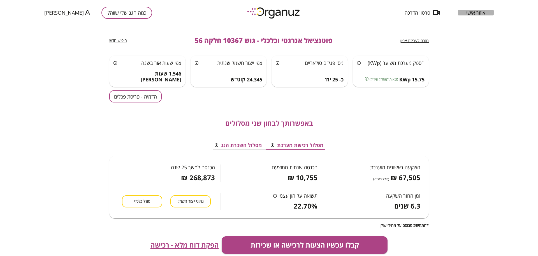
click at [480, 11] on span "איזור אישי" at bounding box center [475, 13] width 19 height 6
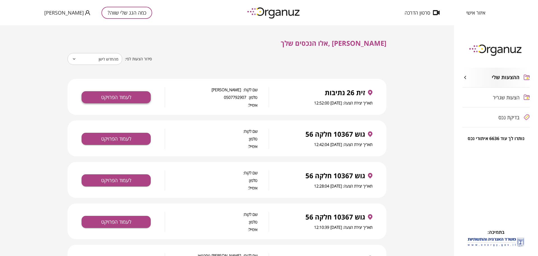
click at [141, 99] on button "לעמוד הפרויקט" at bounding box center [116, 97] width 69 height 12
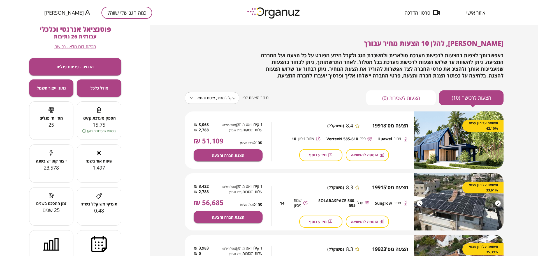
click at [71, 46] on span "הפקת דוח מלא - רכישה" at bounding box center [75, 46] width 42 height 5
click at [479, 13] on span "איזור אישי" at bounding box center [475, 13] width 19 height 6
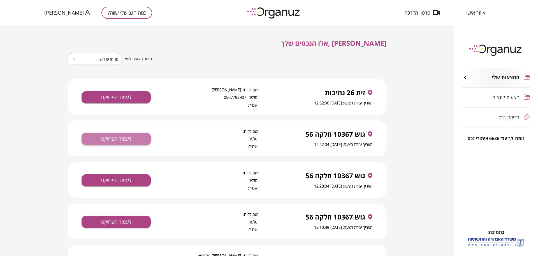
click at [118, 135] on button "לעמוד הפרויקט" at bounding box center [116, 139] width 69 height 12
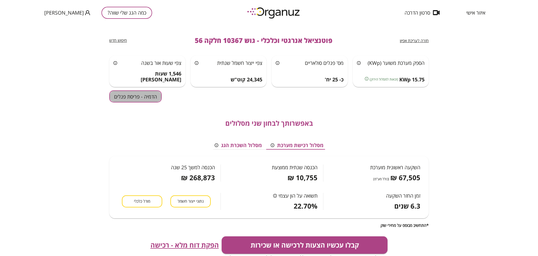
click at [125, 92] on button "הדמיה - פריסת פנלים" at bounding box center [135, 96] width 52 height 12
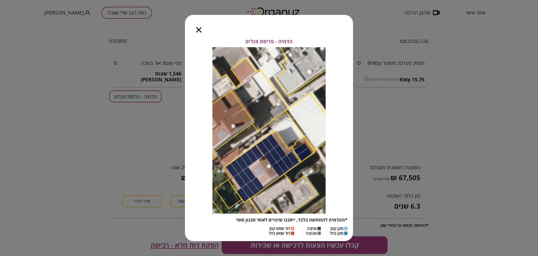
click at [198, 29] on icon "button" at bounding box center [198, 29] width 5 height 5
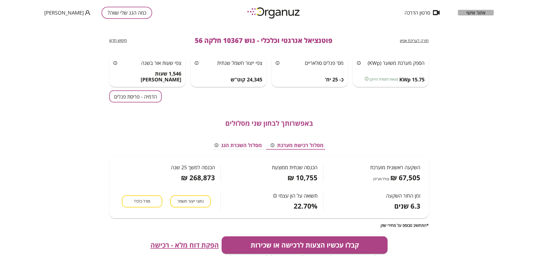
click at [477, 13] on span "איזור אישי" at bounding box center [475, 13] width 19 height 6
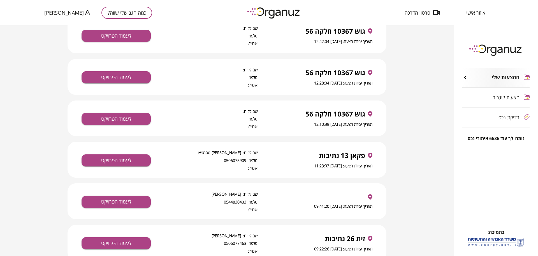
scroll to position [105, 0]
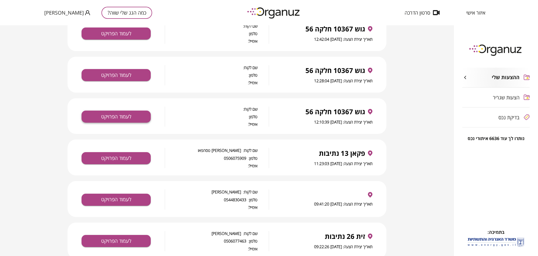
click at [121, 119] on button "לעמוד הפרויקט" at bounding box center [116, 116] width 69 height 12
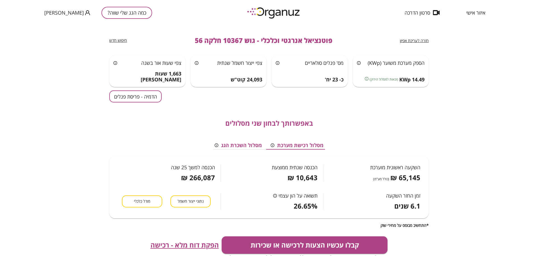
click at [132, 92] on button "הדמיה - פריסת פנלים" at bounding box center [135, 96] width 52 height 12
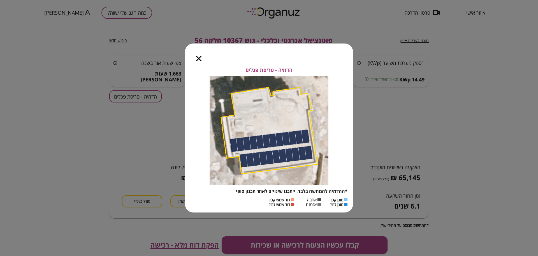
click at [200, 58] on icon "button" at bounding box center [198, 58] width 5 height 5
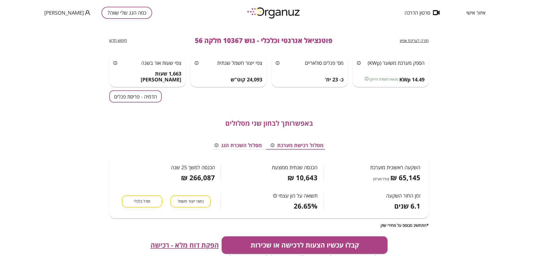
click at [204, 247] on span "הפקת דוח מלא - רכישה" at bounding box center [185, 245] width 68 height 8
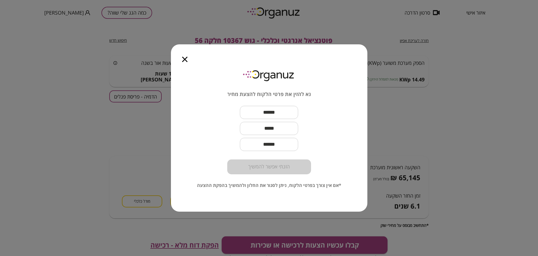
click at [187, 60] on icon "button" at bounding box center [184, 59] width 5 height 5
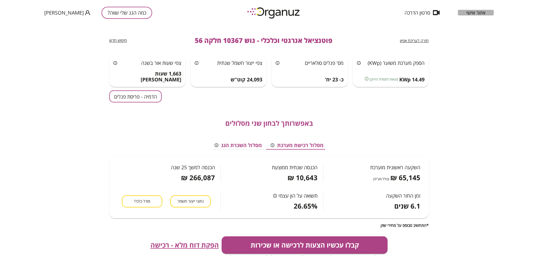
click at [477, 12] on span "איזור אישי" at bounding box center [475, 13] width 19 height 6
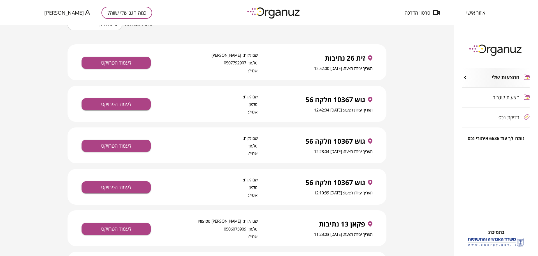
scroll to position [35, 0]
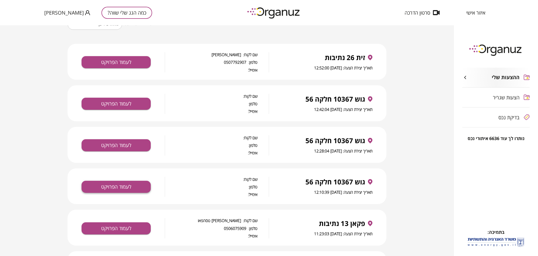
click at [119, 185] on button "לעמוד הפרויקט" at bounding box center [116, 187] width 69 height 12
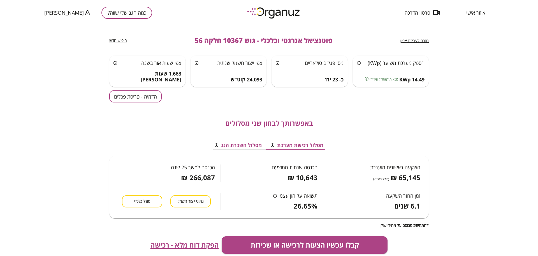
click at [134, 95] on button "הדמיה - פריסת פנלים" at bounding box center [135, 96] width 52 height 12
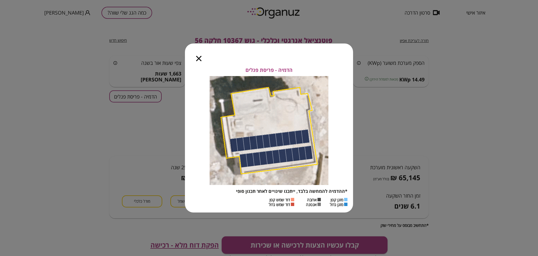
click at [200, 57] on icon "button" at bounding box center [198, 58] width 5 height 5
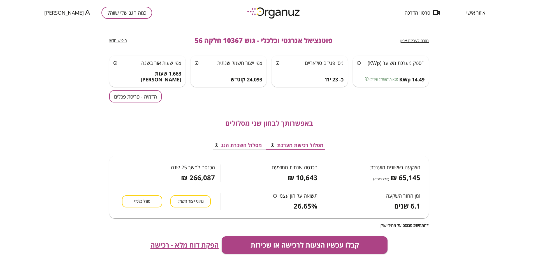
click at [407, 35] on div "חזרה לעריכת אפיון פוטנציאל אנרגטי וכלכלי - גוש 10367 חלקה 56 חיפוש חדש" at bounding box center [269, 40] width 320 height 30
click at [410, 40] on span "חזרה לעריכת אפיון" at bounding box center [414, 40] width 29 height 5
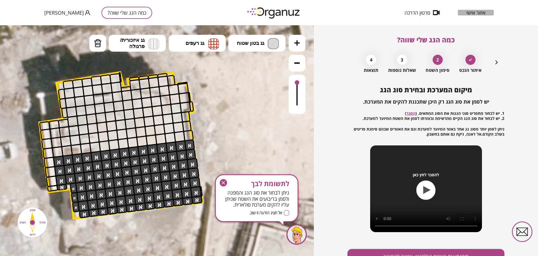
click at [471, 10] on span "איזור אישי" at bounding box center [475, 13] width 19 height 6
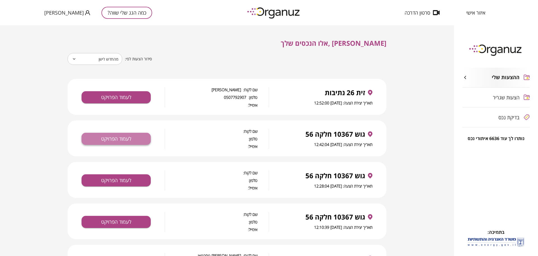
click at [140, 137] on button "לעמוד הפרויקט" at bounding box center [116, 139] width 69 height 12
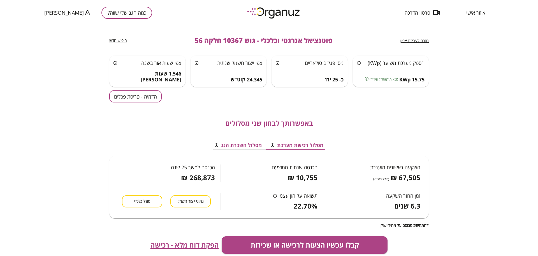
click at [140, 99] on button "הדמיה - פריסת פנלים" at bounding box center [135, 96] width 52 height 12
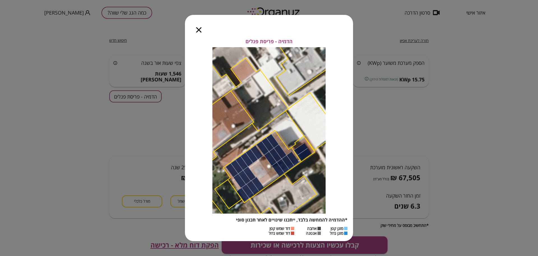
click at [200, 30] on icon "button" at bounding box center [198, 29] width 5 height 5
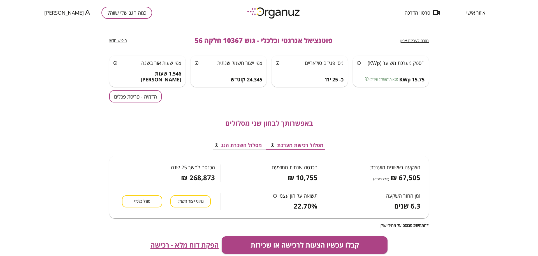
click at [410, 40] on span "חזרה לעריכת אפיון" at bounding box center [414, 40] width 29 height 5
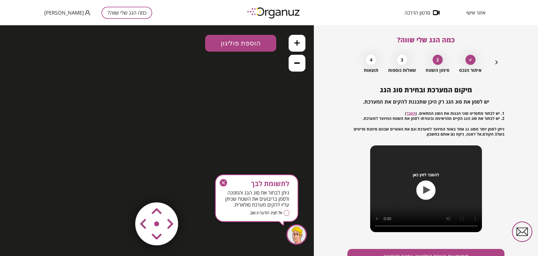
click at [477, 14] on span "איזור אישי" at bounding box center [475, 13] width 19 height 6
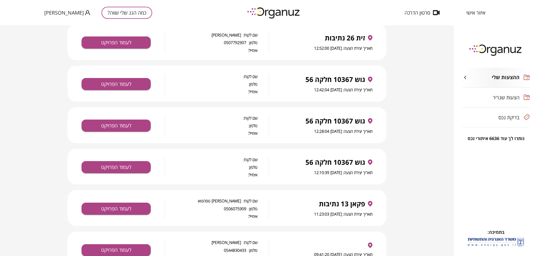
scroll to position [35, 0]
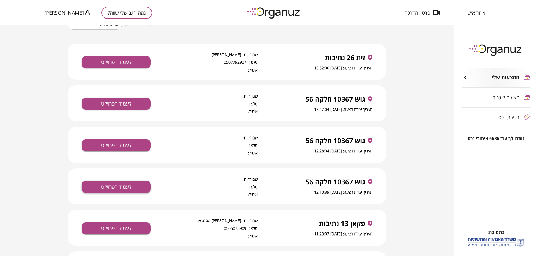
click at [122, 186] on button "לעמוד הפרויקט" at bounding box center [116, 187] width 69 height 12
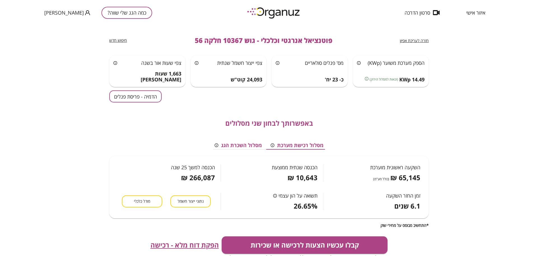
click at [130, 98] on button "הדמיה - פריסת פנלים" at bounding box center [135, 96] width 52 height 12
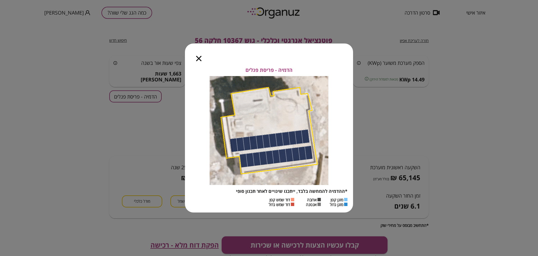
click at [199, 58] on icon "button" at bounding box center [198, 58] width 5 height 5
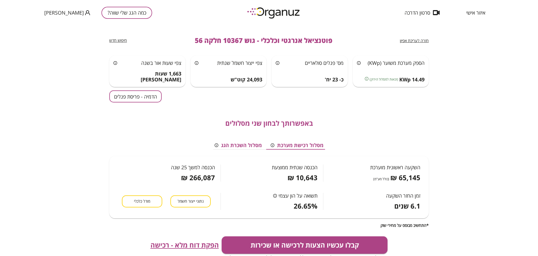
click at [126, 93] on button "הדמיה - פריסת פנלים" at bounding box center [135, 96] width 52 height 12
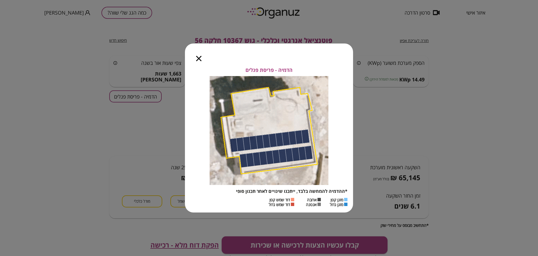
click at [202, 59] on div at bounding box center [199, 55] width 28 height 24
click at [199, 58] on icon "button" at bounding box center [198, 58] width 5 height 5
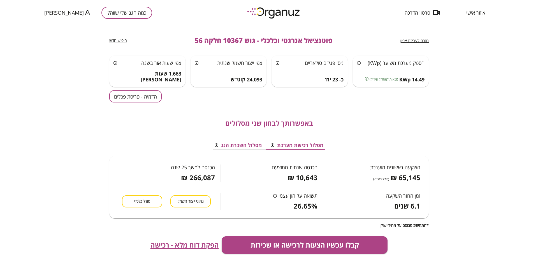
click at [187, 250] on div "קבלו עכשיו הצעות לרכישה או שכירות ניתן לצפות בהצעות מידיות אונליין כאן ועכשיו -…" at bounding box center [269, 248] width 320 height 24
click at [188, 246] on span "הפקת דוח מלא - רכישה" at bounding box center [185, 245] width 68 height 8
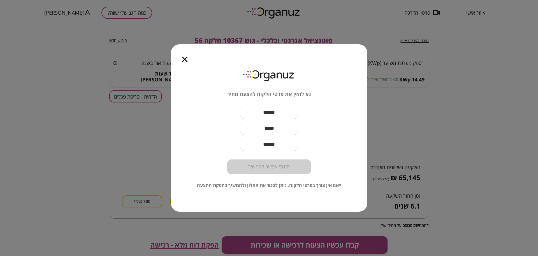
click at [184, 60] on icon "button" at bounding box center [184, 59] width 5 height 5
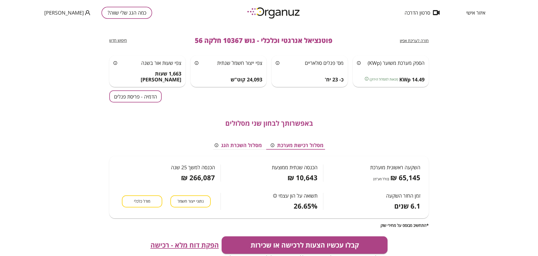
click at [475, 15] on span "איזור אישי" at bounding box center [475, 13] width 19 height 6
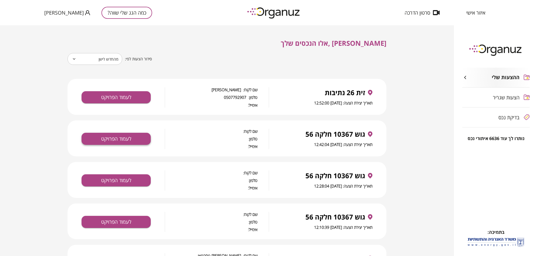
click at [128, 137] on button "לעמוד הפרויקט" at bounding box center [116, 139] width 69 height 12
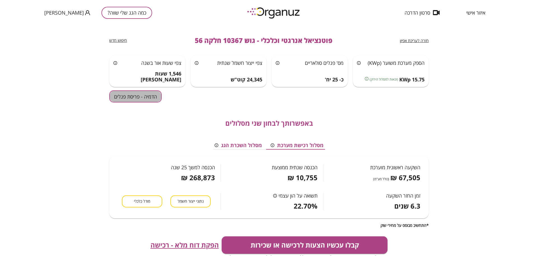
click at [156, 95] on button "הדמיה - פריסת פנלים" at bounding box center [135, 96] width 52 height 12
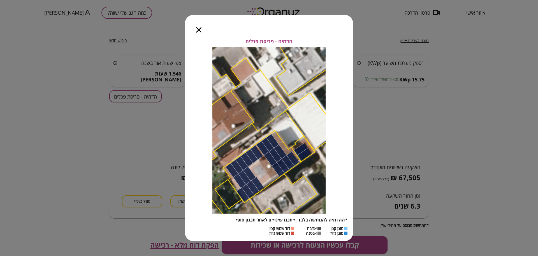
drag, startPoint x: 201, startPoint y: 26, endPoint x: 201, endPoint y: 29, distance: 3.6
click at [201, 27] on div at bounding box center [199, 27] width 28 height 24
click at [200, 30] on icon "button" at bounding box center [198, 29] width 5 height 5
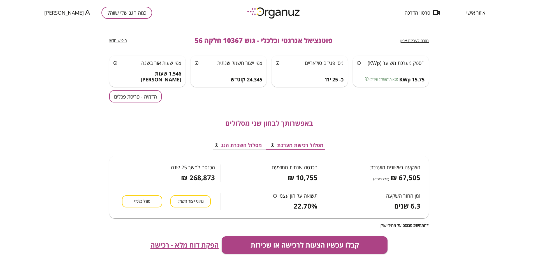
click at [473, 12] on span "איזור אישי" at bounding box center [475, 13] width 19 height 6
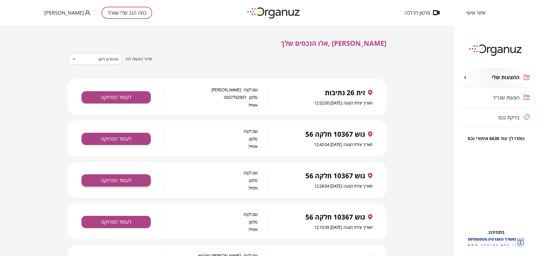
click at [118, 176] on button "לעמוד הפרויקט" at bounding box center [116, 180] width 69 height 12
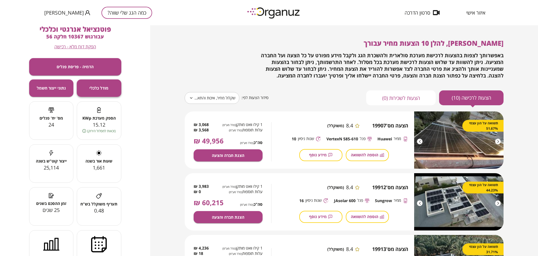
click at [89, 85] on button "מודל כלכלי" at bounding box center [99, 87] width 45 height 17
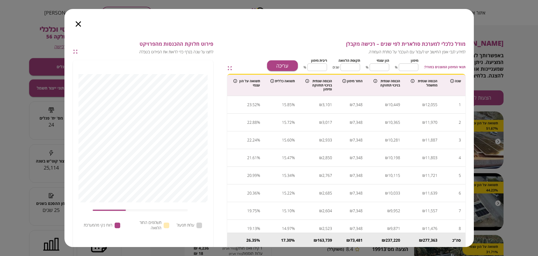
click at [76, 25] on icon "button" at bounding box center [78, 23] width 5 height 5
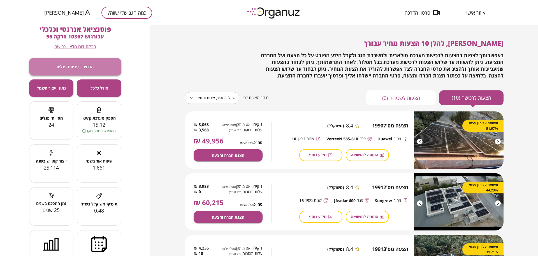
click at [82, 64] on span "הדמיה - פריסת פנלים" at bounding box center [75, 66] width 37 height 5
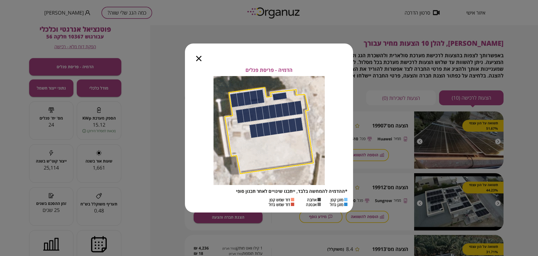
click at [196, 56] on div at bounding box center [199, 55] width 28 height 24
click at [203, 57] on div at bounding box center [199, 55] width 28 height 24
click at [197, 57] on icon "button" at bounding box center [198, 58] width 5 height 5
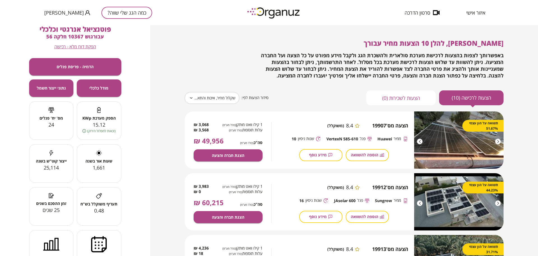
click at [87, 44] on span "הפקת דוח מלא - רכישה" at bounding box center [75, 46] width 42 height 5
click at [94, 67] on span "הדמיה - פריסת פנלים" at bounding box center [75, 66] width 37 height 5
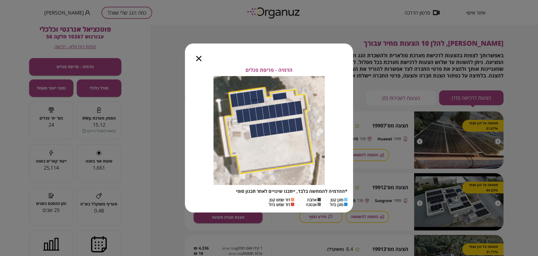
click at [198, 57] on icon "button" at bounding box center [198, 58] width 5 height 5
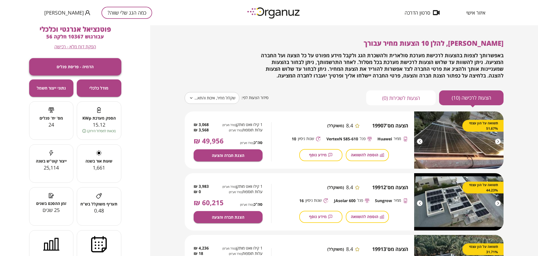
click at [98, 62] on button "הדמיה - פריסת פנלים" at bounding box center [75, 66] width 92 height 17
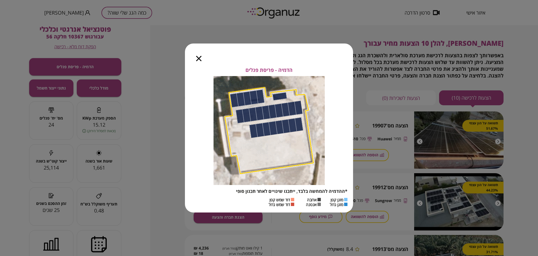
click at [200, 58] on icon "button" at bounding box center [198, 58] width 5 height 5
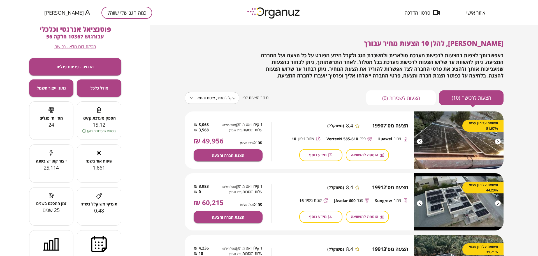
click at [205, 100] on body "**********" at bounding box center [269, 128] width 538 height 256
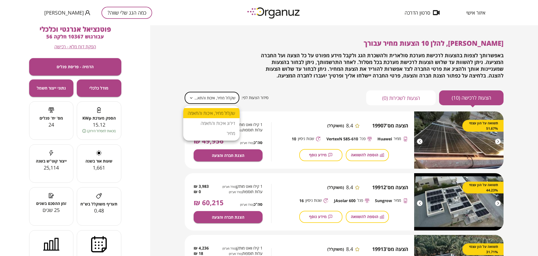
click at [230, 133] on li "מחיר" at bounding box center [211, 133] width 56 height 10
type input "*****"
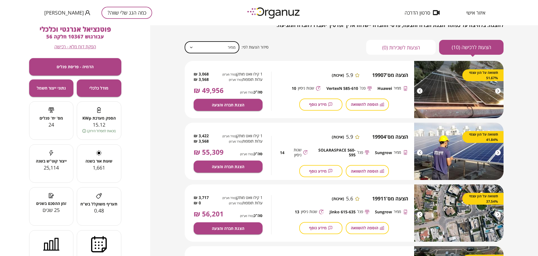
scroll to position [70, 0]
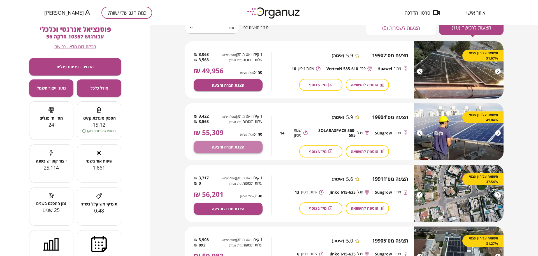
click at [204, 142] on button "הצגת חברה והצעה" at bounding box center [228, 147] width 69 height 12
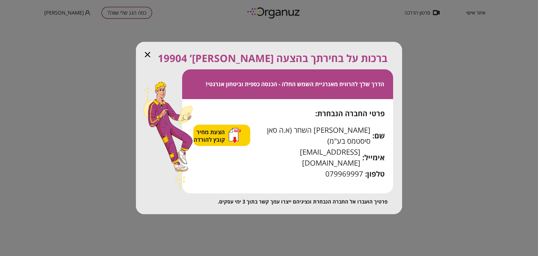
click at [226, 143] on span "הצעת מחיר קובץ להורדה" at bounding box center [210, 135] width 33 height 15
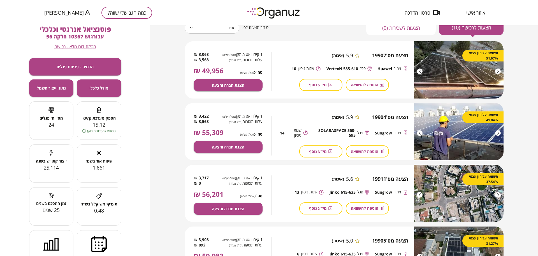
scroll to position [140, 0]
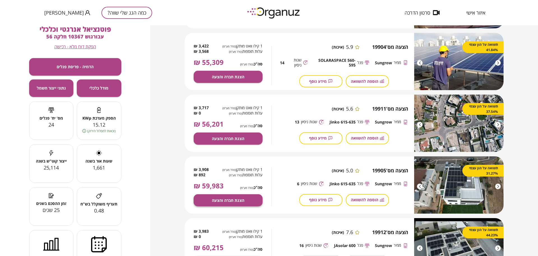
click at [239, 196] on button "הצגת חברה והצעה" at bounding box center [228, 200] width 69 height 12
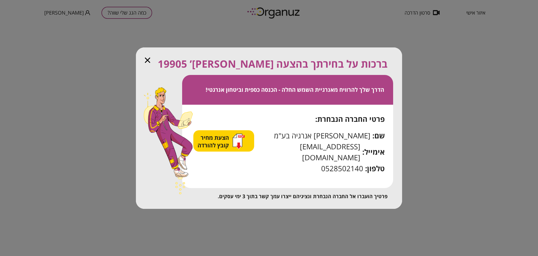
click at [230, 146] on span "הצעת מחיר קובץ להורדה" at bounding box center [214, 141] width 33 height 15
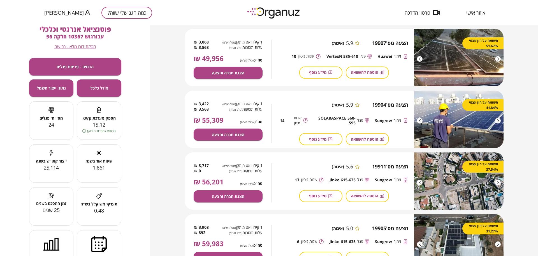
scroll to position [0, 0]
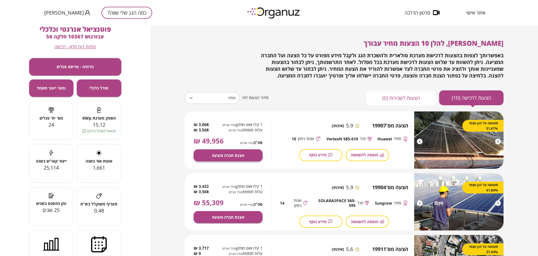
click at [232, 157] on span "הצגת חברה והצעה" at bounding box center [228, 155] width 33 height 5
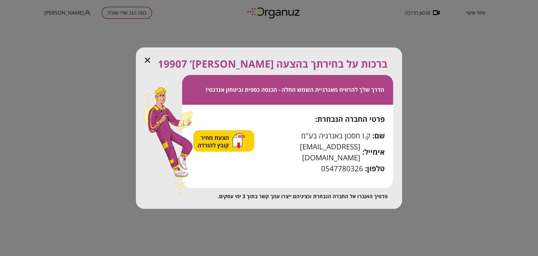
click at [215, 149] on span "הצעת מחיר קובץ להורדה" at bounding box center [214, 141] width 33 height 15
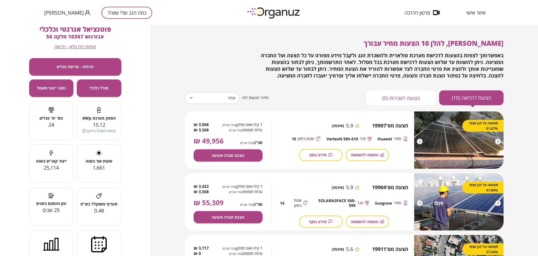
click at [486, 14] on div "איזור אישי" at bounding box center [476, 13] width 36 height 6
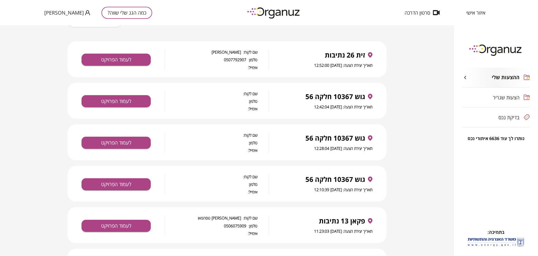
scroll to position [35, 0]
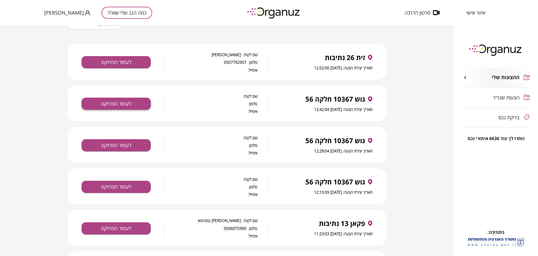
click at [114, 105] on button "לעמוד הפרויקט" at bounding box center [116, 104] width 69 height 12
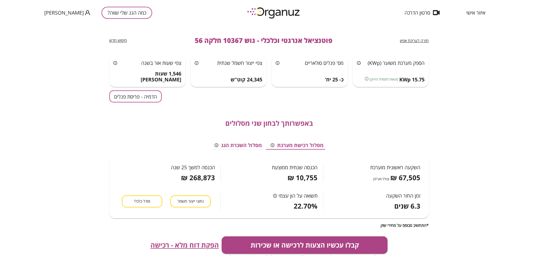
click at [153, 96] on button "הדמיה - פריסת פנלים" at bounding box center [135, 96] width 52 height 12
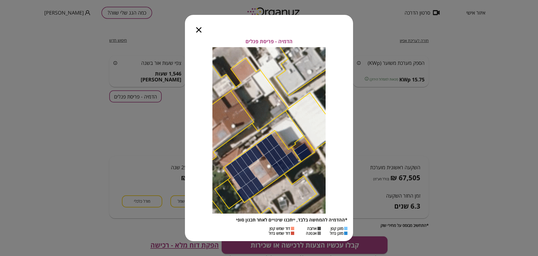
click at [198, 29] on icon "button" at bounding box center [198, 29] width 5 height 5
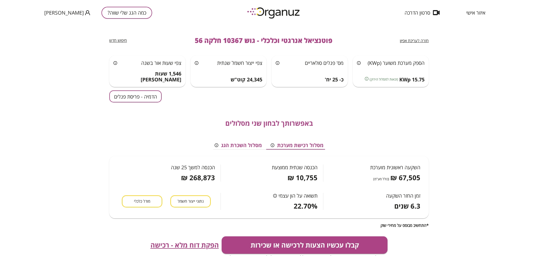
click at [421, 40] on span "חזרה לעריכת אפיון" at bounding box center [414, 40] width 29 height 5
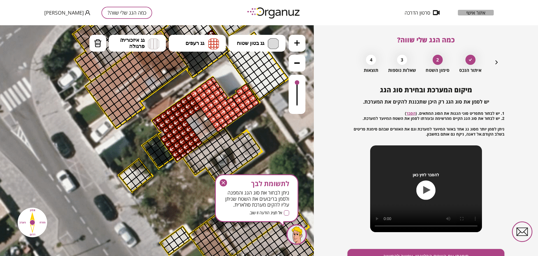
click at [483, 12] on span "איזור אישי" at bounding box center [475, 13] width 19 height 6
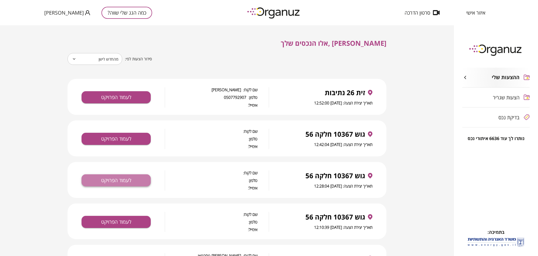
click at [124, 175] on button "לעמוד הפרויקט" at bounding box center [116, 180] width 69 height 12
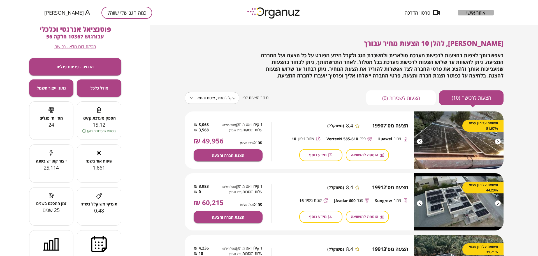
click at [464, 10] on div "איזור אישי" at bounding box center [476, 13] width 36 height 6
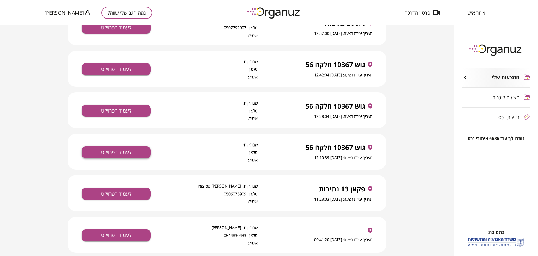
scroll to position [70, 0]
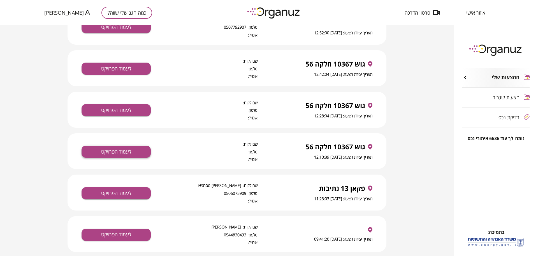
click at [97, 156] on button "לעמוד הפרויקט" at bounding box center [116, 151] width 69 height 12
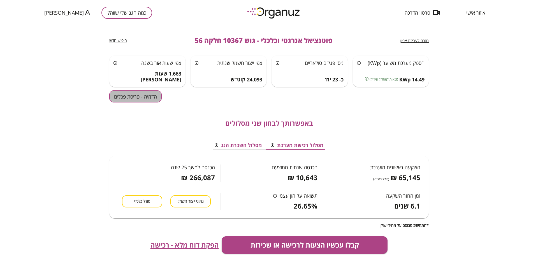
click at [141, 96] on button "הדמיה - פריסת פנלים" at bounding box center [135, 96] width 52 height 12
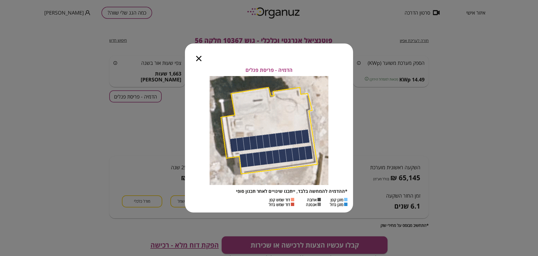
click at [200, 59] on icon "button" at bounding box center [198, 58] width 5 height 5
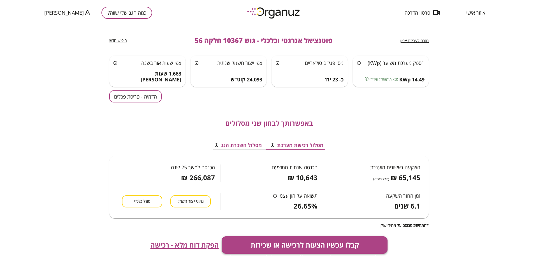
click at [322, 238] on button "קבלו עכשיו הצעות לרכישה או שכירות" at bounding box center [305, 244] width 166 height 17
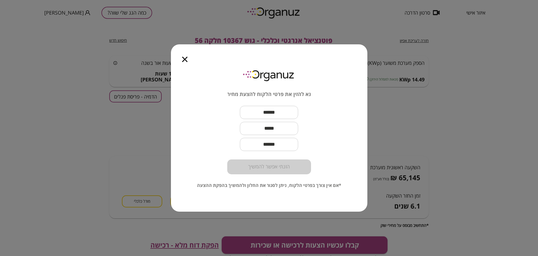
click at [275, 111] on input "text" at bounding box center [269, 112] width 58 height 17
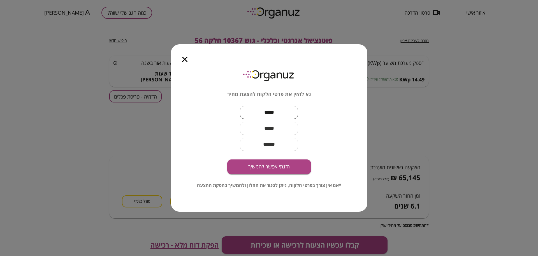
type input "*****"
click at [276, 132] on input "text" at bounding box center [269, 128] width 58 height 17
type input "**********"
click at [282, 165] on button "הזנתי אפשר להמשיך" at bounding box center [269, 166] width 84 height 15
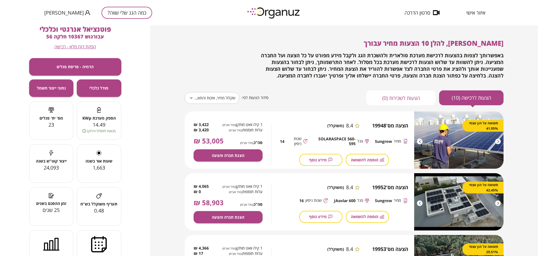
click at [224, 102] on body "**********" at bounding box center [269, 128] width 538 height 256
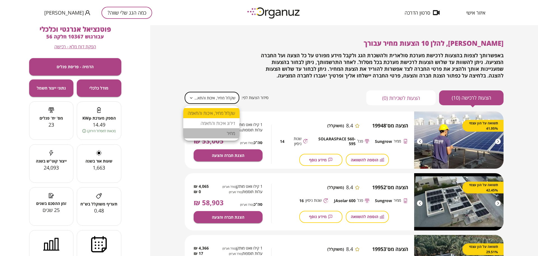
click at [229, 132] on li "מחיר" at bounding box center [211, 133] width 56 height 10
type input "*****"
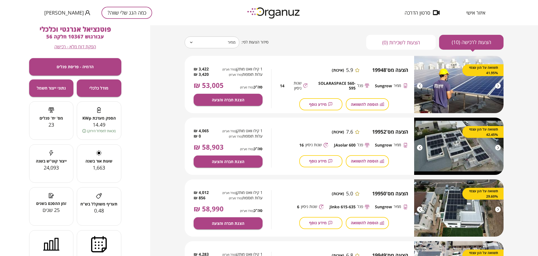
scroll to position [70, 0]
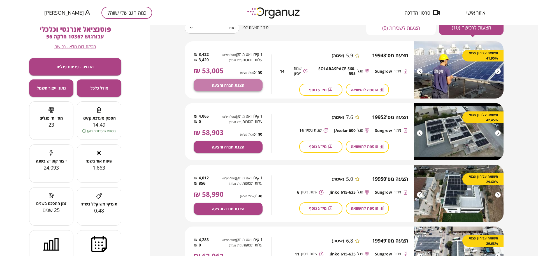
click at [241, 84] on span "הצגת חברה והצעה" at bounding box center [228, 85] width 33 height 5
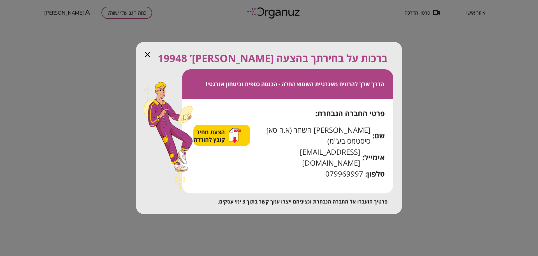
click at [226, 141] on span "הצעת מחיר קובץ להורדה" at bounding box center [210, 135] width 33 height 15
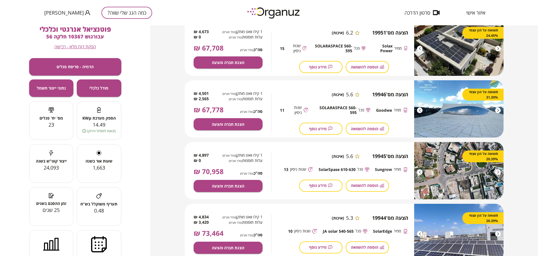
scroll to position [482, 0]
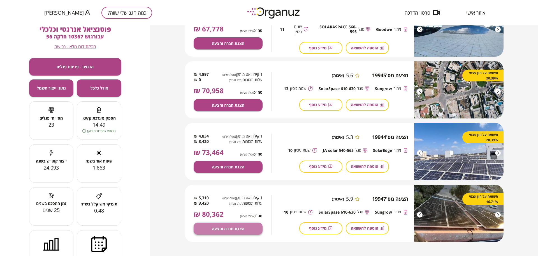
click at [233, 229] on span "הצגת חברה והצעה" at bounding box center [228, 228] width 33 height 5
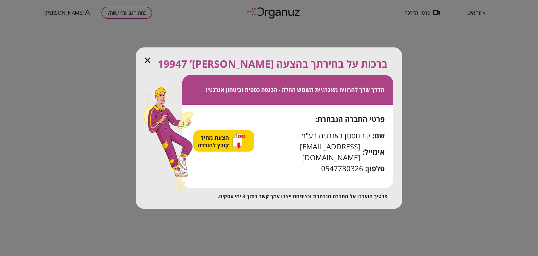
click at [209, 139] on span "הצעת מחיר קובץ להורדה" at bounding box center [214, 141] width 33 height 15
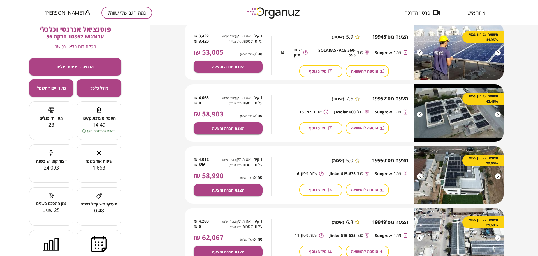
scroll to position [105, 0]
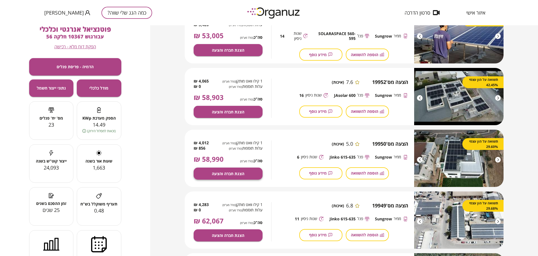
click at [237, 171] on span "הצגת חברה והצעה" at bounding box center [228, 173] width 33 height 5
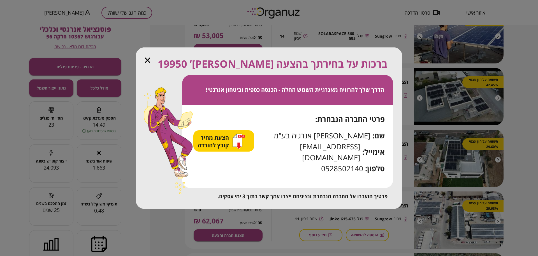
click at [236, 141] on div "הצעת מחיר קובץ להורדה" at bounding box center [221, 141] width 47 height 16
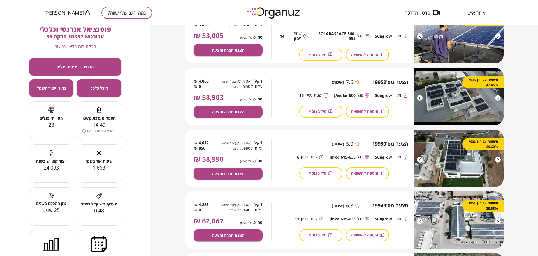
scroll to position [0, 0]
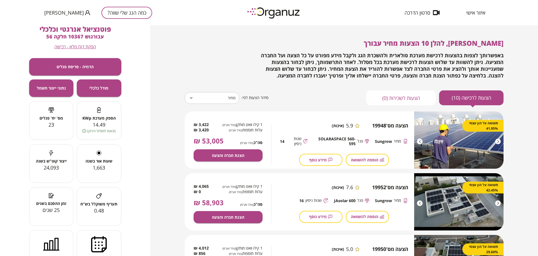
click at [228, 76] on div "[PERSON_NAME], להלן 10 הצעות מחיר עבורך באפשרותך לצפות בהצעות לרכישת מערכת סולא…" at bounding box center [344, 59] width 319 height 40
drag, startPoint x: 100, startPoint y: 34, endPoint x: 65, endPoint y: 33, distance: 34.5
click at [65, 33] on span "עבור גוש 10367 חלקה 56" at bounding box center [75, 36] width 58 height 7
click at [90, 31] on span "פוטנציאל אנרגטי וכלכלי" at bounding box center [75, 28] width 71 height 9
drag, startPoint x: 82, startPoint y: 36, endPoint x: 40, endPoint y: 38, distance: 42.1
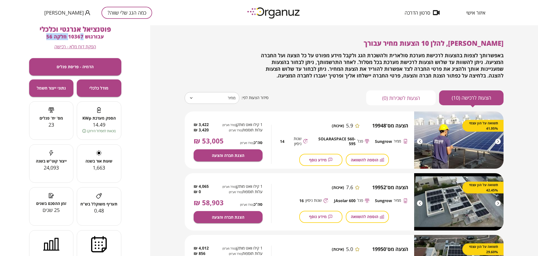
click at [40, 38] on div "פוטנציאל אנרגטי וכלכלי עבור גוש 10367 חלקה 56 הפקת דוח מלא - רכישה" at bounding box center [75, 37] width 92 height 24
click at [64, 37] on span "עבור גוש 10367 חלקה 56" at bounding box center [75, 36] width 58 height 7
click at [76, 34] on span "עבור גוש 10367 חלקה 56" at bounding box center [75, 36] width 58 height 7
drag, startPoint x: 82, startPoint y: 36, endPoint x: 47, endPoint y: 36, distance: 35.0
click at [47, 36] on span "עבור גוש 10367 חלקה 56" at bounding box center [75, 36] width 58 height 7
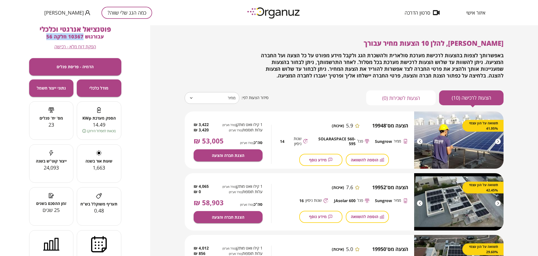
copy span "10367 חלקה 56"
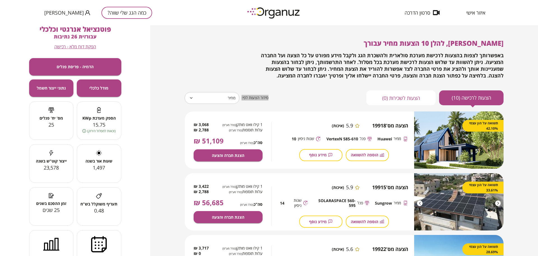
scroll to position [35, 0]
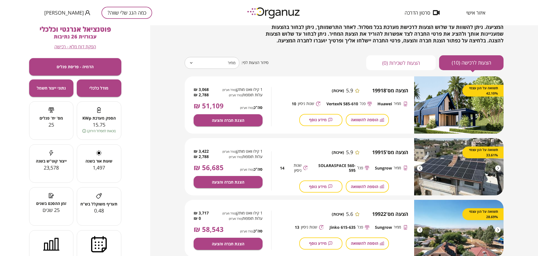
click at [498, 169] on div at bounding box center [498, 168] width 6 height 6
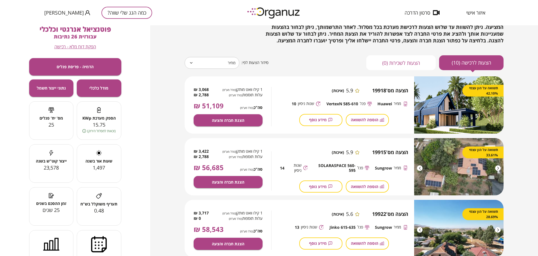
click at [496, 169] on div at bounding box center [498, 168] width 6 height 6
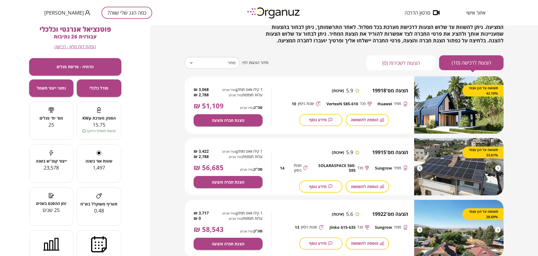
click at [496, 169] on div at bounding box center [498, 168] width 6 height 6
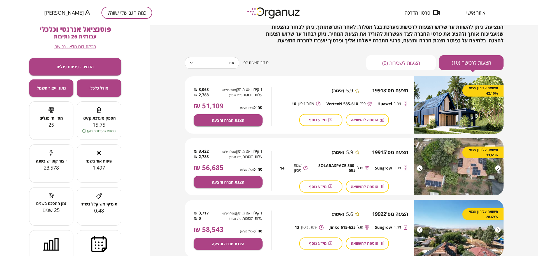
click at [499, 168] on div at bounding box center [498, 168] width 6 height 6
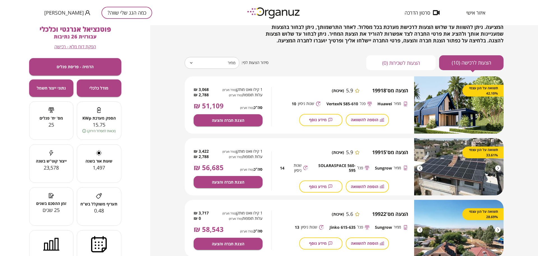
click at [499, 230] on div at bounding box center [498, 230] width 6 height 6
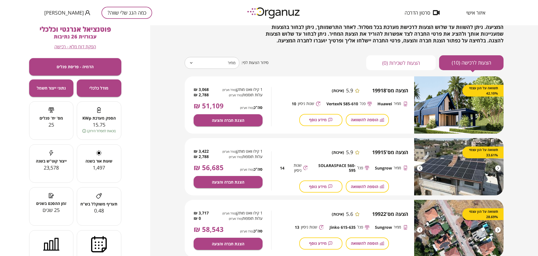
click at [499, 230] on div at bounding box center [498, 230] width 6 height 6
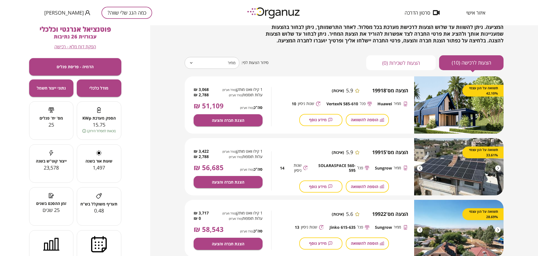
click at [498, 229] on div at bounding box center [498, 230] width 6 height 6
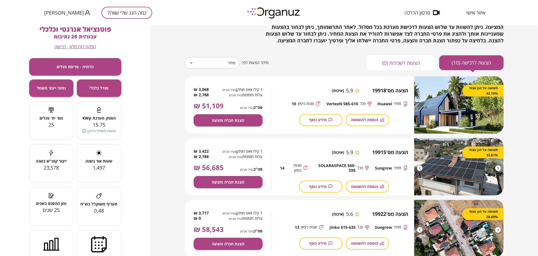
click at [498, 166] on div at bounding box center [498, 168] width 6 height 6
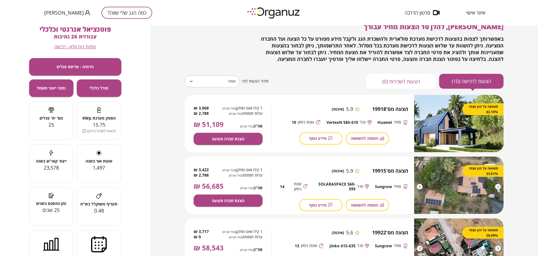
scroll to position [0, 0]
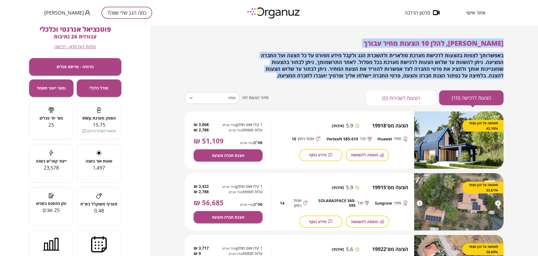
drag, startPoint x: 503, startPoint y: 41, endPoint x: 256, endPoint y: 78, distance: 249.7
click at [256, 78] on div "[PERSON_NAME], להלן 10 הצעות מחיר עבורך באפשרותך לצפות בהצעות לרכישת מערכת סולא…" at bounding box center [344, 134] width 341 height 218
click at [383, 64] on span "באפשרותך לצפות בהצעות לרכישת מערכת סולארית ולהשכרת הגג ולקבל מידע מפורט על כל ה…" at bounding box center [382, 65] width 243 height 27
drag, startPoint x: 502, startPoint y: 43, endPoint x: 287, endPoint y: 81, distance: 218.6
click at [287, 81] on div "[PERSON_NAME], להלן 10 הצעות מחיר עבורך באפשרותך לצפות בהצעות לרכישת מערכת סולא…" at bounding box center [344, 72] width 319 height 66
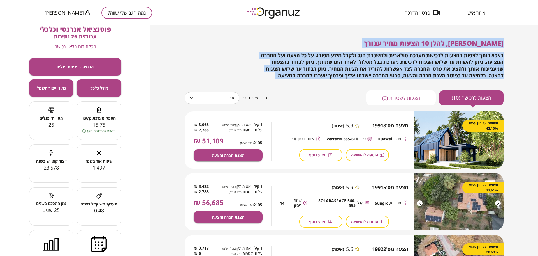
click at [300, 59] on span "באפשרותך לצפות בהצעות לרכישת מערכת סולארית ולהשכרת הגג ולקבל מידע מפורט על כל ה…" at bounding box center [382, 65] width 243 height 27
drag, startPoint x: 315, startPoint y: 76, endPoint x: 527, endPoint y: 26, distance: 217.4
click at [527, 26] on div "[PERSON_NAME], להלן 10 הצעות מחיר עבורך באפשרותך לצפות בהצעות לרכישת מערכת סולא…" at bounding box center [344, 140] width 388 height 230
click at [442, 44] on span "[PERSON_NAME], להלן 10 הצעות מחיר עבורך" at bounding box center [434, 42] width 140 height 9
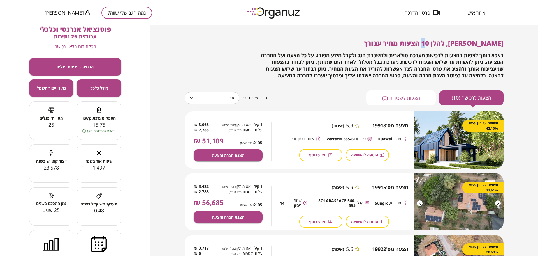
click at [442, 44] on span "[PERSON_NAME], להלן 10 הצעות מחיר עבורך" at bounding box center [434, 42] width 140 height 9
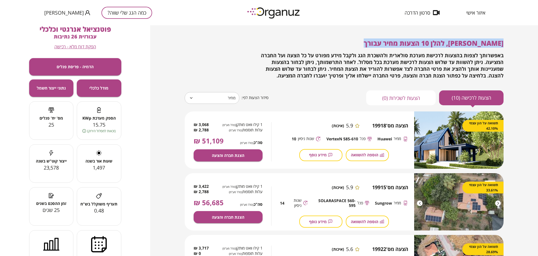
click at [442, 44] on span "[PERSON_NAME], להלן 10 הצעות מחיר עבורך" at bounding box center [434, 42] width 140 height 9
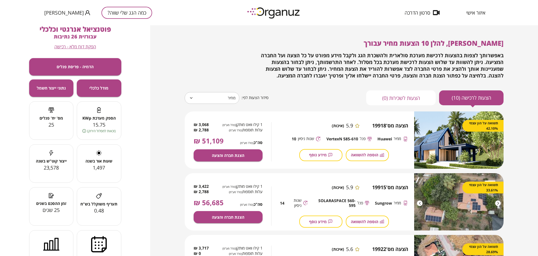
click at [476, 53] on span "באפשרותך לצפות בהצעות לרכישת מערכת סולארית ולהשכרת הגג ולקבל מידע מפורט על כל ה…" at bounding box center [382, 65] width 243 height 27
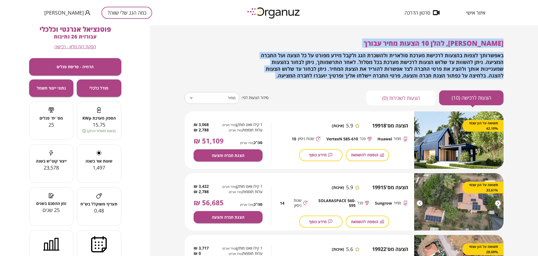
drag, startPoint x: 501, startPoint y: 44, endPoint x: 422, endPoint y: 86, distance: 90.2
click at [422, 86] on div "[PERSON_NAME], להלן 10 הצעות מחיר עבורך באפשרותך לצפות בהצעות לרכישת מערכת סולא…" at bounding box center [344, 72] width 319 height 66
click at [314, 72] on div "באפשרותך לצפות בהצעות לרכישת מערכת סולארית ולהשכרת הגג ולקבל מידע מפורט על כל ה…" at bounding box center [376, 65] width 255 height 27
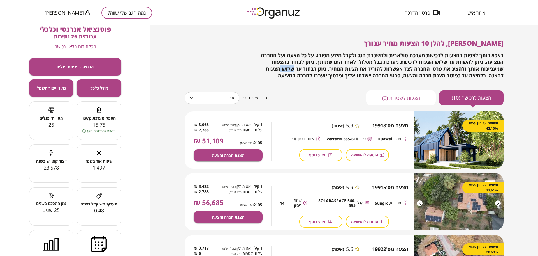
click at [314, 72] on div "באפשרותך לצפות בהצעות לרכישת מערכת סולארית ולהשכרת הגג ולקבל מידע מפורט על כל ה…" at bounding box center [376, 65] width 255 height 27
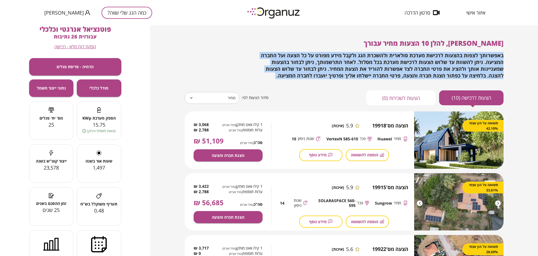
click at [314, 72] on div "באפשרותך לצפות בהצעות לרכישת מערכת סולארית ולהשכרת הגג ולקבל מידע מפורט על כל ה…" at bounding box center [376, 65] width 255 height 27
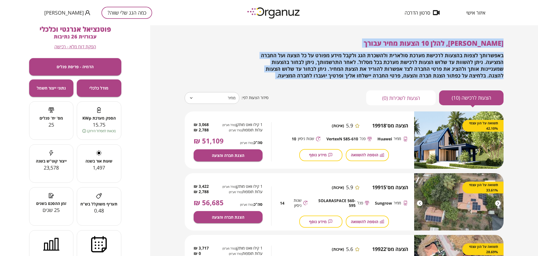
drag, startPoint x: 503, startPoint y: 45, endPoint x: 274, endPoint y: 96, distance: 234.5
click at [274, 96] on div "[PERSON_NAME], להלן 10 הצעות מחיר עבורך באפשרותך לצפות בהצעות לרכישת מערכת סולא…" at bounding box center [344, 134] width 341 height 218
click at [326, 75] on span "באפשרותך לצפות בהצעות לרכישת מערכת סולארית ולהשכרת הגג ולקבל מידע מפורט על כל ה…" at bounding box center [382, 65] width 243 height 27
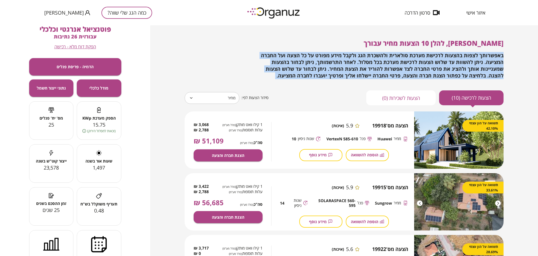
click at [326, 75] on span "באפשרותך לצפות בהצעות לרכישת מערכת סולארית ולהשכרת הגג ולקבל מידע מפורט על כל ה…" at bounding box center [382, 65] width 243 height 27
click at [328, 73] on span "באפשרותך לצפות בהצעות לרכישת מערכת סולארית ולהשכרת הגג ולקבל מידע מפורט על כל ה…" at bounding box center [382, 65] width 243 height 27
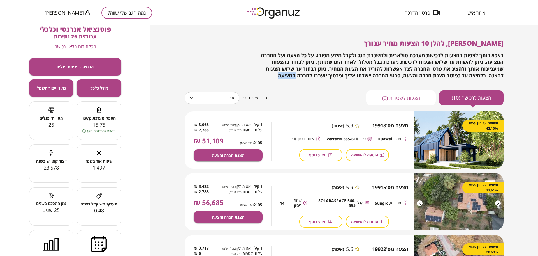
click at [328, 73] on span "באפשרותך לצפות בהצעות לרכישת מערכת סולארית ולהשכרת הגג ולקבל מידע מפורט על כל ה…" at bounding box center [382, 65] width 243 height 27
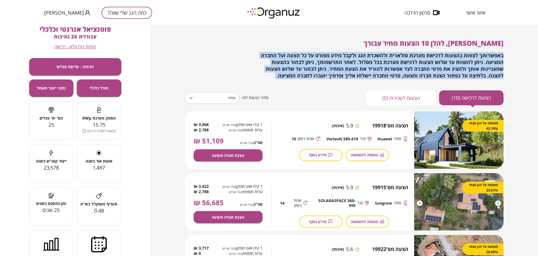
click at [328, 73] on span "באפשרותך לצפות בהצעות לרכישת מערכת סולארית ולהשכרת הגג ולקבל מידע מפורט על כל ה…" at bounding box center [382, 65] width 243 height 27
click at [318, 77] on div "באפשרותך לצפות בהצעות לרכישת מערכת סולארית ולהשכרת הגג ולקבל מידע מפורט על כל ה…" at bounding box center [376, 65] width 255 height 27
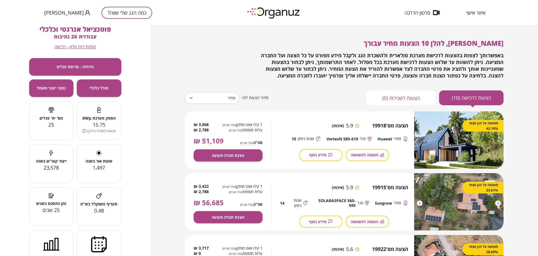
click at [327, 77] on span "באפשרותך לצפות בהצעות לרכישת מערכת סולארית ולהשכרת הגג ולקבל מידע מפורט על כל ה…" at bounding box center [382, 65] width 243 height 27
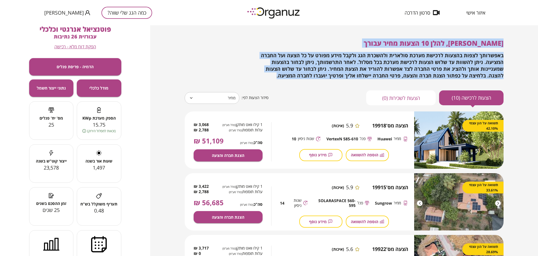
drag, startPoint x: 320, startPoint y: 76, endPoint x: 519, endPoint y: 38, distance: 202.7
click at [519, 38] on div "[PERSON_NAME], להלן 10 הצעות מחיר עבורך באפשרותך לצפות בהצעות לרכישת מערכת סולא…" at bounding box center [344, 140] width 388 height 230
click at [517, 44] on div "[PERSON_NAME], להלן 10 הצעות מחיר עבורך באפשרותך לצפות בהצעות לרכישת מערכת סולא…" at bounding box center [344, 140] width 388 height 230
drag, startPoint x: 505, startPoint y: 43, endPoint x: 297, endPoint y: 95, distance: 214.3
click at [297, 95] on div "[PERSON_NAME], להלן 10 הצעות מחיר עבורך באפשרותך לצפות בהצעות לרכישת מערכת סולא…" at bounding box center [344, 134] width 341 height 218
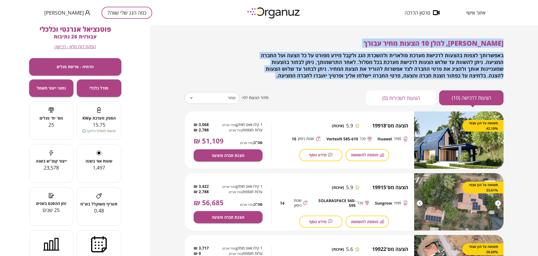
click at [304, 83] on div "[PERSON_NAME], להלן 10 הצעות מחיר עבורך באפשרותך לצפות בהצעות לרכישת מערכת סולא…" at bounding box center [344, 72] width 319 height 66
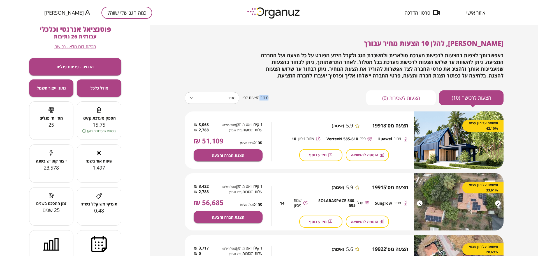
drag, startPoint x: 304, startPoint y: 83, endPoint x: 307, endPoint y: 81, distance: 3.4
click at [305, 82] on div "[PERSON_NAME], להלן 10 הצעות מחיר עבורך באפשרותך לצפות בהצעות לרכישת מערכת סולא…" at bounding box center [344, 72] width 319 height 66
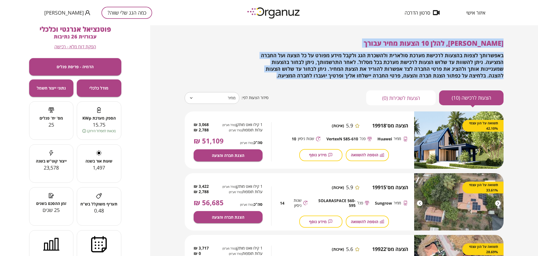
drag, startPoint x: 311, startPoint y: 78, endPoint x: 520, endPoint y: 32, distance: 214.2
click at [520, 32] on div "[PERSON_NAME], להלן 10 הצעות מחיר עבורך באפשרותך לצפות בהצעות לרכישת מערכת סולא…" at bounding box center [344, 140] width 388 height 230
click at [494, 51] on div "[PERSON_NAME], להלן 10 הצעות מחיר עבורך באפשרותך לצפות בהצעות לרכישת מערכת סולא…" at bounding box center [344, 59] width 319 height 40
drag, startPoint x: 504, startPoint y: 41, endPoint x: 223, endPoint y: 80, distance: 283.6
click at [223, 80] on div "[PERSON_NAME], להלן 10 הצעות מחיר עבורך באפשרותך לצפות בהצעות לרכישת מערכת סולא…" at bounding box center [344, 134] width 341 height 218
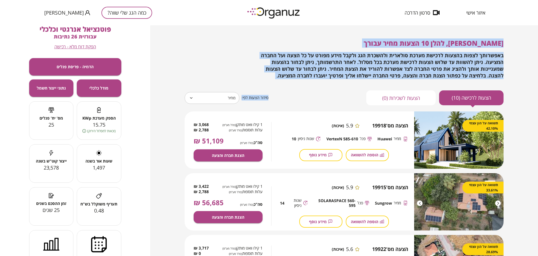
click at [306, 80] on div "[PERSON_NAME], להלן 10 הצעות מחיר עבורך באפשרותך לצפות בהצעות לרכישת מערכת סולא…" at bounding box center [344, 72] width 319 height 66
click at [305, 80] on div "[PERSON_NAME], להלן 10 הצעות מחיר עבורך באפשרותך לצפות בהצעות לרכישת מערכת סולא…" at bounding box center [344, 72] width 319 height 66
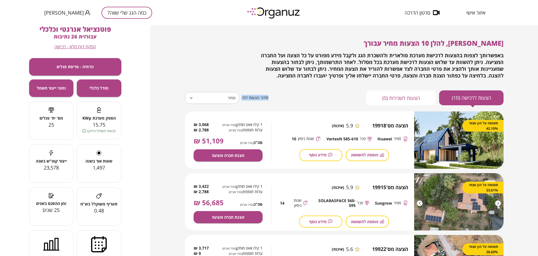
click at [305, 80] on div "[PERSON_NAME], להלן 10 הצעות מחיר עבורך באפשרותך לצפות בהצעות לרכישת מערכת סולא…" at bounding box center [344, 72] width 319 height 66
click at [314, 89] on div "[PERSON_NAME], להלן 10 הצעות מחיר עבורך באפשרותך לצפות בהצעות לרכישת מערכת סולא…" at bounding box center [344, 72] width 319 height 66
click at [307, 90] on div "[PERSON_NAME], להלן 10 הצעות מחיר עבורך באפשרותך לצפות בהצעות לרכישת מערכת סולא…" at bounding box center [344, 72] width 319 height 66
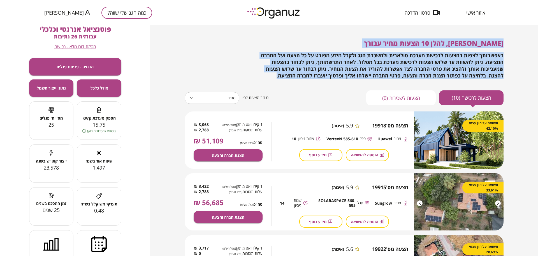
drag, startPoint x: 321, startPoint y: 77, endPoint x: 512, endPoint y: 34, distance: 196.6
click at [512, 34] on div "[PERSON_NAME], להלן 10 הצעות מחיר עבורך באפשרותך לצפות בהצעות לרכישת מערכת סולא…" at bounding box center [344, 134] width 341 height 218
click at [517, 35] on div "[PERSON_NAME], להלן 10 הצעות מחיר עבורך באפשרותך לצפות בהצעות לרכישת מערכת סולא…" at bounding box center [344, 140] width 388 height 230
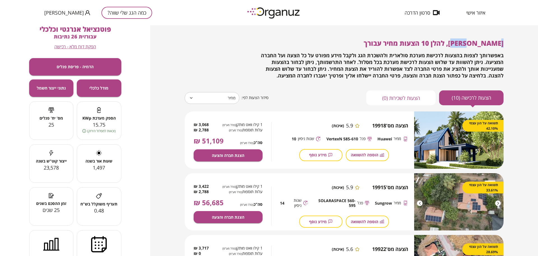
click at [517, 35] on div "[PERSON_NAME], להלן 10 הצעות מחיר עבורך באפשרותך לצפות בהצעות לרכישת מערכת סולא…" at bounding box center [344, 140] width 388 height 230
click at [515, 36] on div "[PERSON_NAME], להלן 10 הצעות מחיר עבורך באפשרותך לצפות בהצעות לרכישת מערכת סולא…" at bounding box center [344, 140] width 388 height 230
click at [507, 46] on div "[PERSON_NAME], להלן 10 הצעות מחיר עבורך באפשרותך לצפות בהצעות לרכישת מערכת סולא…" at bounding box center [344, 134] width 341 height 218
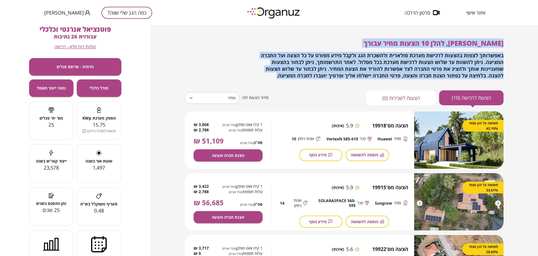
drag, startPoint x: 505, startPoint y: 44, endPoint x: 254, endPoint y: 77, distance: 253.4
click at [254, 77] on div "[PERSON_NAME], להלן 10 הצעות מחיר עבורך באפשרותך לצפות בהצעות לרכישת מערכת סולא…" at bounding box center [344, 134] width 341 height 218
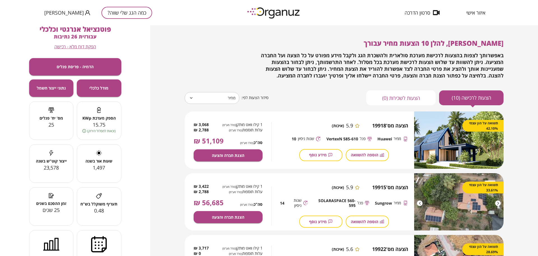
click at [292, 84] on div "[PERSON_NAME], להלן 10 הצעות מחיר עבורך באפשרותך לצפות בהצעות לרכישת מערכת סולא…" at bounding box center [344, 72] width 319 height 66
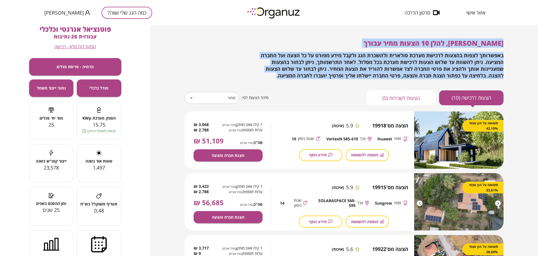
drag, startPoint x: 311, startPoint y: 74, endPoint x: 526, endPoint y: 28, distance: 219.8
click at [526, 28] on div "[PERSON_NAME], להלן 10 הצעות מחיר עבורך באפשרותך לצפות בהצעות לרכישת מערכת סולא…" at bounding box center [344, 140] width 388 height 230
